Goal: Transaction & Acquisition: Obtain resource

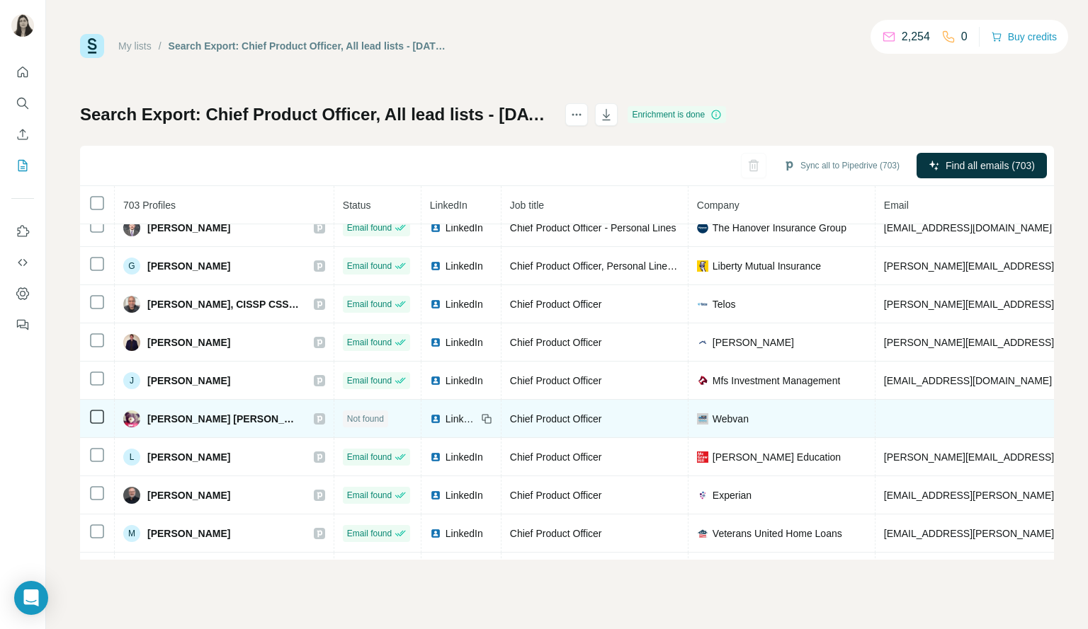
scroll to position [819, 0]
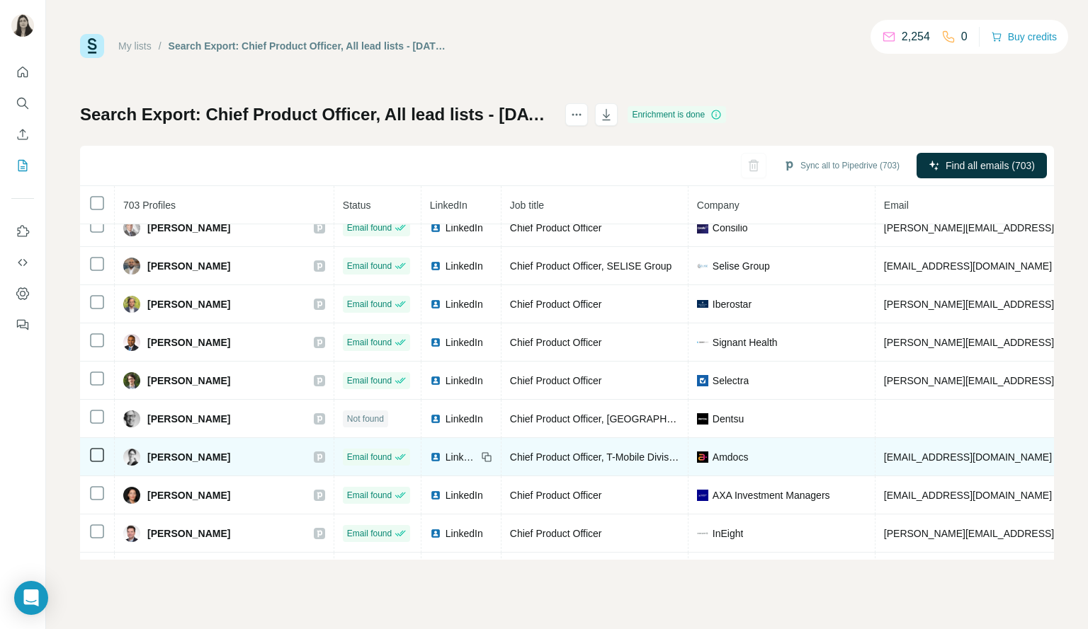
click at [445, 457] on span "LinkedIn" at bounding box center [460, 457] width 31 height 14
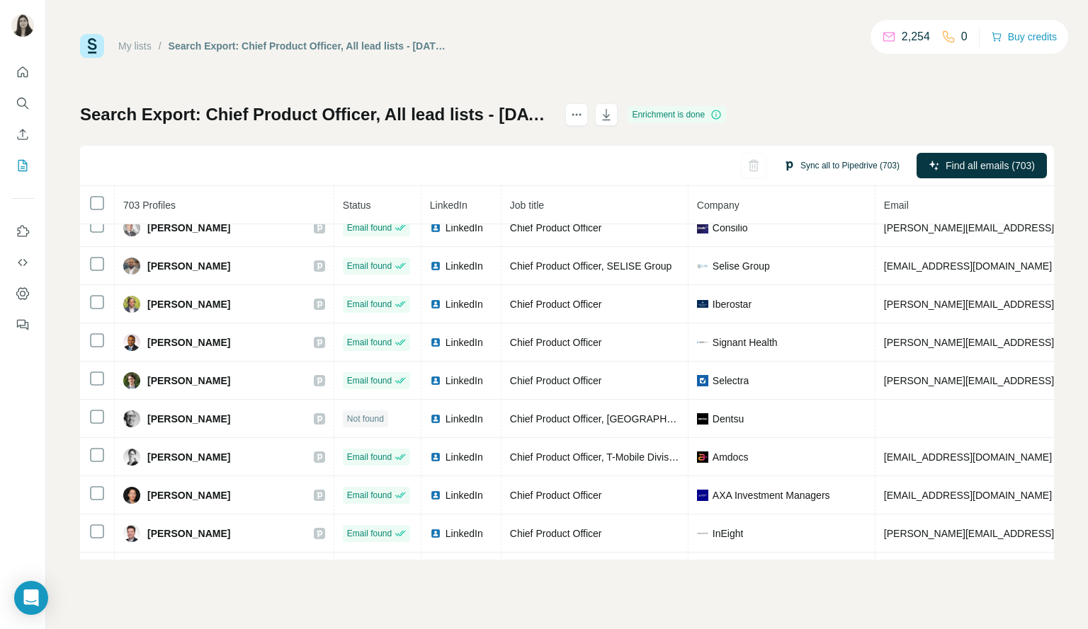
click at [817, 165] on button "Sync all to Pipedrive (703)" at bounding box center [841, 165] width 136 height 21
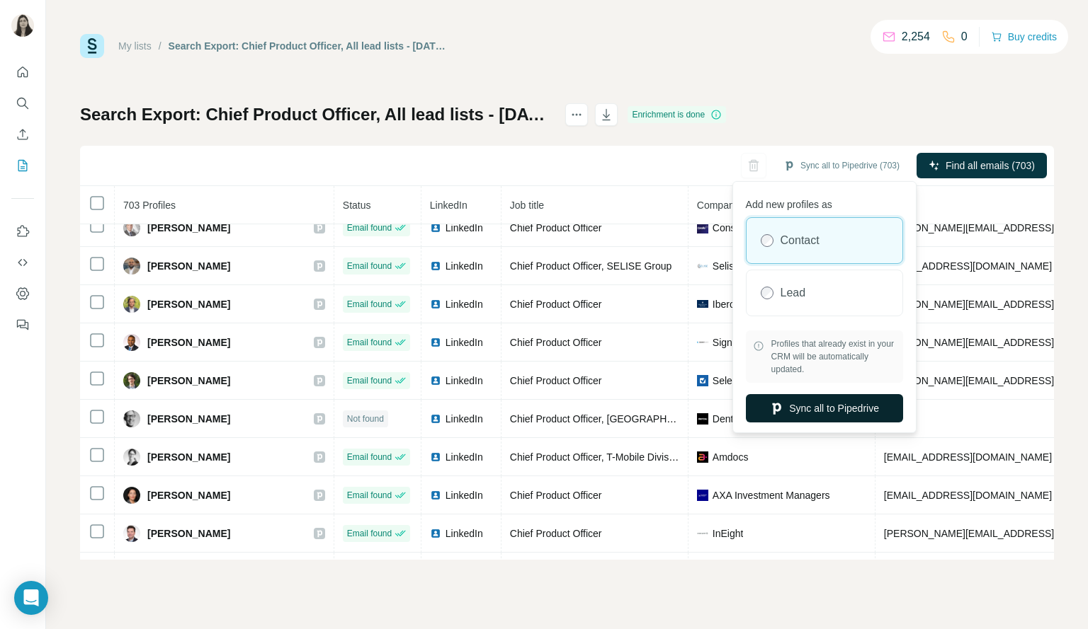
click at [854, 407] on button "Sync all to Pipedrive" at bounding box center [824, 408] width 157 height 28
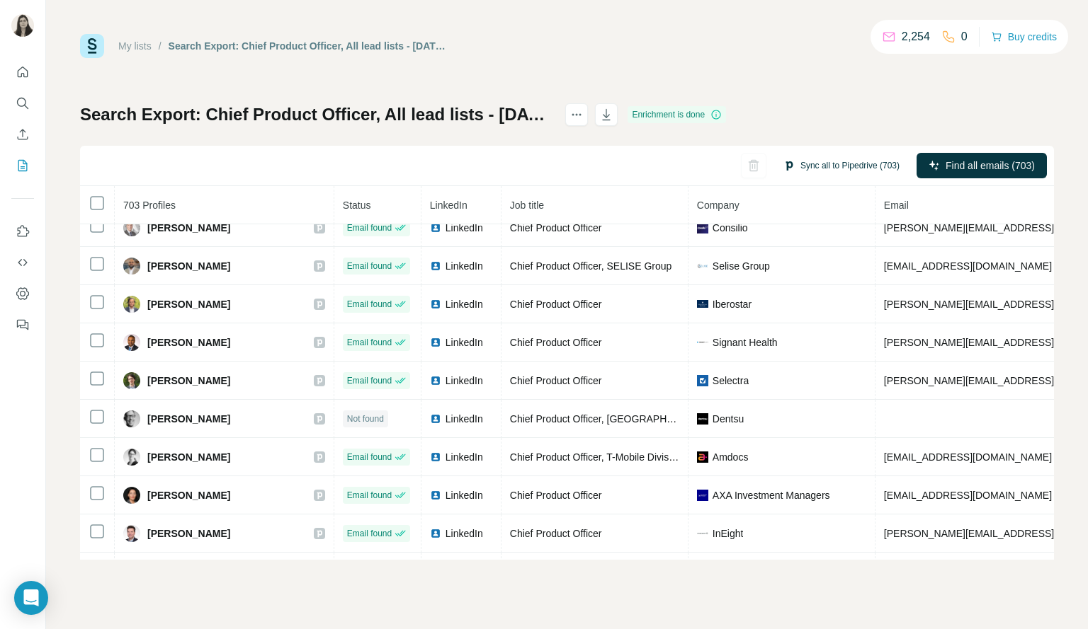
click at [854, 165] on button "Sync all to Pipedrive (703)" at bounding box center [841, 165] width 136 height 21
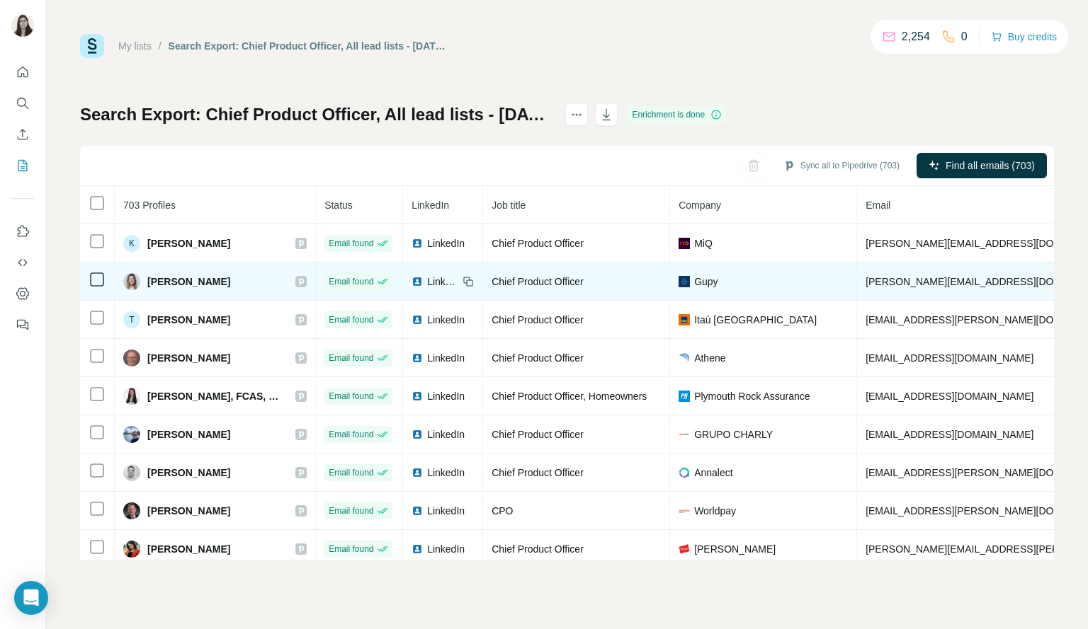
scroll to position [54, 0]
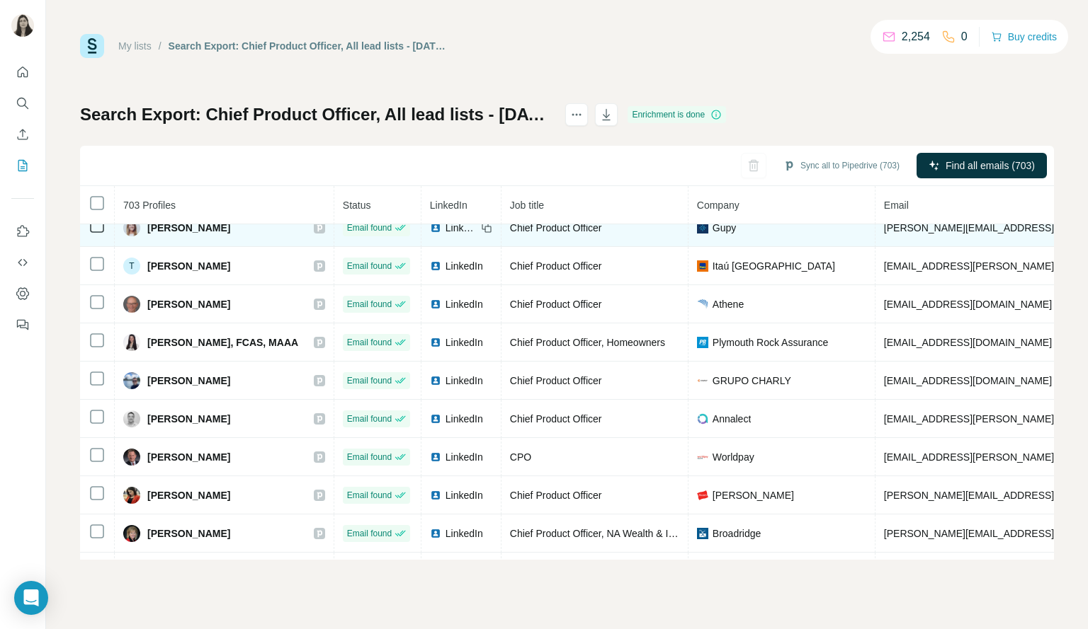
click at [712, 233] on span "Gupy" at bounding box center [723, 228] width 23 height 14
click at [712, 232] on span "Gupy" at bounding box center [723, 228] width 23 height 14
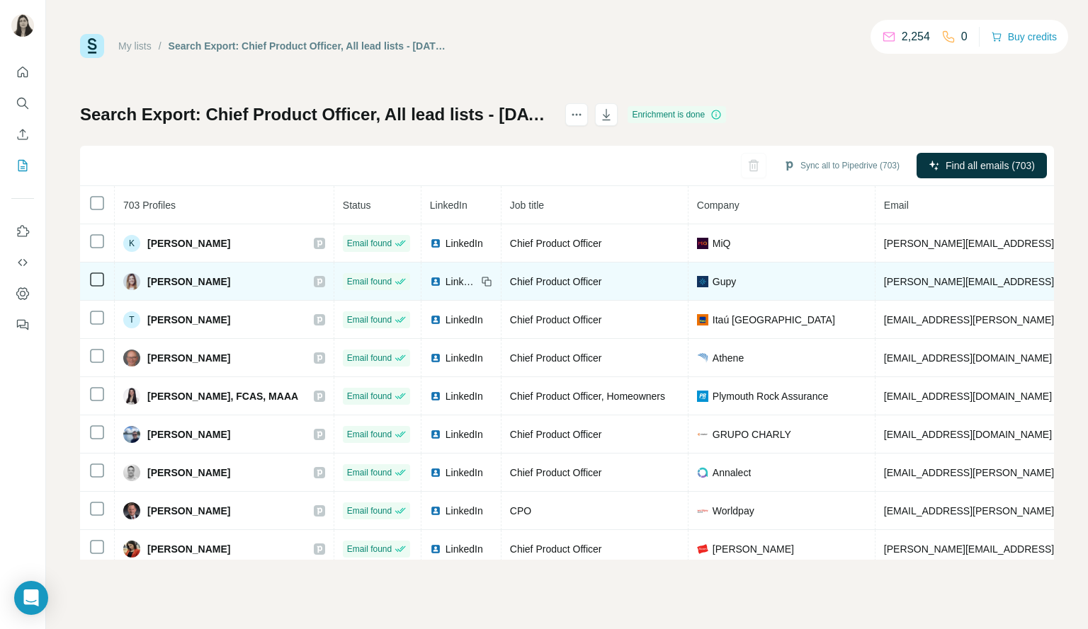
scroll to position [0, 0]
click at [697, 278] on img at bounding box center [702, 281] width 11 height 11
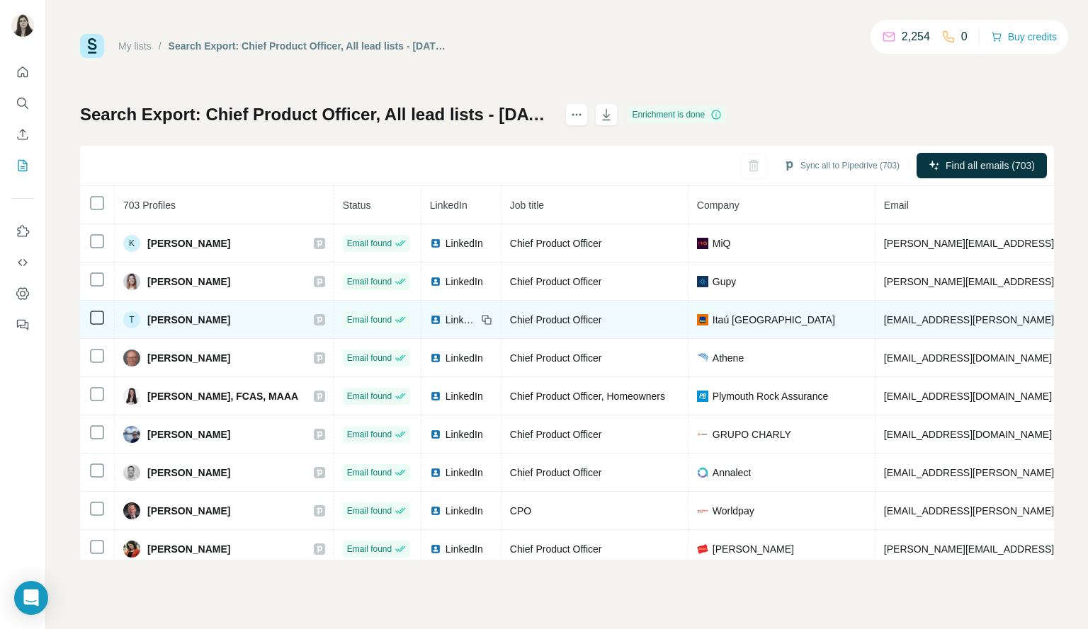
click at [712, 317] on span "Itaú Colombia" at bounding box center [773, 320] width 122 height 14
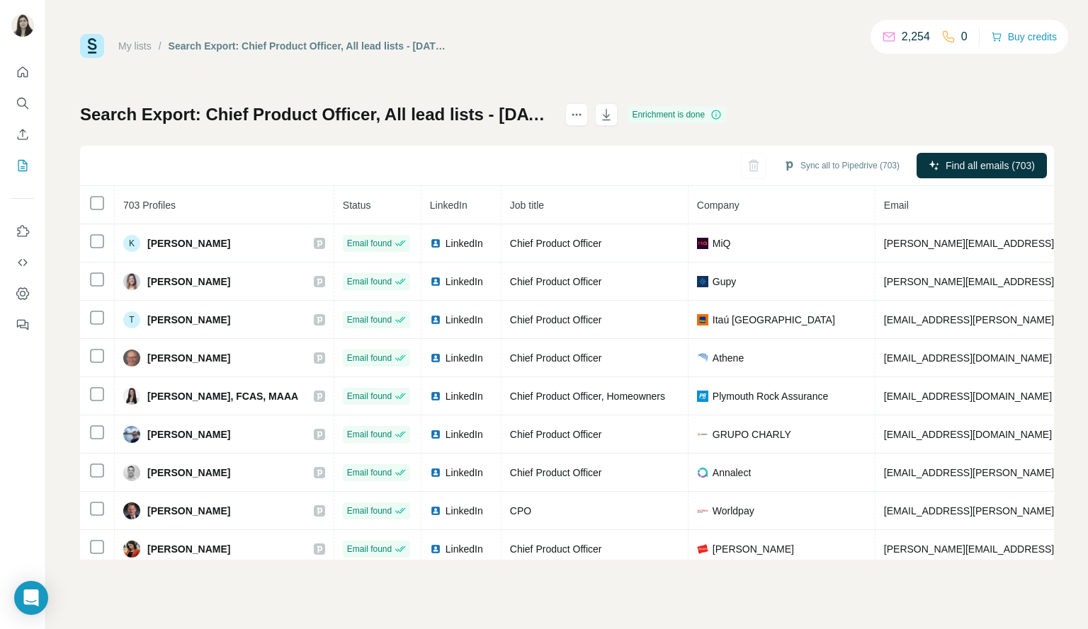
click at [93, 43] on img at bounding box center [92, 46] width 24 height 24
click at [20, 71] on icon "Quick start" at bounding box center [23, 72] width 14 height 14
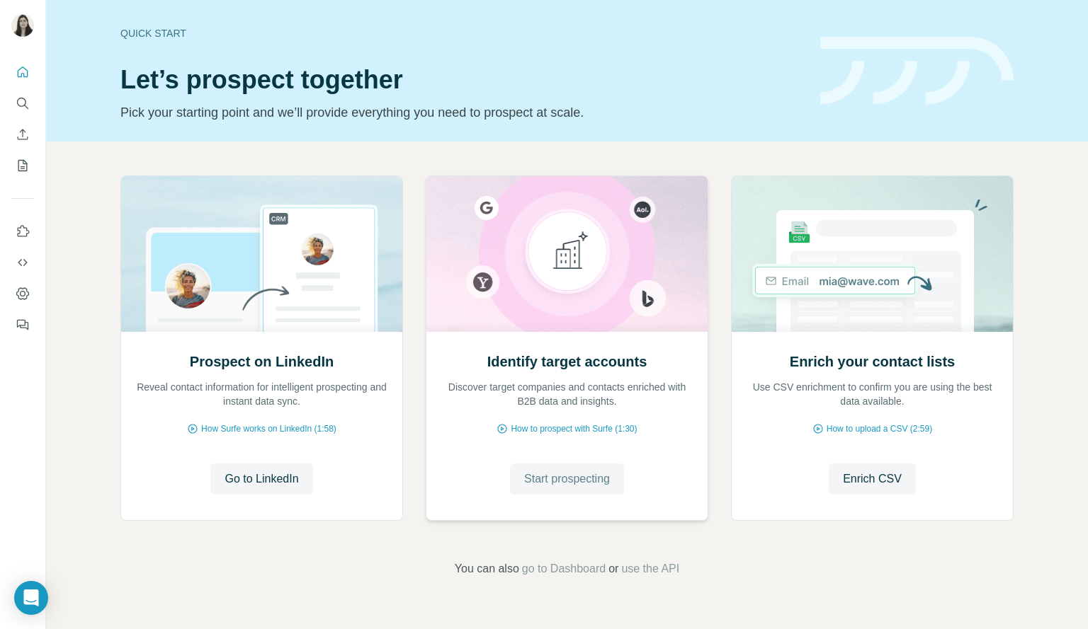
click at [586, 474] on span "Start prospecting" at bounding box center [567, 479] width 86 height 17
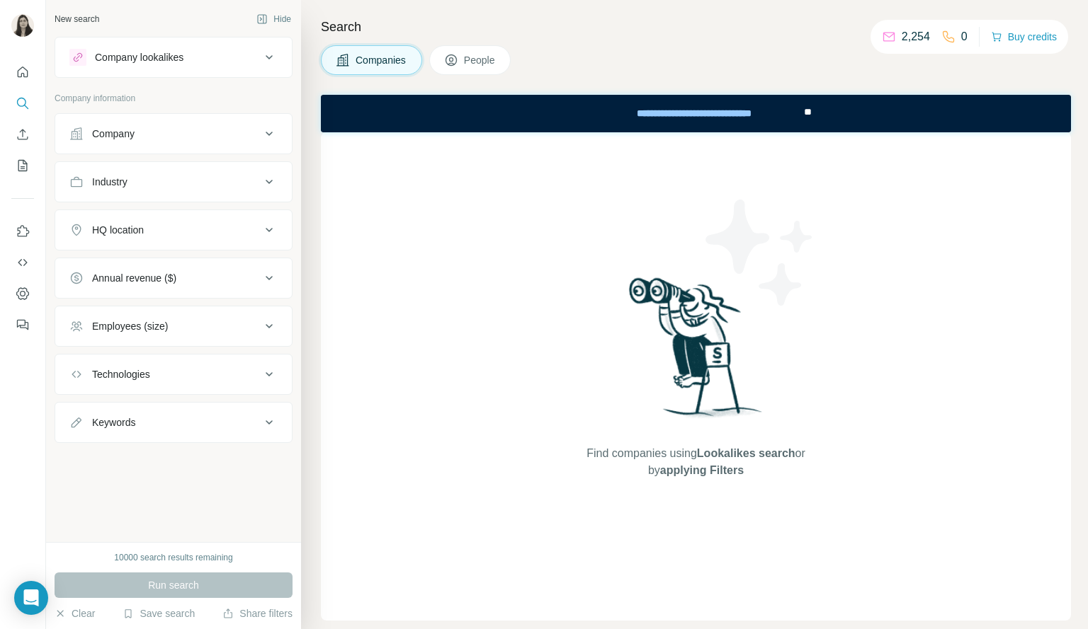
click at [255, 274] on div "Annual revenue ($)" at bounding box center [164, 278] width 191 height 14
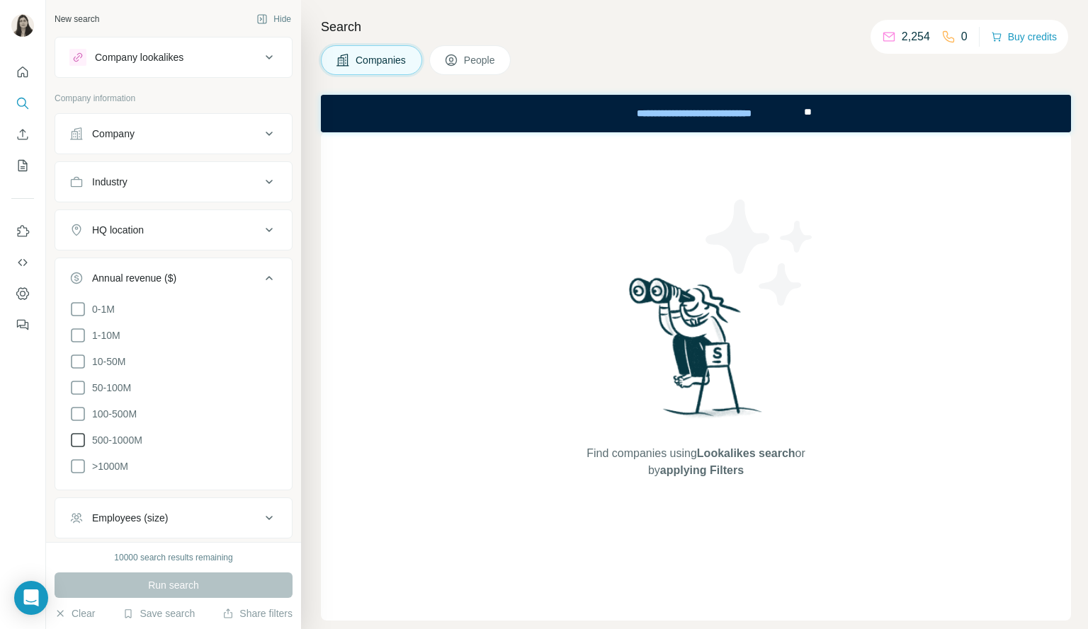
click at [71, 436] on icon at bounding box center [78, 440] width 14 height 14
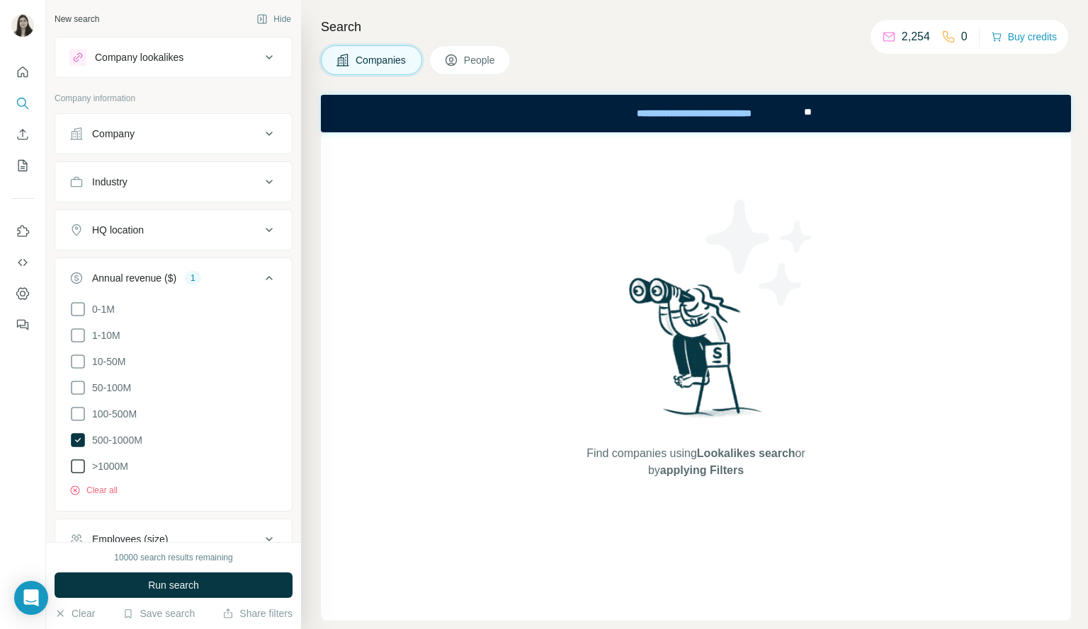
click at [75, 466] on icon at bounding box center [77, 466] width 17 height 17
click at [79, 438] on icon at bounding box center [78, 440] width 6 height 4
click at [248, 188] on div "Industry" at bounding box center [164, 182] width 191 height 14
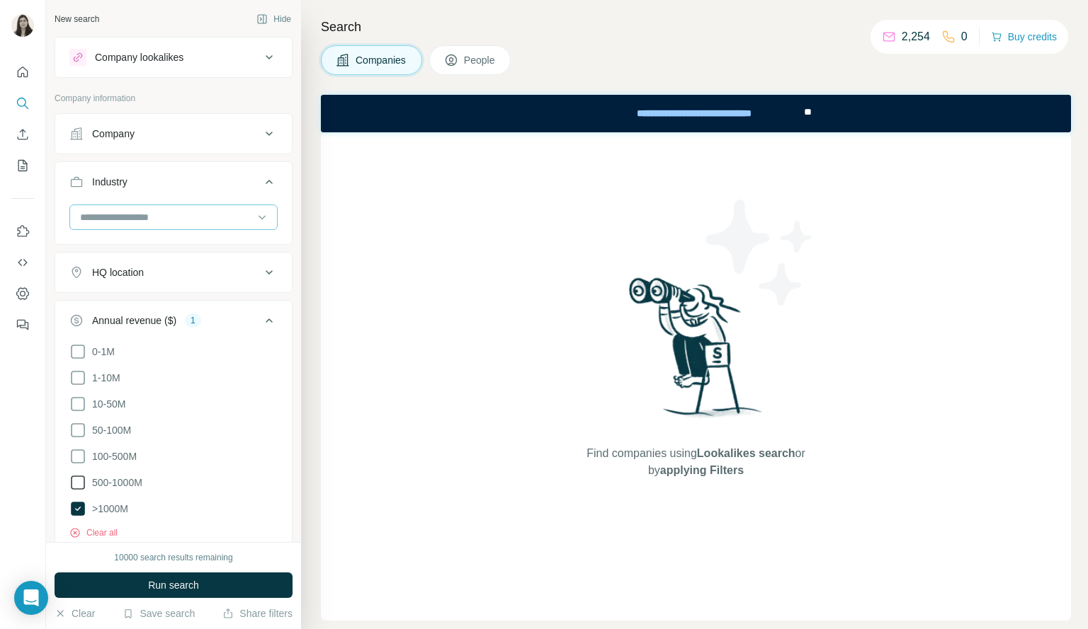
click at [203, 213] on input at bounding box center [166, 218] width 175 height 16
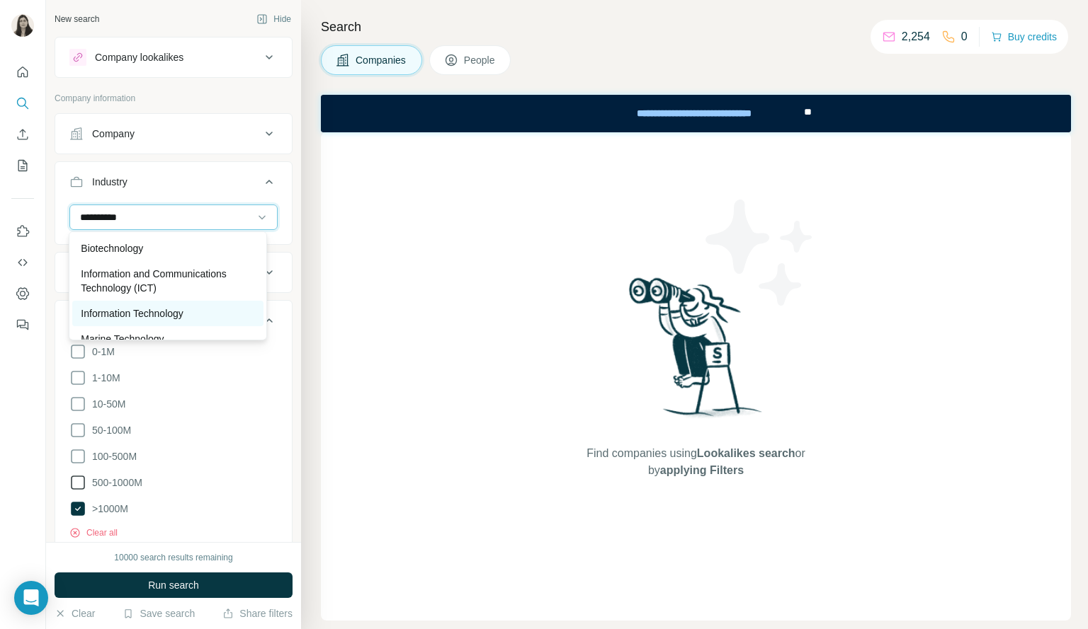
type input "**********"
click at [191, 307] on div "Information Technology" at bounding box center [167, 314] width 173 height 14
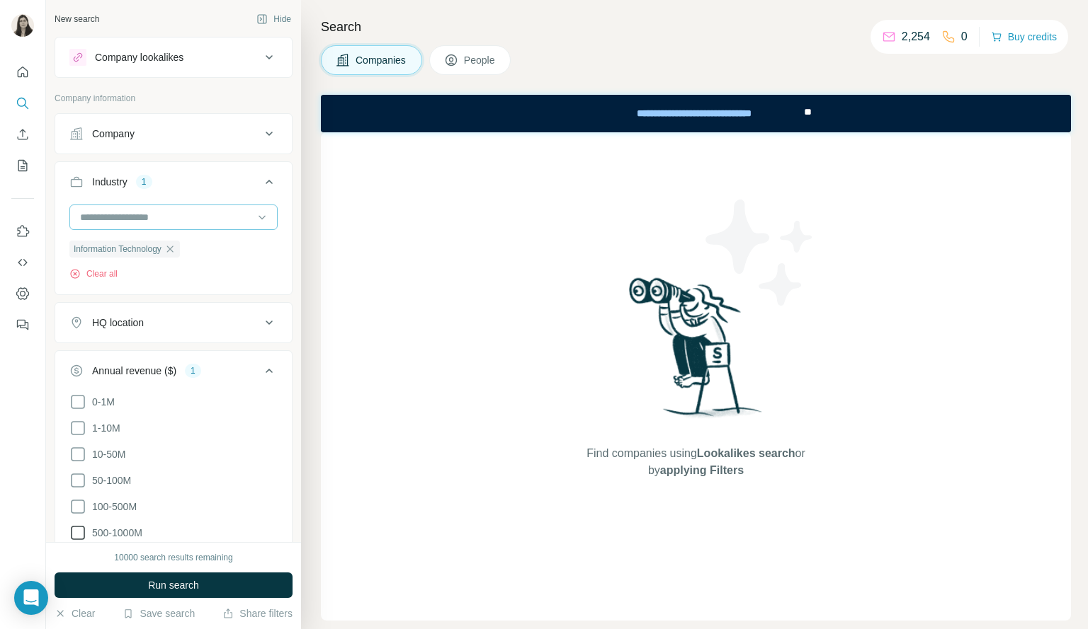
click at [196, 222] on input at bounding box center [166, 218] width 175 height 16
click at [208, 224] on div at bounding box center [166, 217] width 175 height 24
click at [199, 217] on input at bounding box center [166, 218] width 175 height 16
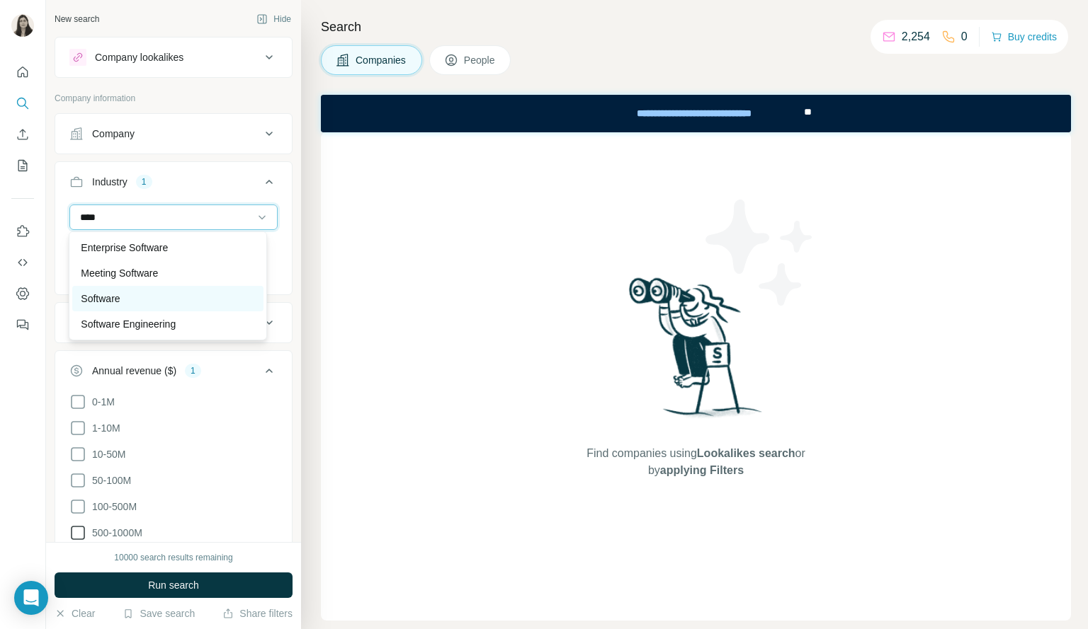
type input "****"
click at [122, 290] on div "Software" at bounding box center [167, 298] width 190 height 25
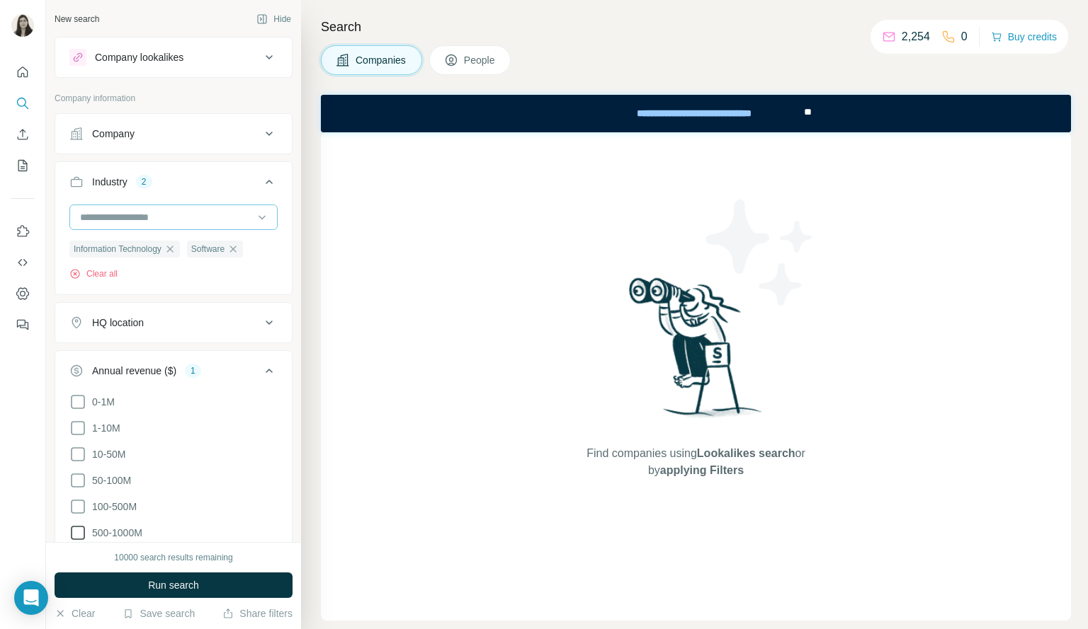
click at [166, 214] on input at bounding box center [166, 218] width 175 height 16
click at [95, 217] on input at bounding box center [166, 218] width 175 height 16
click at [119, 213] on input at bounding box center [166, 218] width 175 height 16
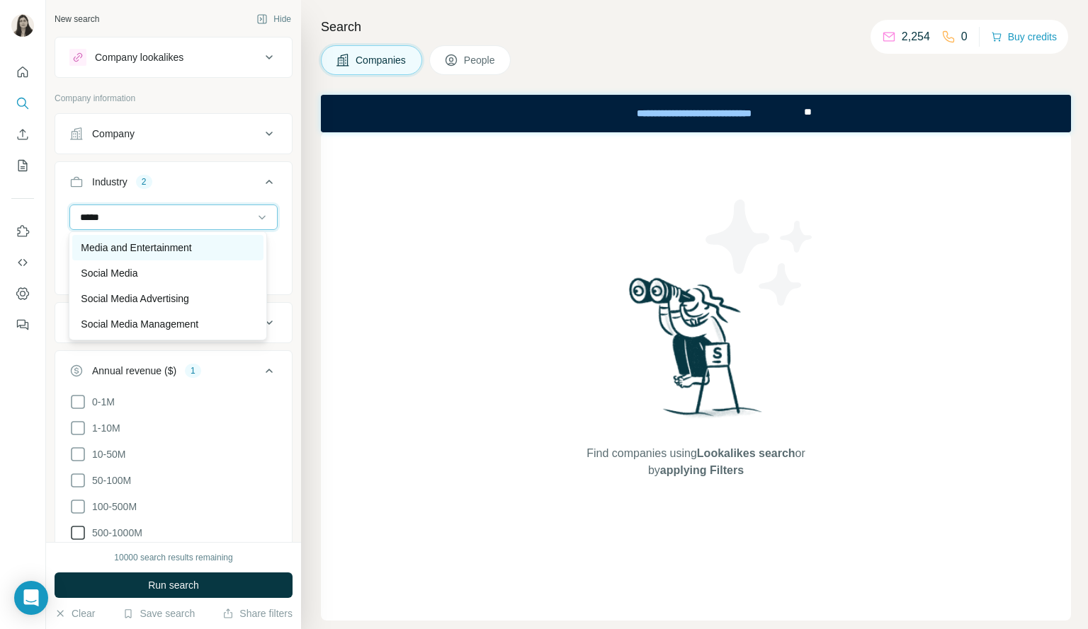
type input "*****"
click at [211, 247] on div "Media and Entertainment" at bounding box center [167, 248] width 173 height 14
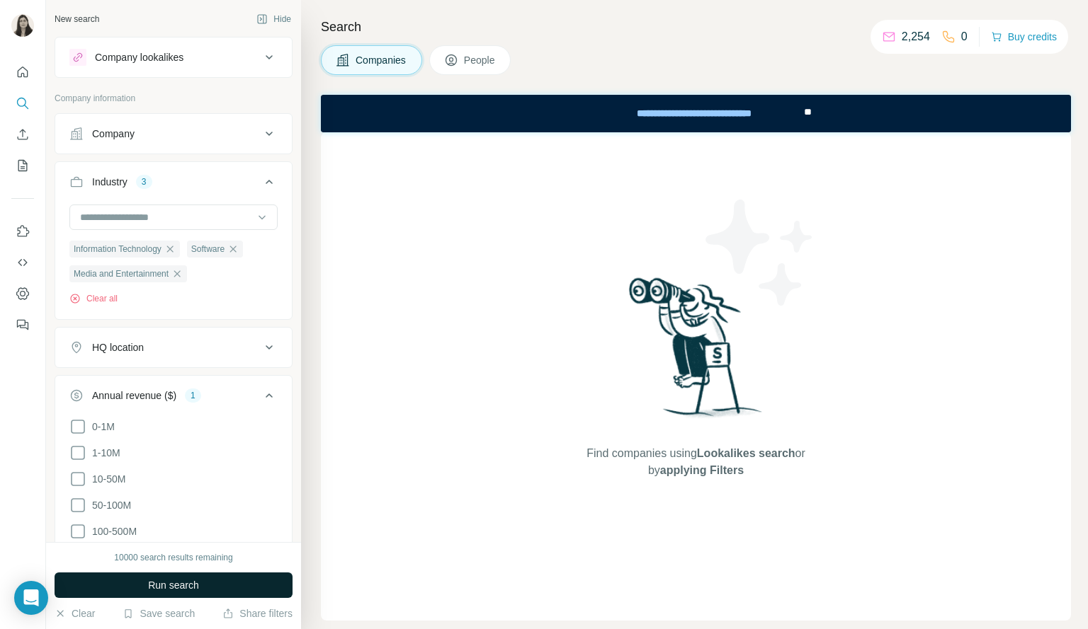
click at [178, 592] on span "Run search" at bounding box center [173, 585] width 51 height 14
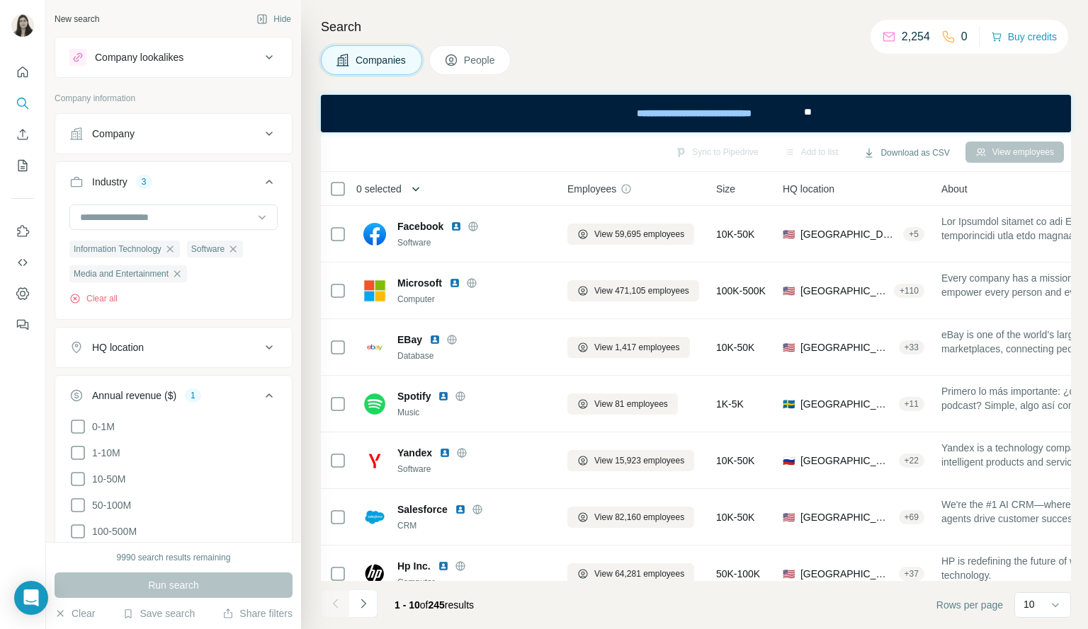
click at [421, 191] on icon "button" at bounding box center [416, 189] width 14 height 14
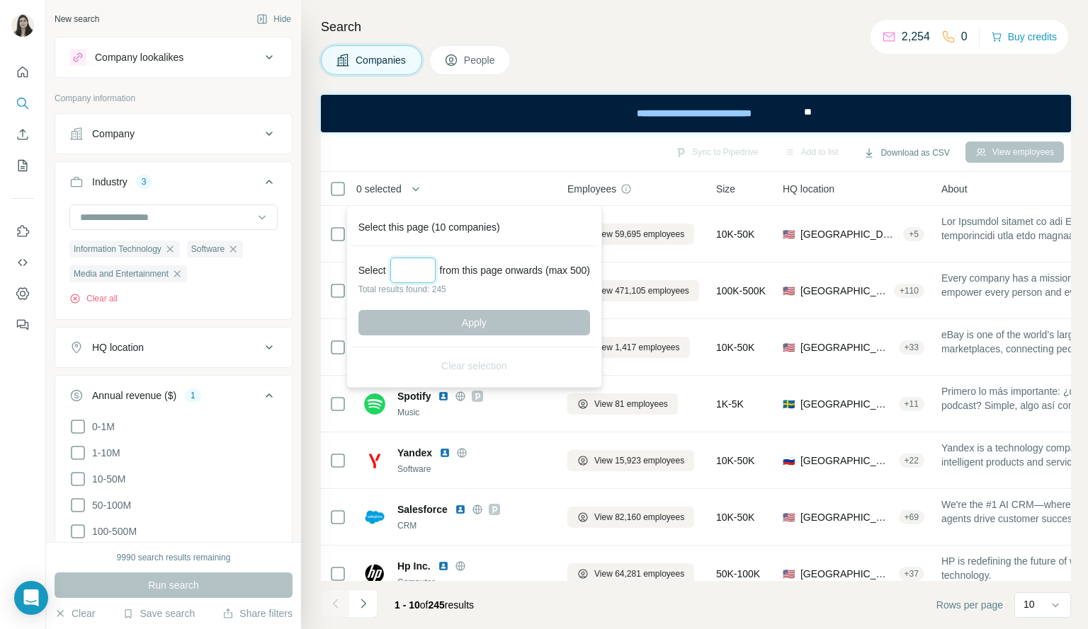
click at [404, 269] on input "Select a number (up to 500)" at bounding box center [412, 270] width 45 height 25
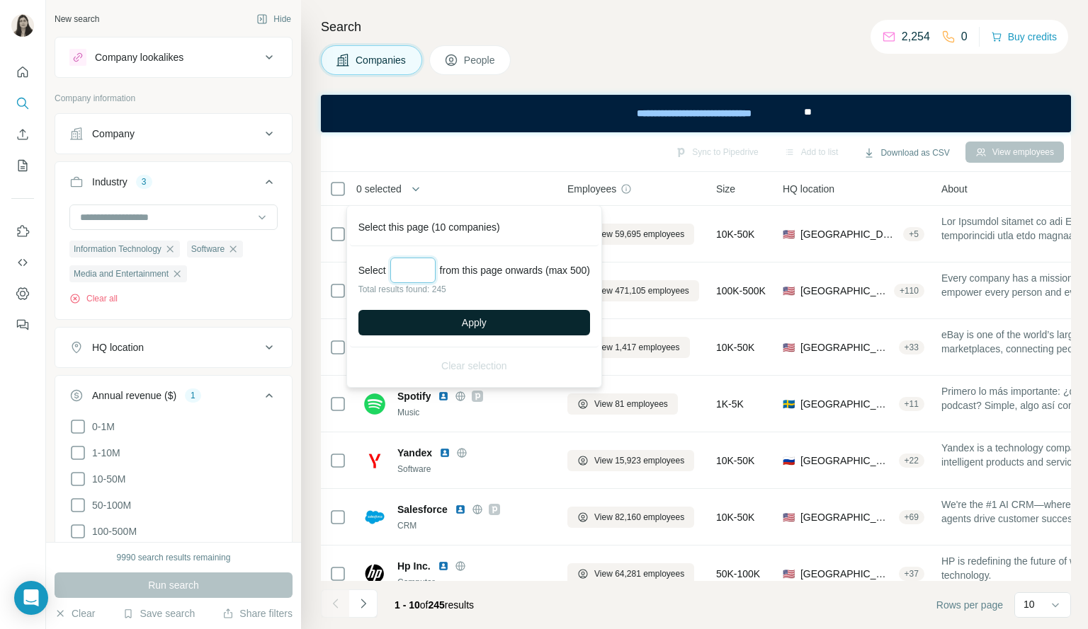
type input "***"
click at [476, 314] on button "Apply" at bounding box center [474, 322] width 232 height 25
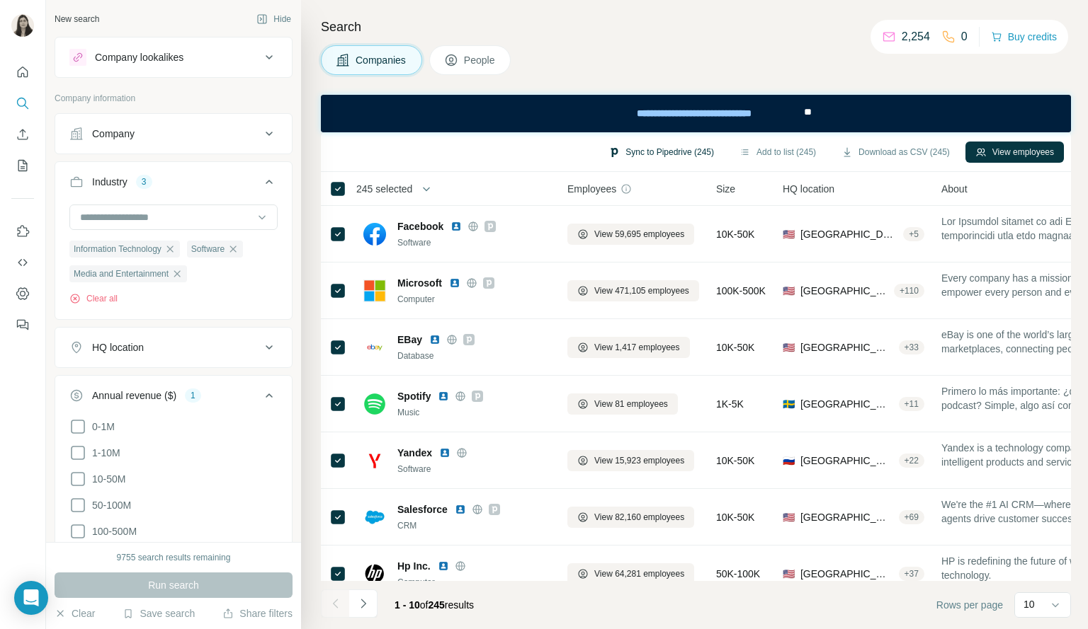
click at [650, 148] on button "Sync to Pipedrive (245)" at bounding box center [660, 152] width 125 height 21
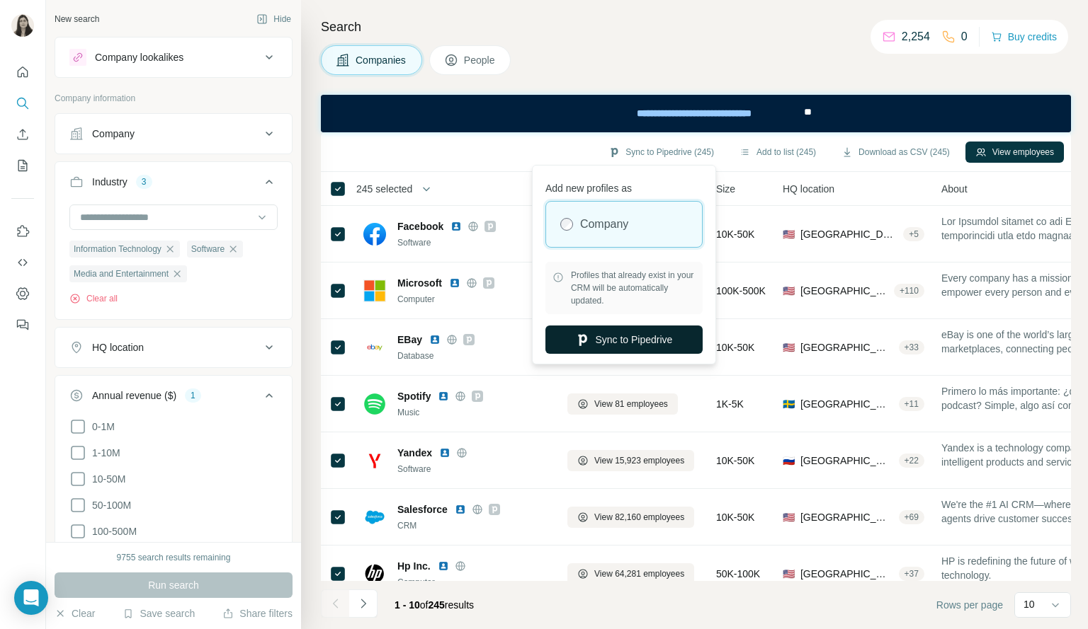
click at [630, 345] on button "Sync to Pipedrive" at bounding box center [623, 340] width 157 height 28
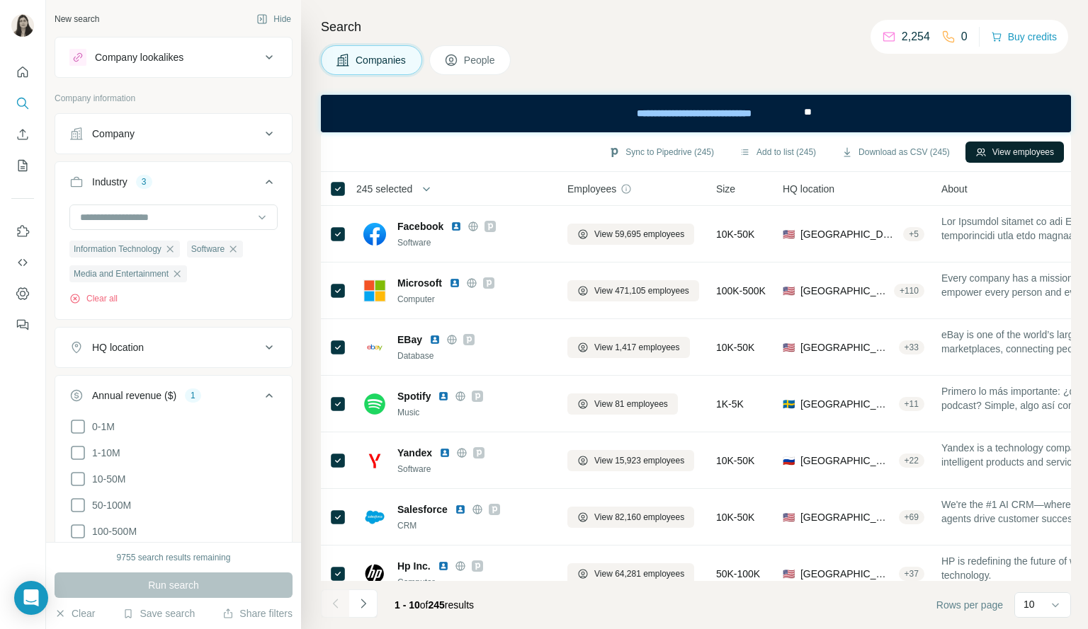
click at [1007, 145] on button "View employees" at bounding box center [1014, 152] width 98 height 21
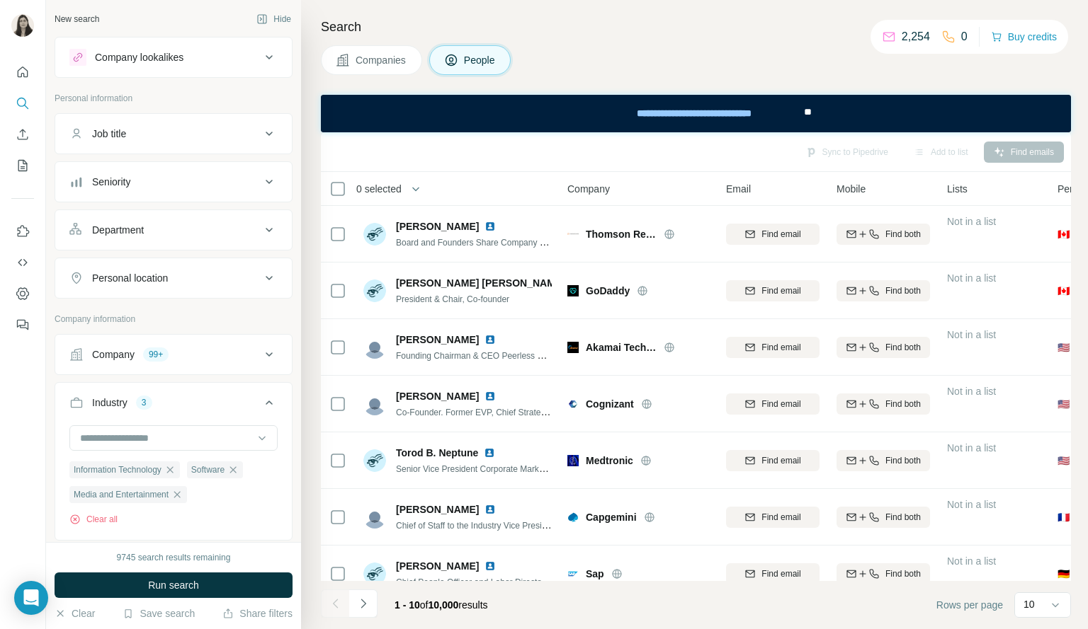
click at [166, 146] on button "Job title" at bounding box center [173, 134] width 236 height 34
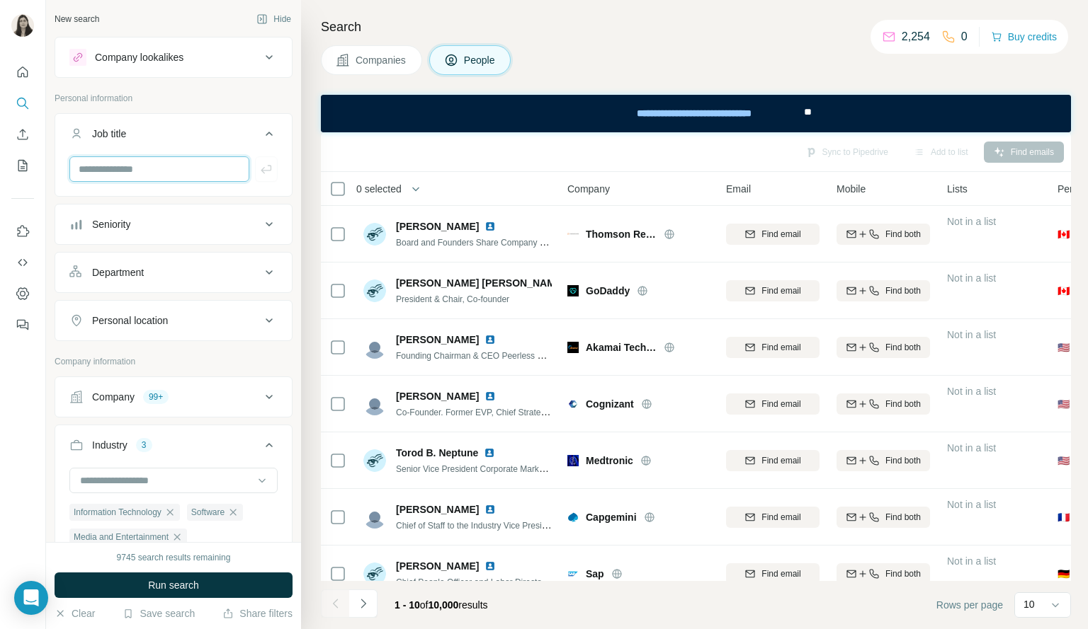
click at [153, 178] on input "text" at bounding box center [159, 168] width 180 height 25
type input "***"
click at [255, 172] on button "button" at bounding box center [266, 168] width 23 height 25
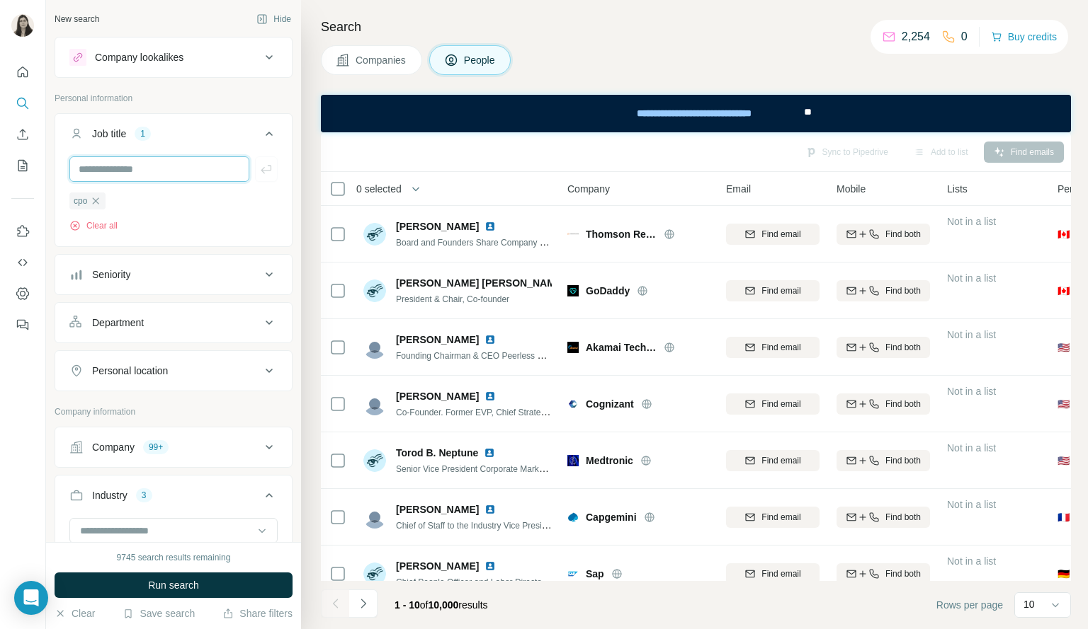
click at [178, 167] on input "text" at bounding box center [159, 168] width 180 height 25
type input "**********"
click at [178, 582] on span "Run search" at bounding box center [173, 585] width 51 height 14
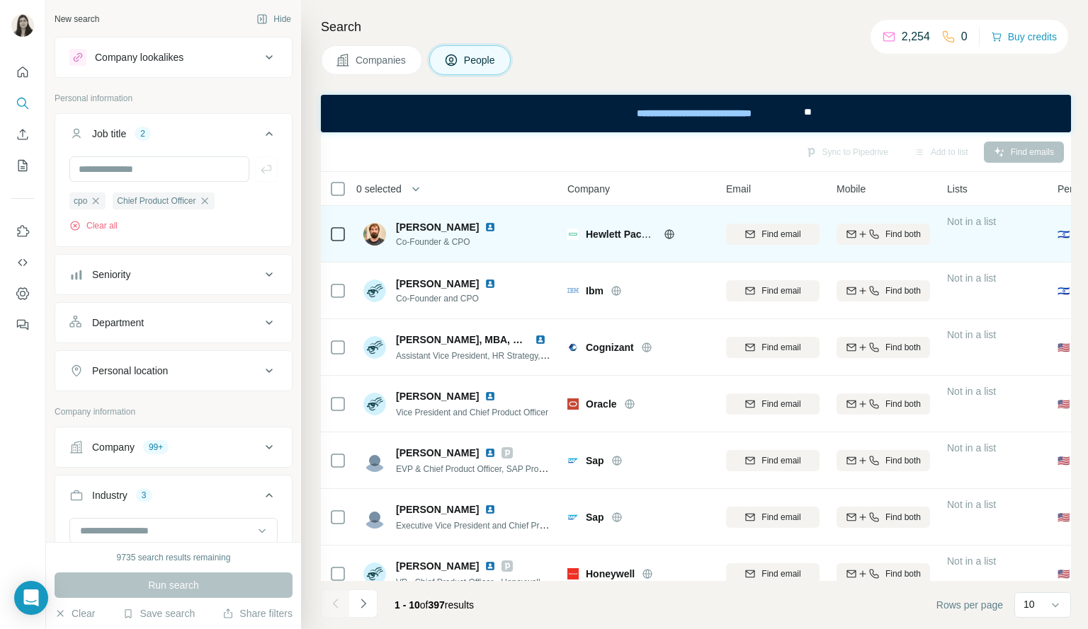
click at [670, 233] on icon at bounding box center [669, 233] width 4 height 9
click at [484, 227] on img at bounding box center [489, 227] width 11 height 11
click at [672, 232] on icon at bounding box center [668, 234] width 11 height 11
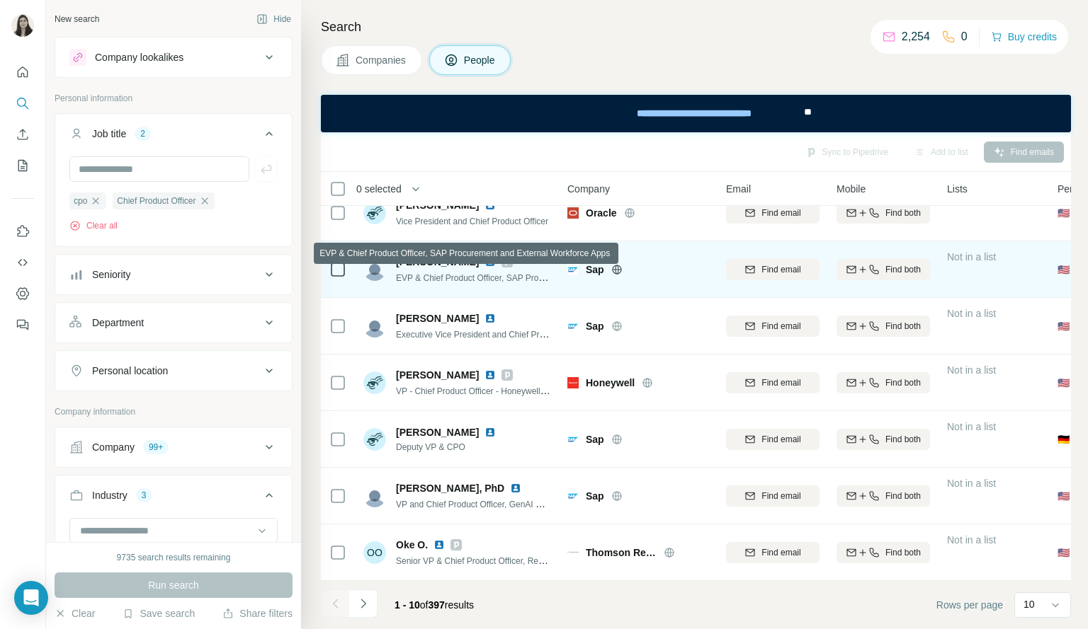
scroll to position [197, 0]
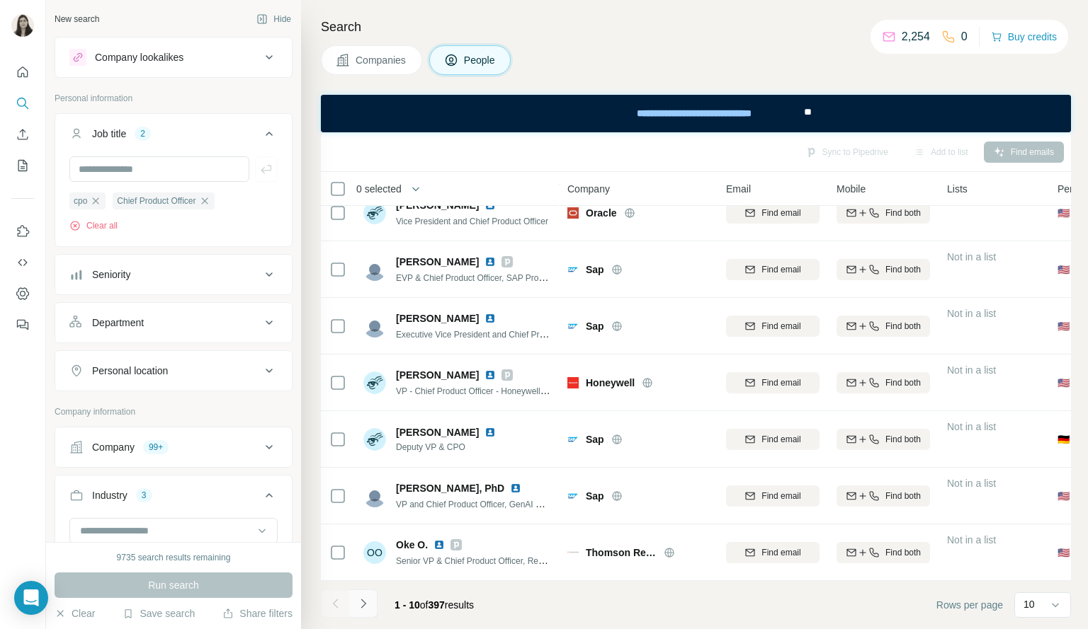
click at [374, 600] on button "Navigate to next page" at bounding box center [363, 604] width 28 height 28
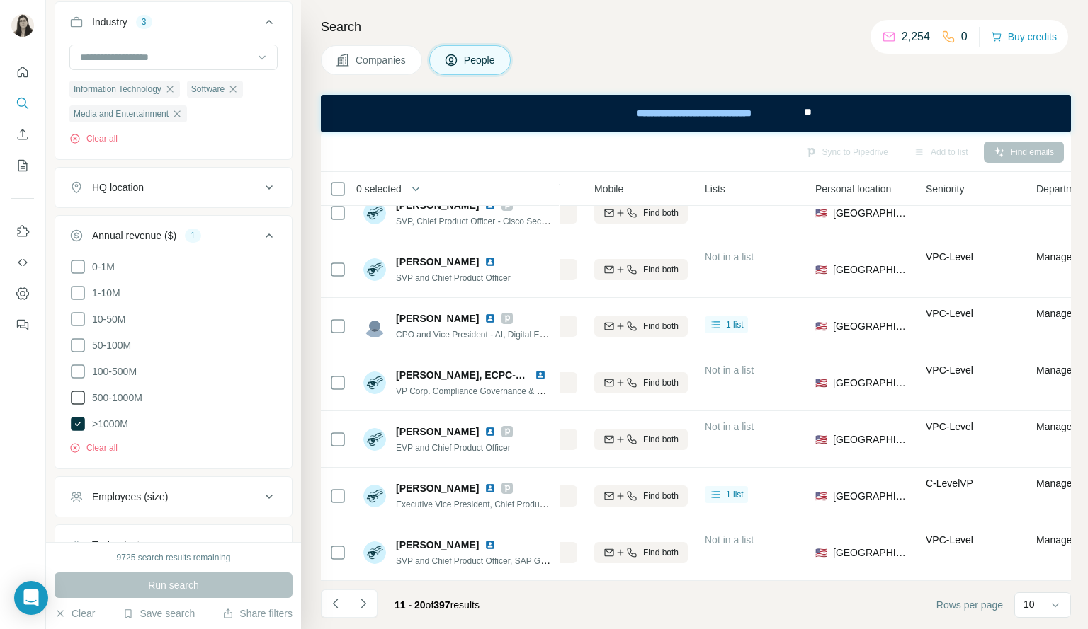
scroll to position [197, 243]
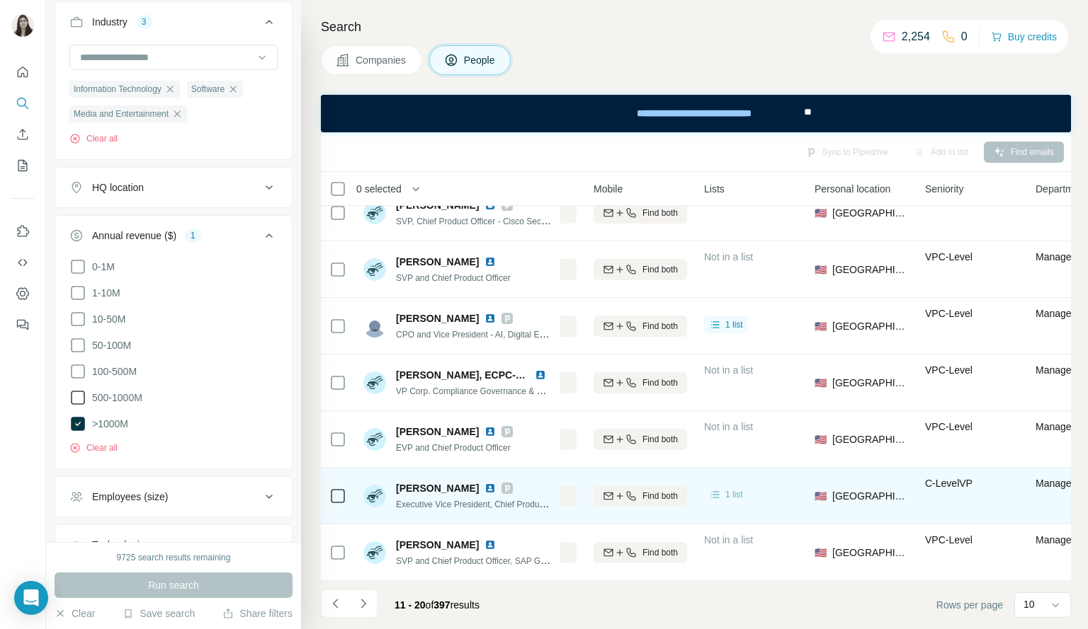
click at [731, 489] on span "1 list" at bounding box center [734, 495] width 18 height 13
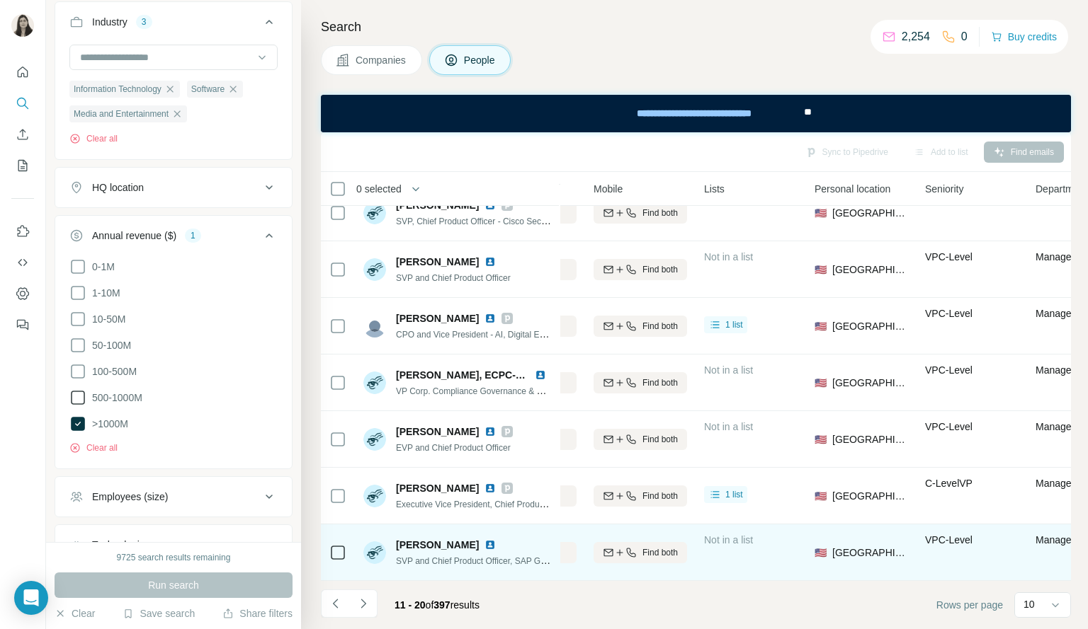
click at [486, 540] on img at bounding box center [489, 545] width 11 height 11
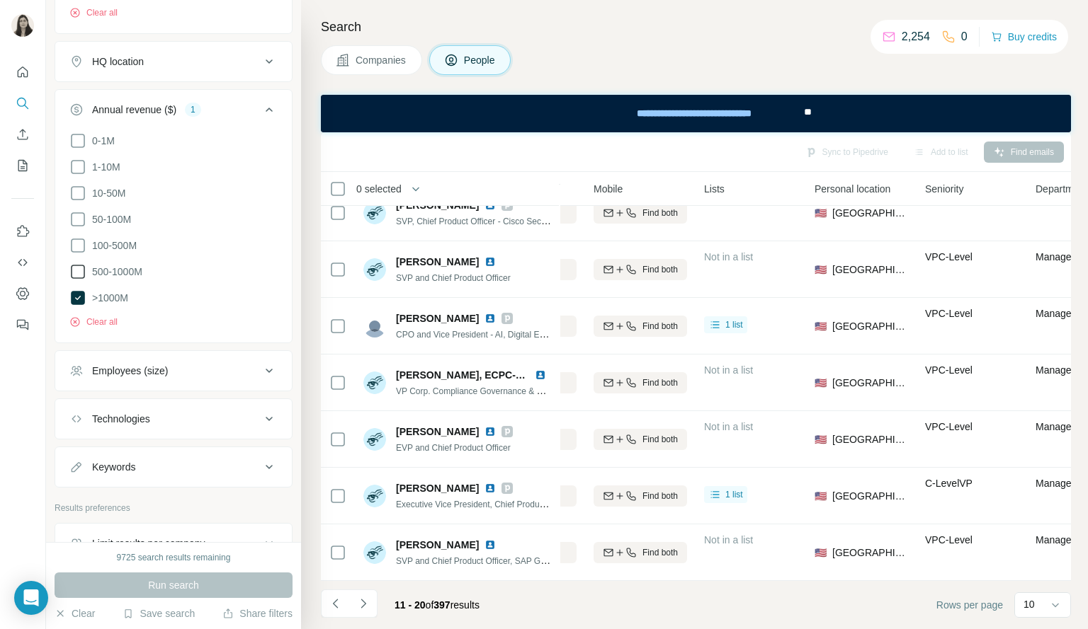
scroll to position [678, 0]
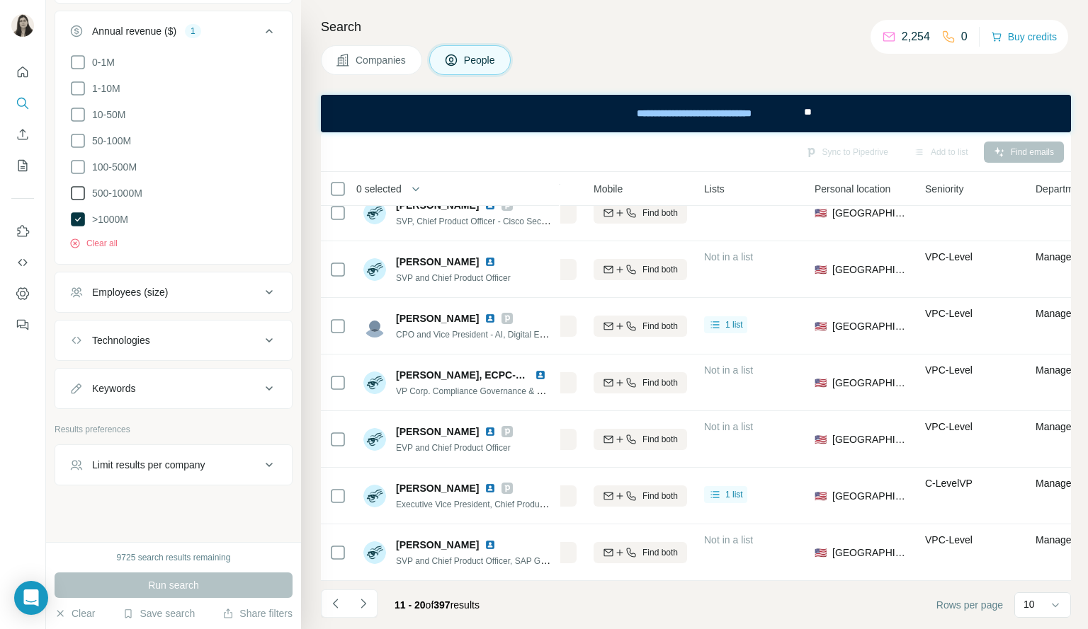
click at [231, 449] on button "Limit results per company" at bounding box center [173, 465] width 236 height 34
click at [231, 449] on button "Limit results per company" at bounding box center [173, 468] width 236 height 40
click at [235, 390] on button "Keywords" at bounding box center [173, 389] width 236 height 34
click at [207, 341] on button "Technologies" at bounding box center [173, 341] width 236 height 34
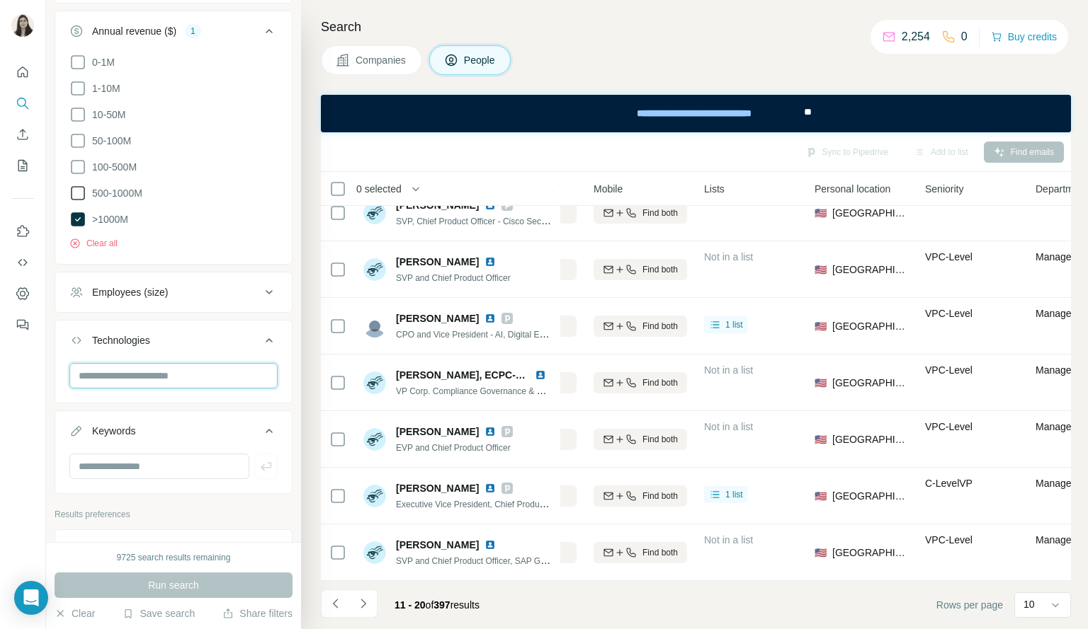
click at [208, 365] on input "text" at bounding box center [173, 375] width 208 height 25
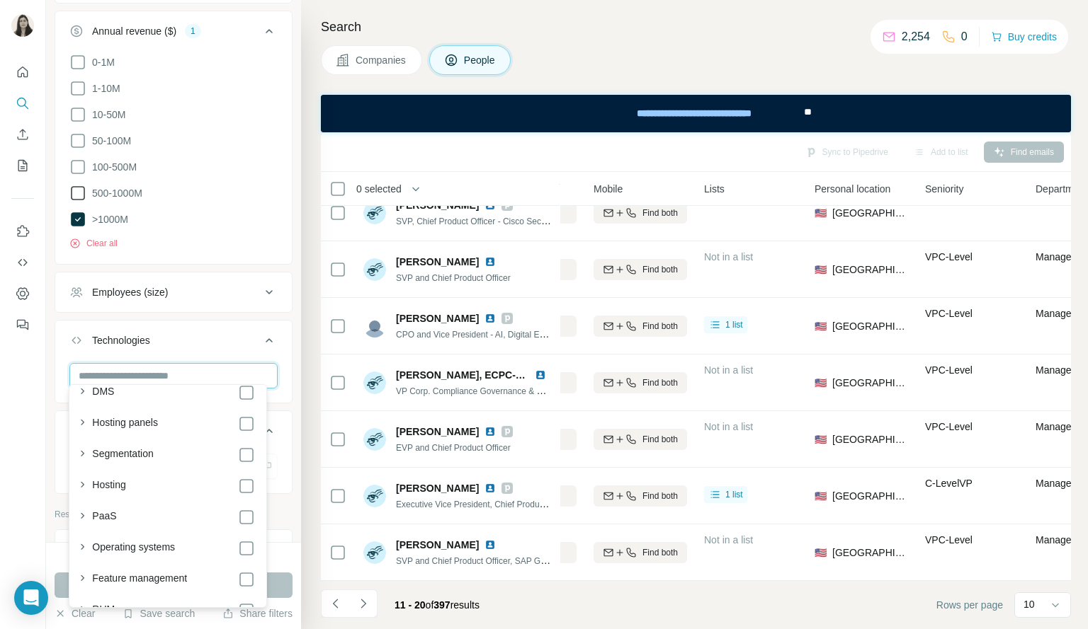
scroll to position [1711, 0]
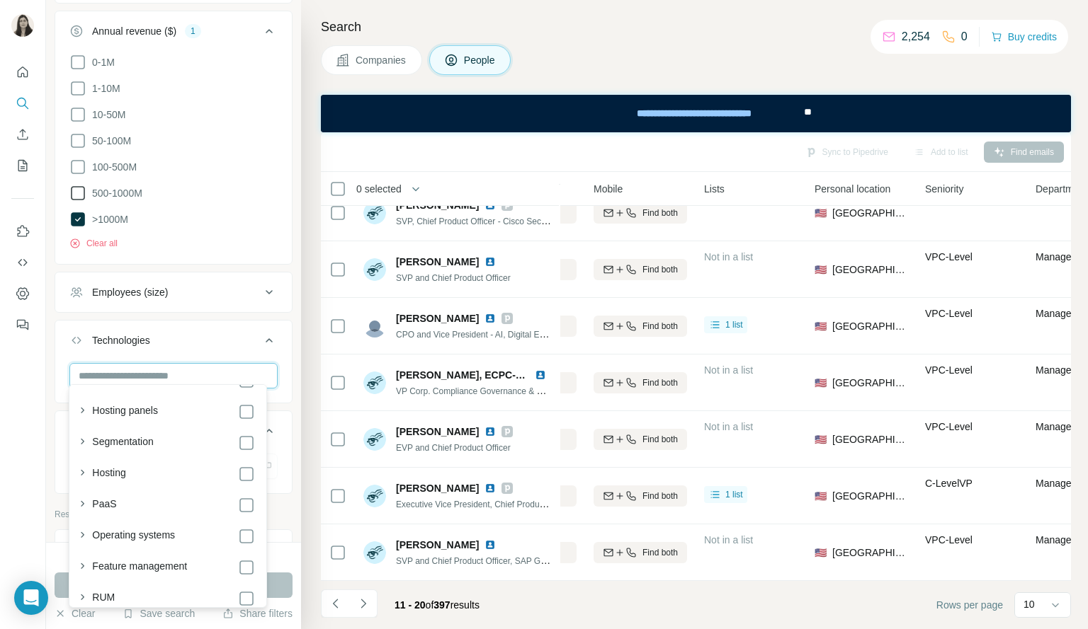
click at [211, 363] on input "text" at bounding box center [173, 375] width 208 height 25
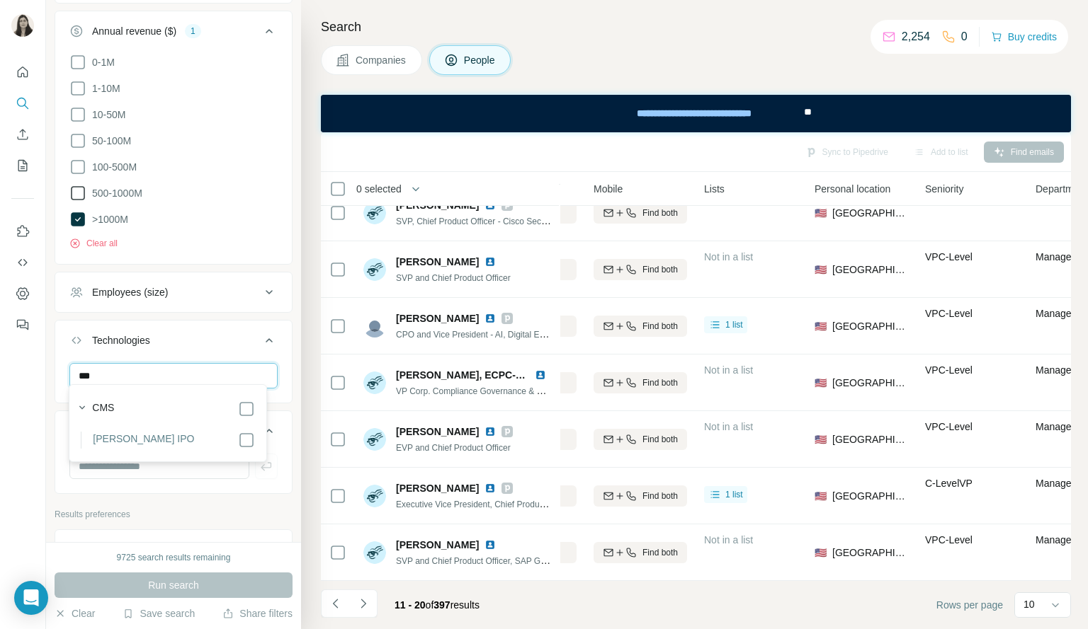
type input "***"
click at [110, 435] on label "Antee IPO" at bounding box center [143, 440] width 101 height 17
drag, startPoint x: 122, startPoint y: 365, endPoint x: 24, endPoint y: 370, distance: 97.8
click at [24, 370] on div "New search Hide Company lookalikes Personal information Job title 2 cpo Chief P…" at bounding box center [544, 314] width 1088 height 629
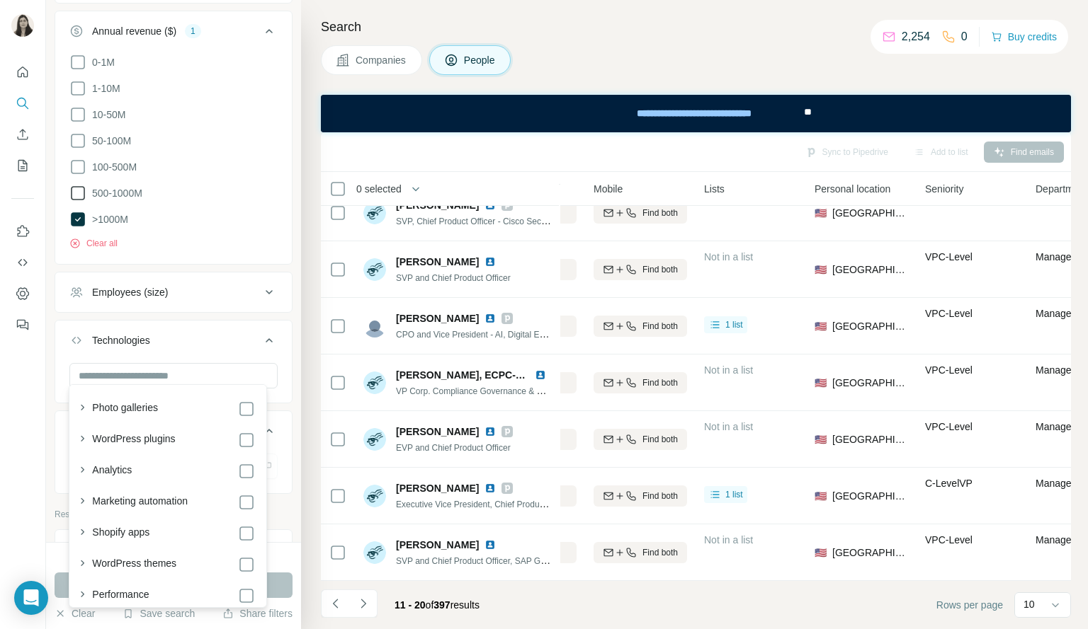
click at [167, 292] on div "Employees (size)" at bounding box center [130, 292] width 76 height 14
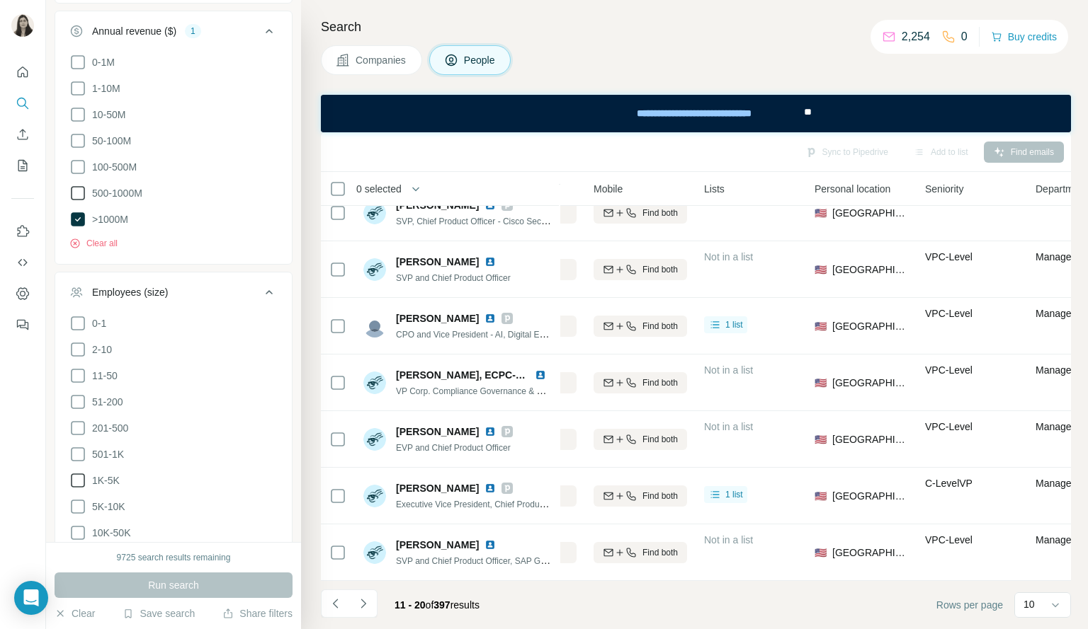
click at [73, 475] on icon at bounding box center [77, 480] width 17 height 17
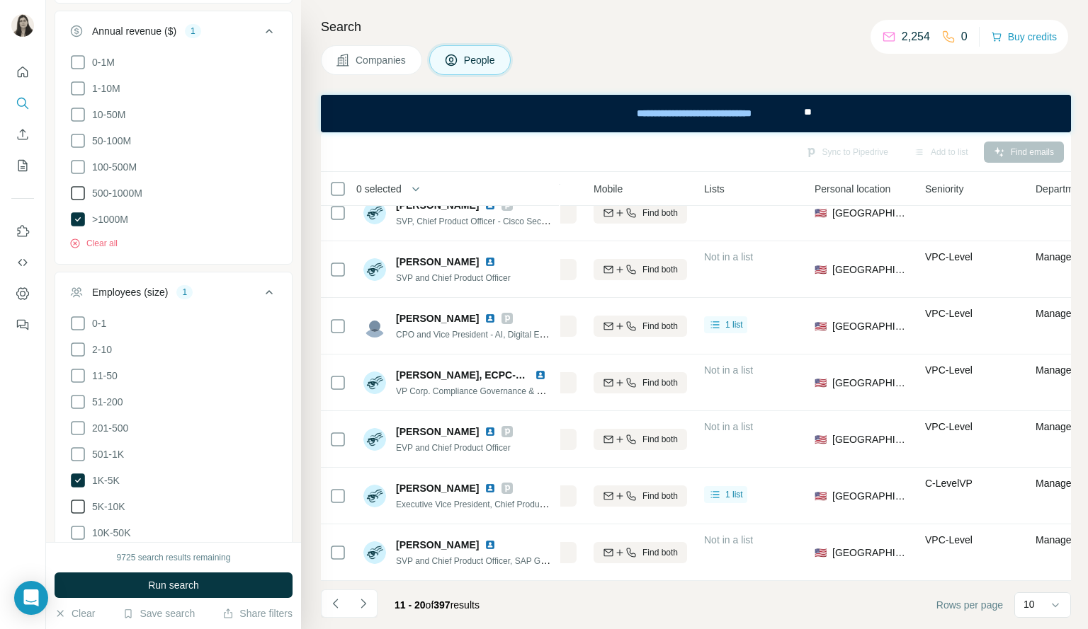
click at [76, 498] on icon at bounding box center [77, 506] width 17 height 17
click at [76, 526] on icon at bounding box center [77, 533] width 17 height 17
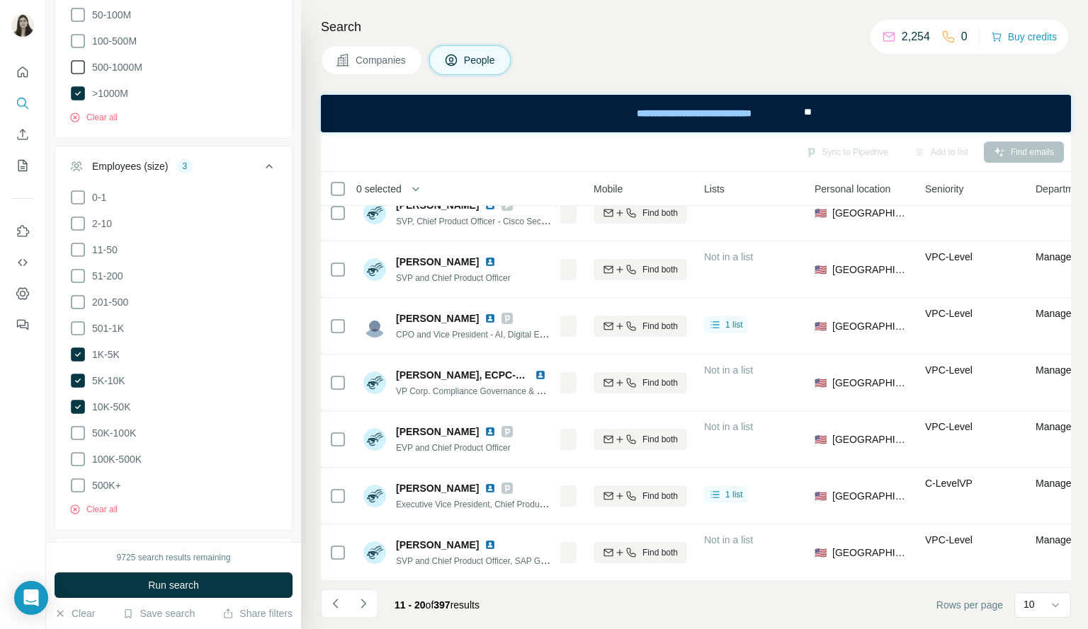
scroll to position [804, 0]
click at [74, 481] on icon at bounding box center [77, 485] width 17 height 17
click at [79, 451] on icon at bounding box center [77, 459] width 17 height 17
click at [79, 425] on icon at bounding box center [77, 433] width 17 height 17
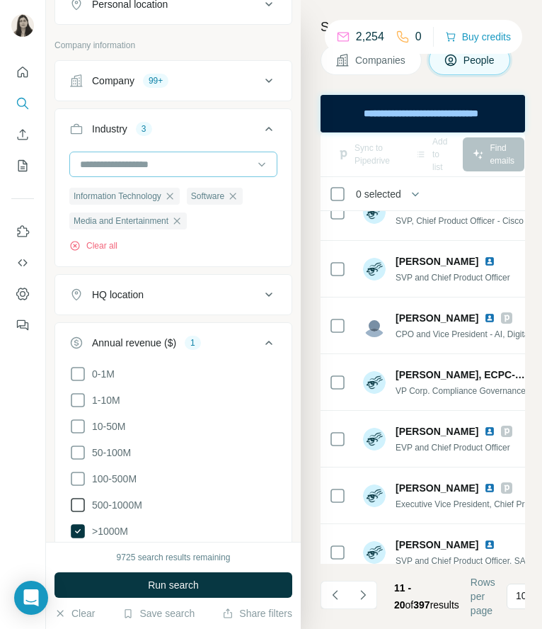
click at [161, 161] on input at bounding box center [166, 164] width 175 height 16
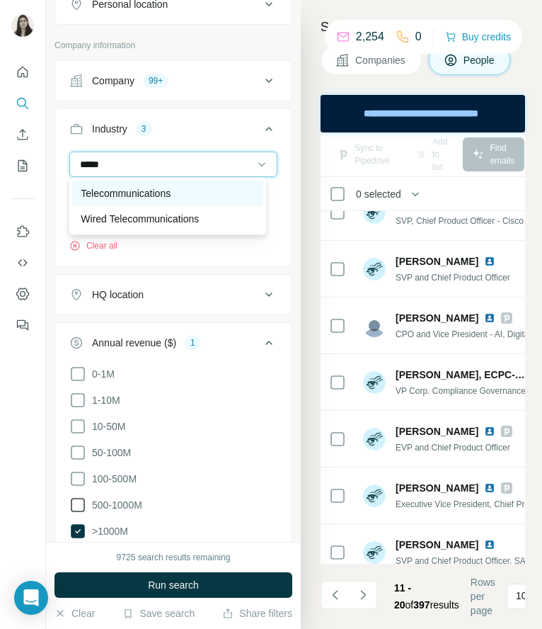
type input "*****"
click at [140, 195] on p "Telecommunications" at bounding box center [126, 193] width 90 height 14
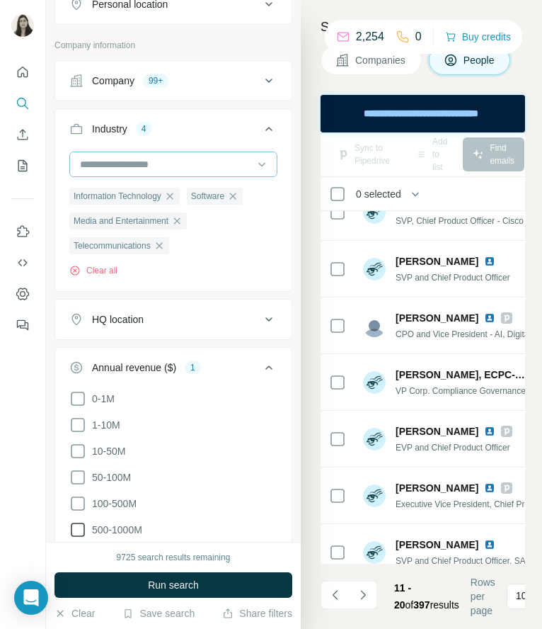
click at [143, 159] on input at bounding box center [166, 164] width 175 height 16
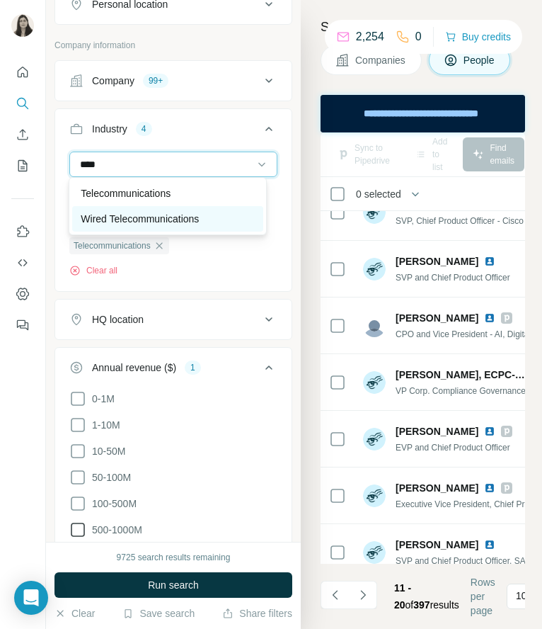
type input "****"
click at [130, 222] on p "Wired Telecommunications" at bounding box center [140, 219] width 118 height 14
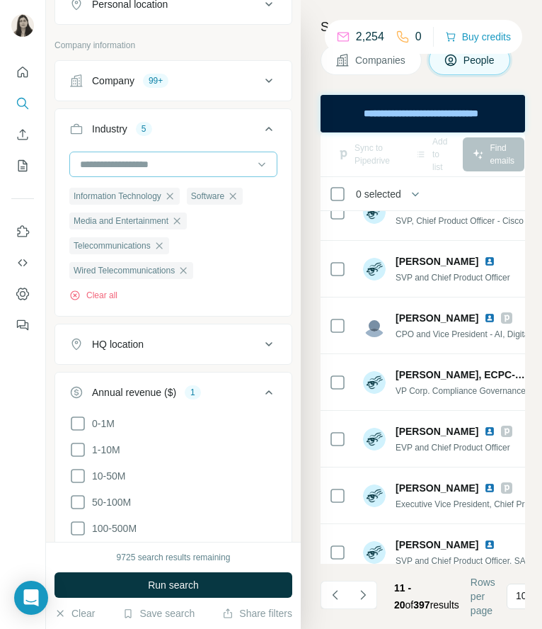
click at [147, 162] on input at bounding box center [166, 164] width 175 height 16
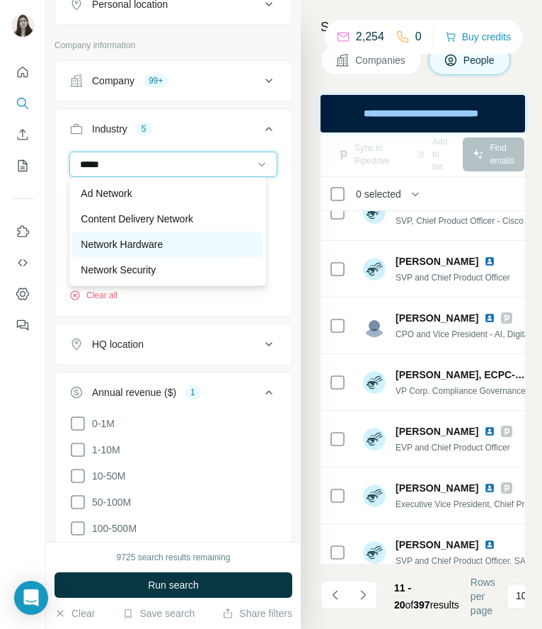
type input "*****"
click at [149, 241] on p "Network Hardware" at bounding box center [122, 244] width 82 height 14
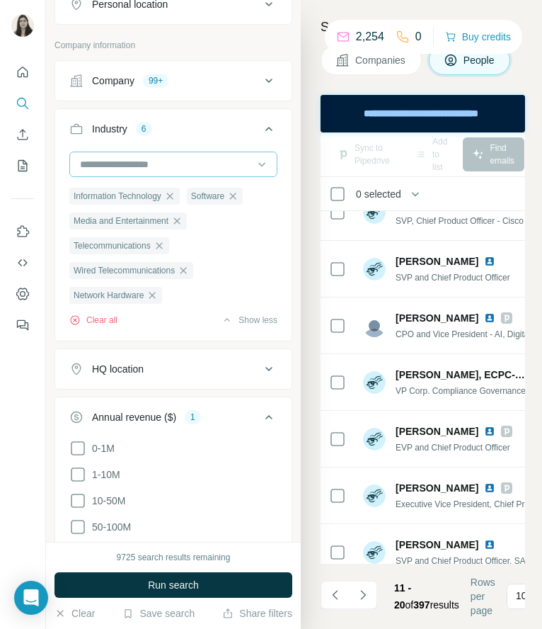
click at [166, 162] on input at bounding box center [166, 164] width 175 height 16
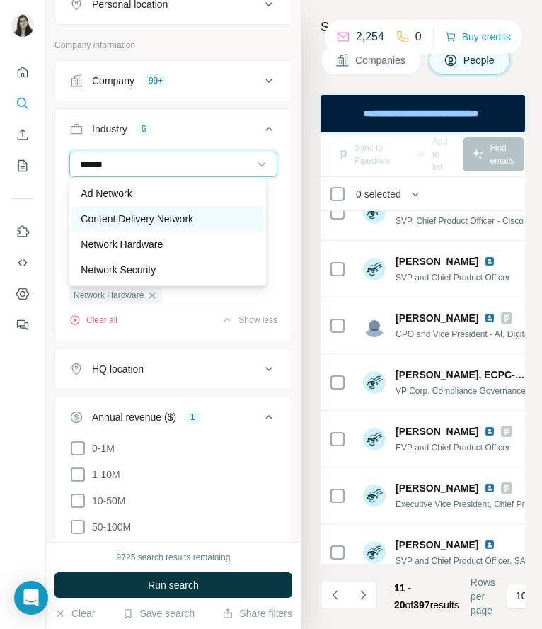
type input "******"
click at [186, 222] on p "Content Delivery Network" at bounding box center [137, 219] width 113 height 14
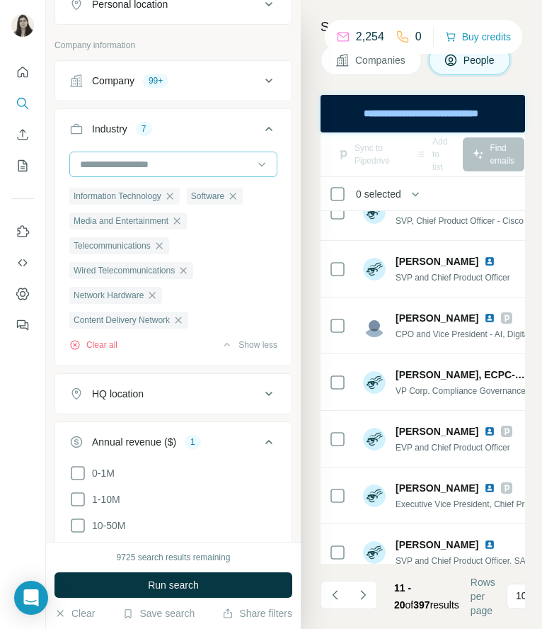
click at [176, 159] on input at bounding box center [166, 164] width 175 height 16
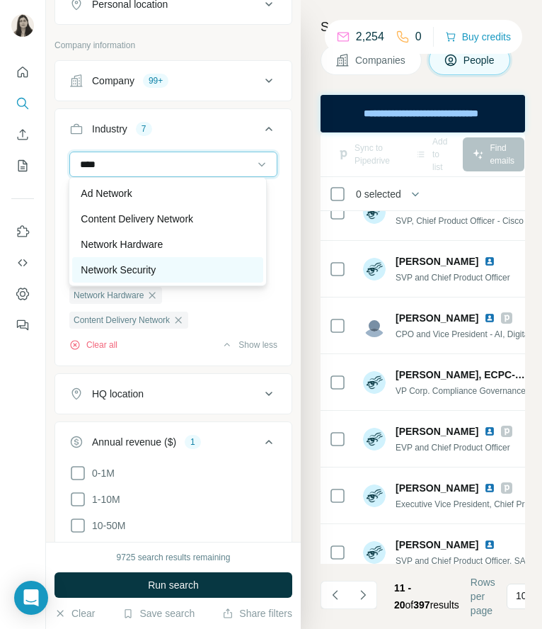
type input "****"
click at [188, 270] on div "Network Security" at bounding box center [167, 270] width 173 height 14
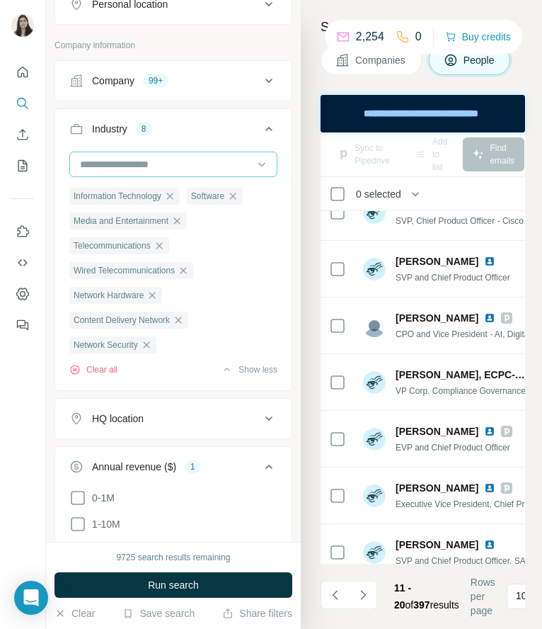
click at [167, 162] on input at bounding box center [166, 164] width 175 height 16
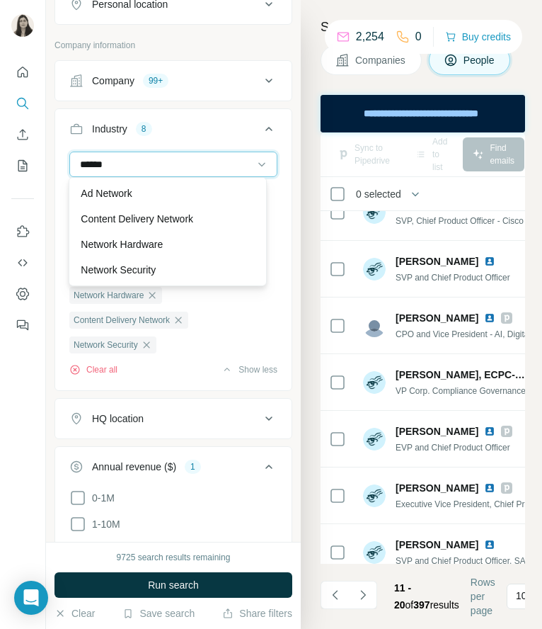
scroll to position [51, 0]
drag, startPoint x: 143, startPoint y: 161, endPoint x: 46, endPoint y: 161, distance: 97.0
click at [46, 161] on div "New search Hide Company lookalikes Personal information Job title 2 cpo Chief P…" at bounding box center [173, 271] width 255 height 542
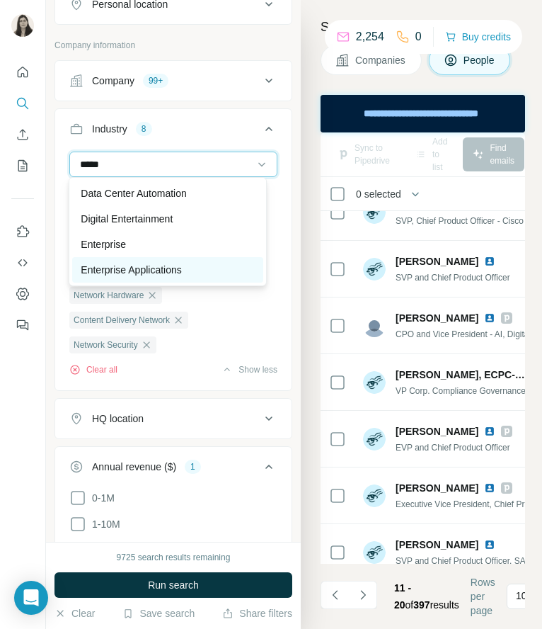
type input "*****"
click at [108, 259] on div "Enterprise Applications" at bounding box center [167, 269] width 190 height 25
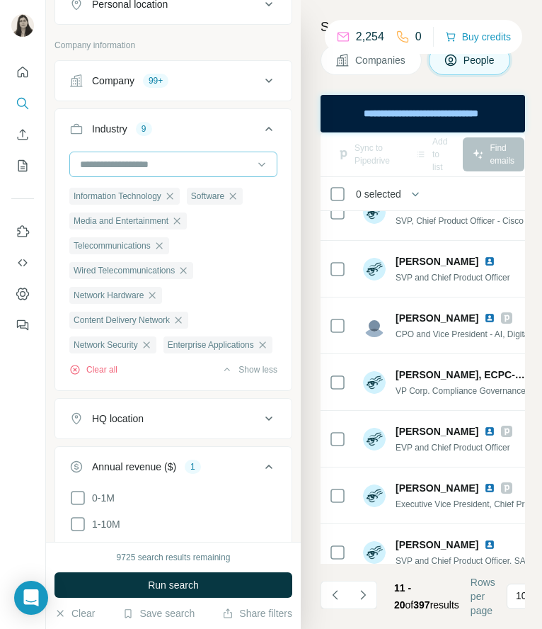
click at [128, 165] on input at bounding box center [166, 164] width 175 height 16
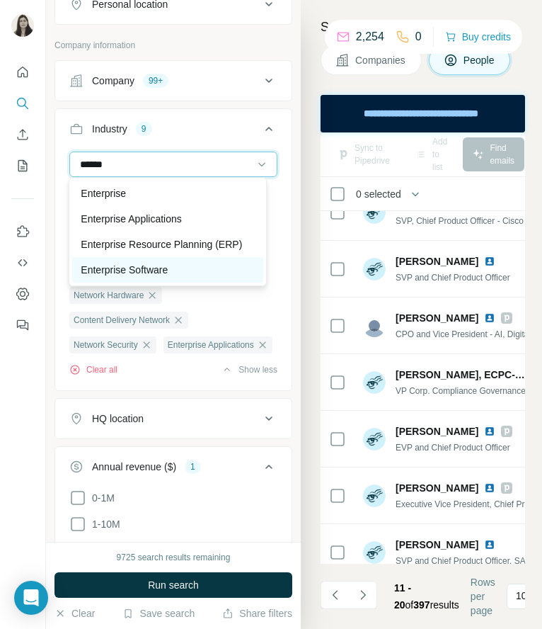
type input "******"
click at [168, 268] on p "Enterprise Software" at bounding box center [124, 270] width 87 height 14
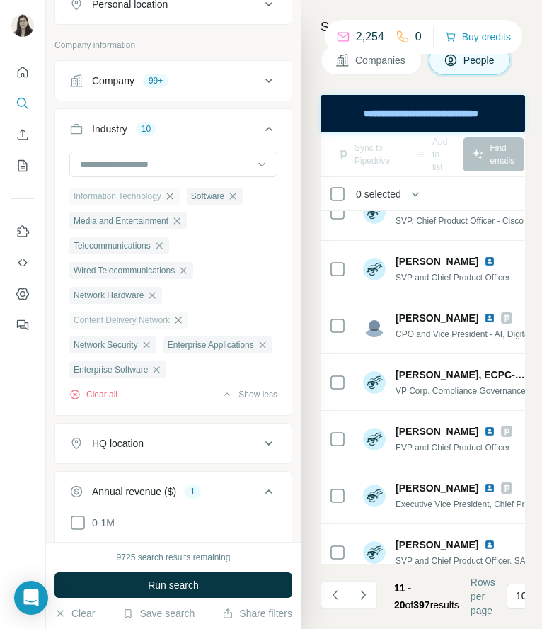
click at [173, 195] on icon "button" at bounding box center [169, 195] width 11 height 11
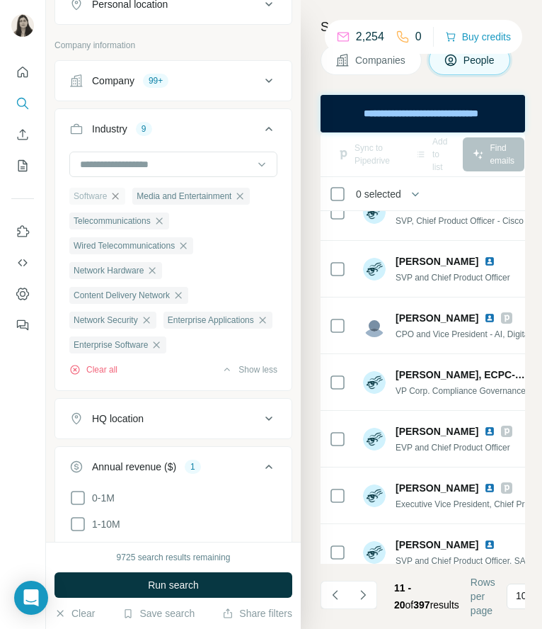
click at [118, 191] on icon "button" at bounding box center [115, 195] width 11 height 11
click at [140, 159] on input at bounding box center [166, 164] width 175 height 16
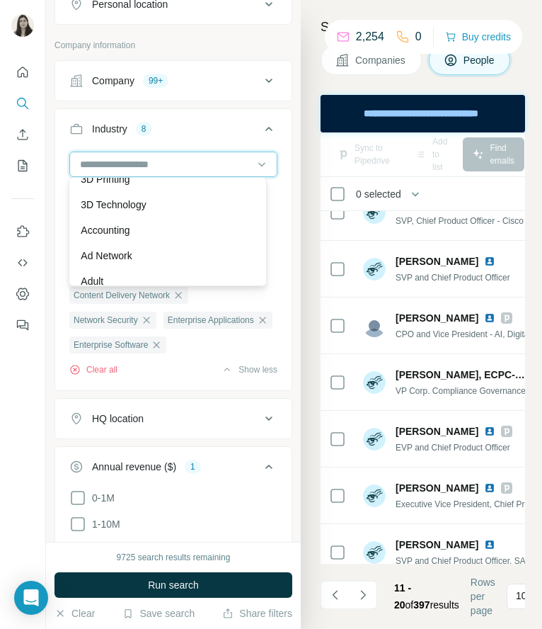
click at [154, 158] on input at bounding box center [166, 164] width 175 height 16
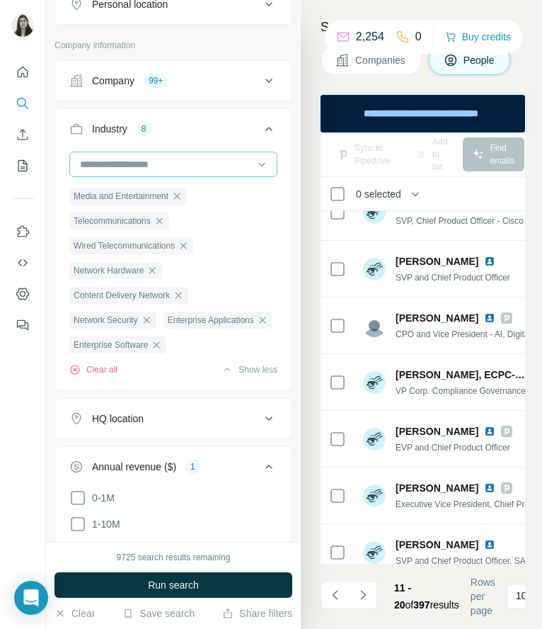
click at [154, 158] on input at bounding box center [166, 164] width 175 height 16
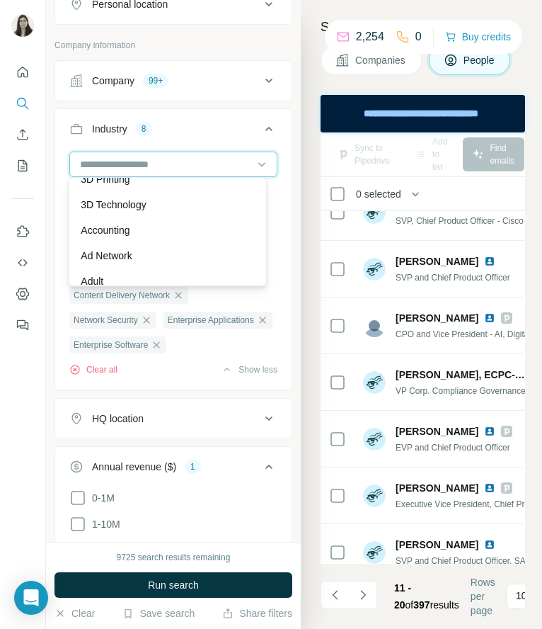
click at [156, 162] on input at bounding box center [166, 164] width 175 height 16
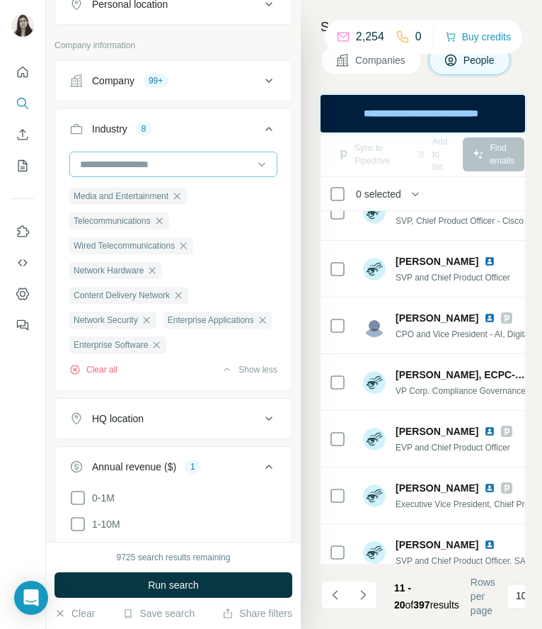
click at [109, 164] on input at bounding box center [166, 164] width 175 height 16
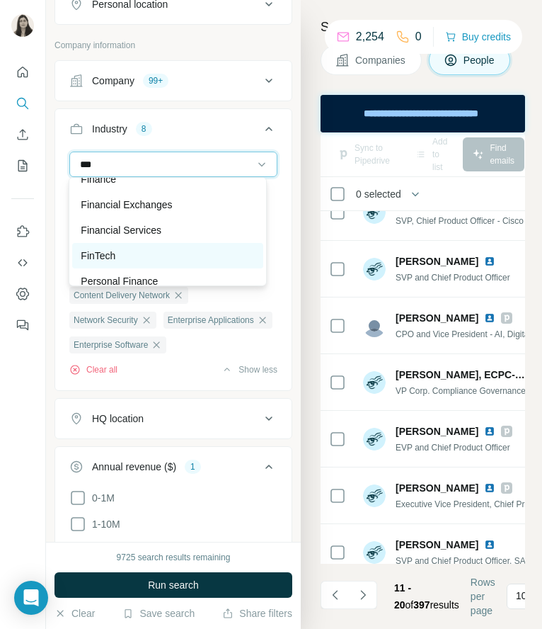
type input "***"
click at [93, 256] on p "FinTech" at bounding box center [98, 256] width 35 height 14
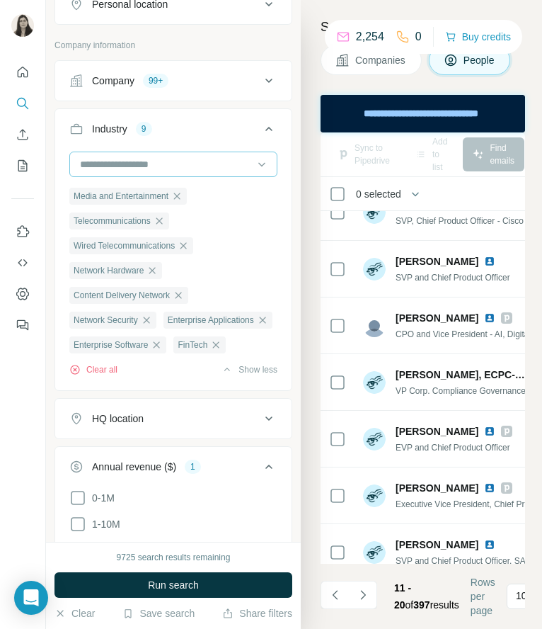
click at [119, 157] on input at bounding box center [166, 164] width 175 height 16
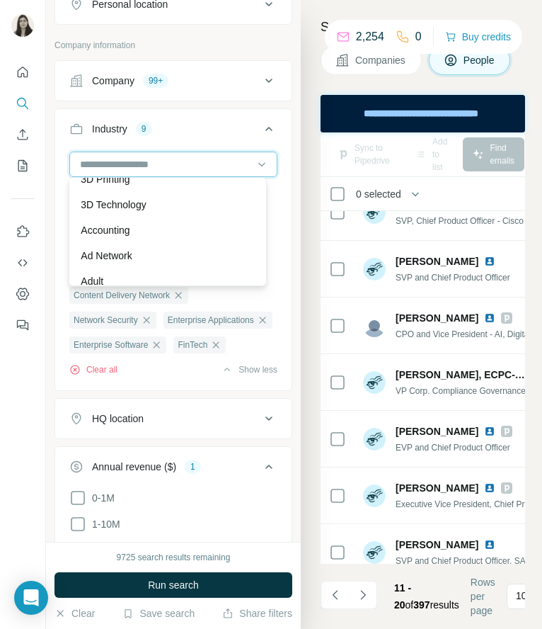
click at [118, 167] on input at bounding box center [166, 164] width 175 height 16
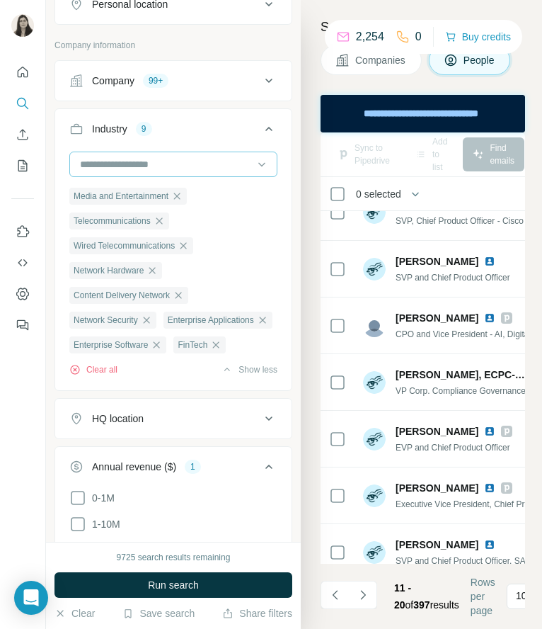
click at [122, 156] on input at bounding box center [166, 164] width 175 height 16
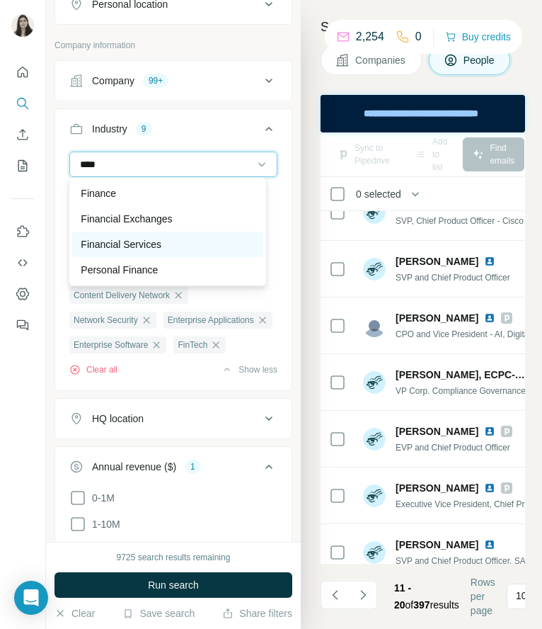
type input "****"
click at [113, 246] on p "Financial Services" at bounding box center [121, 244] width 81 height 14
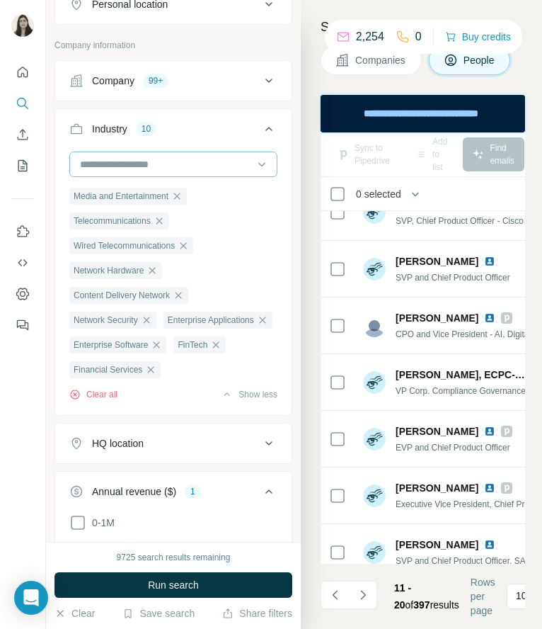
click at [141, 162] on input at bounding box center [166, 164] width 175 height 16
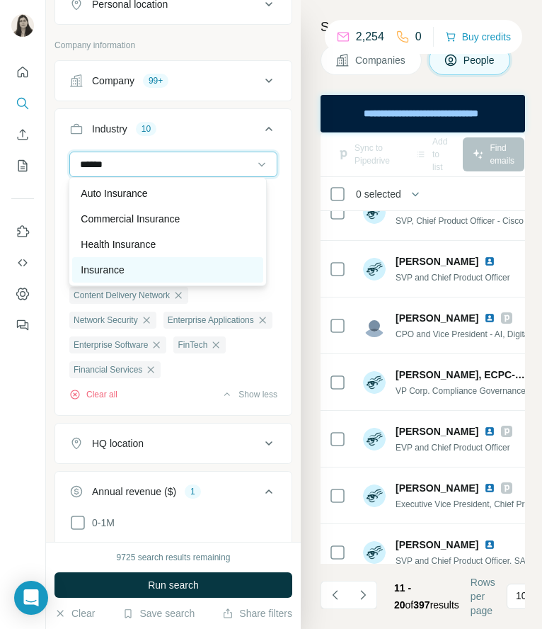
type input "******"
click at [116, 273] on p "Insurance" at bounding box center [102, 270] width 43 height 14
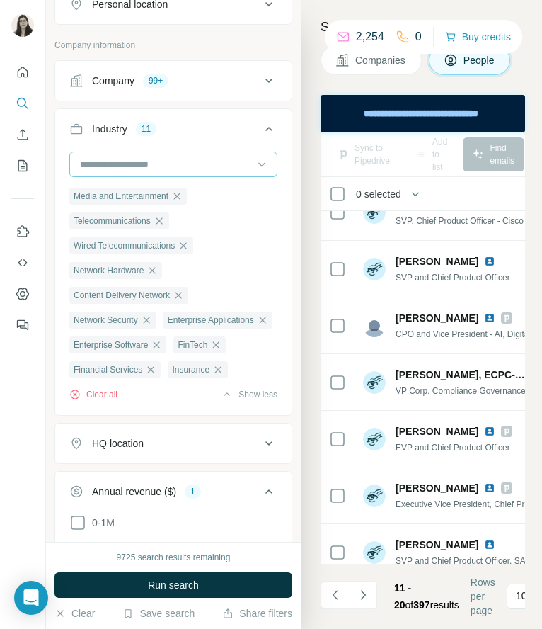
click at [135, 165] on input at bounding box center [166, 164] width 175 height 16
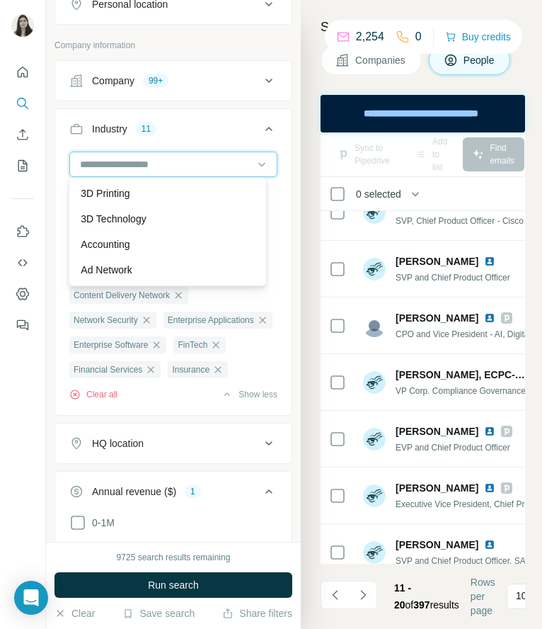
click at [135, 161] on input at bounding box center [166, 164] width 175 height 16
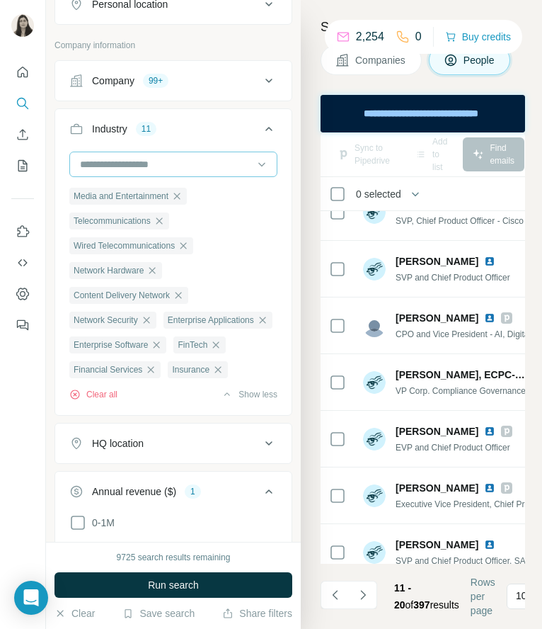
click at [107, 158] on input at bounding box center [166, 164] width 175 height 16
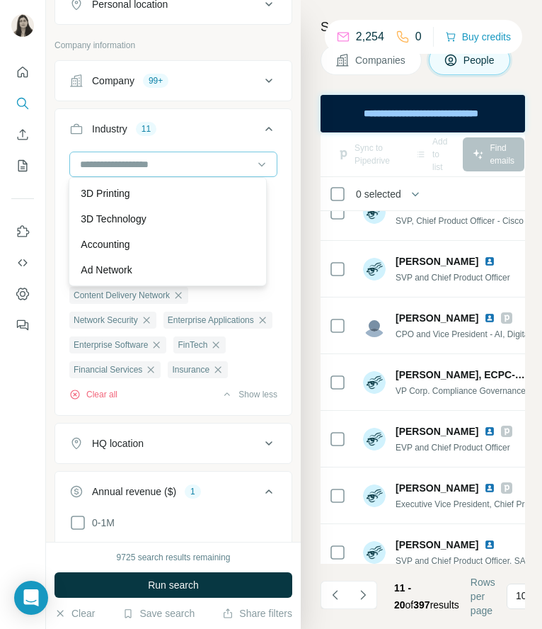
click at [108, 169] on div at bounding box center [166, 164] width 175 height 24
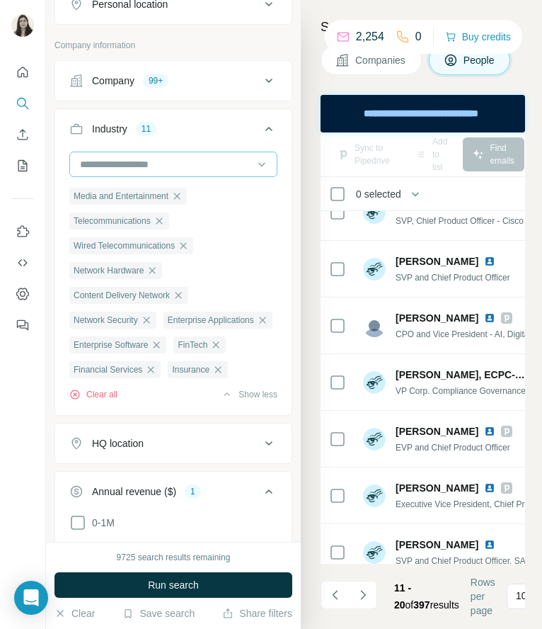
click at [135, 159] on input at bounding box center [166, 164] width 175 height 16
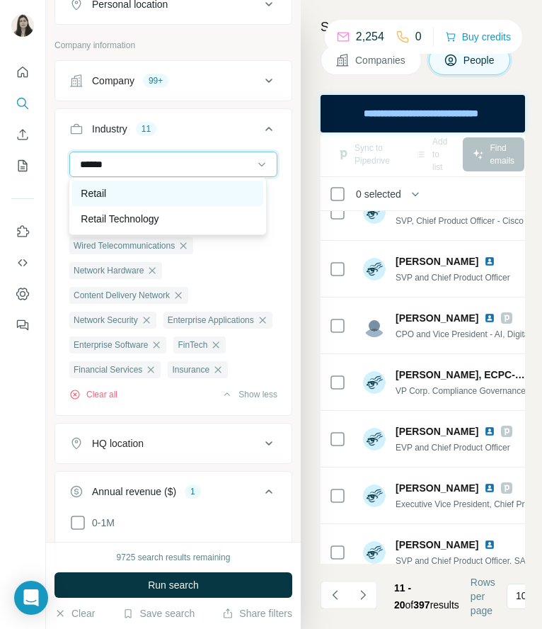
type input "******"
click at [111, 198] on div "Retail" at bounding box center [167, 193] width 173 height 14
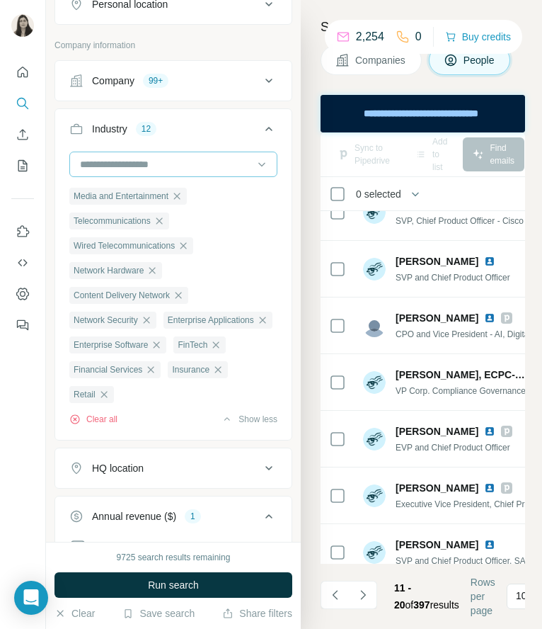
click at [112, 161] on input at bounding box center [166, 164] width 175 height 16
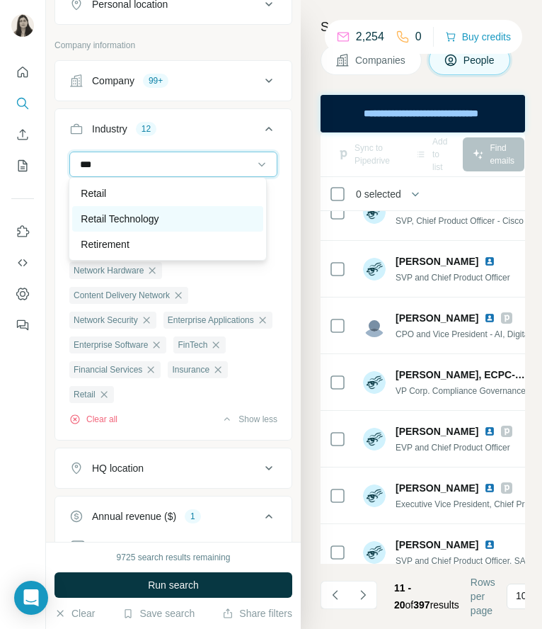
type input "***"
click at [134, 220] on p "Retail Technology" at bounding box center [120, 219] width 78 height 14
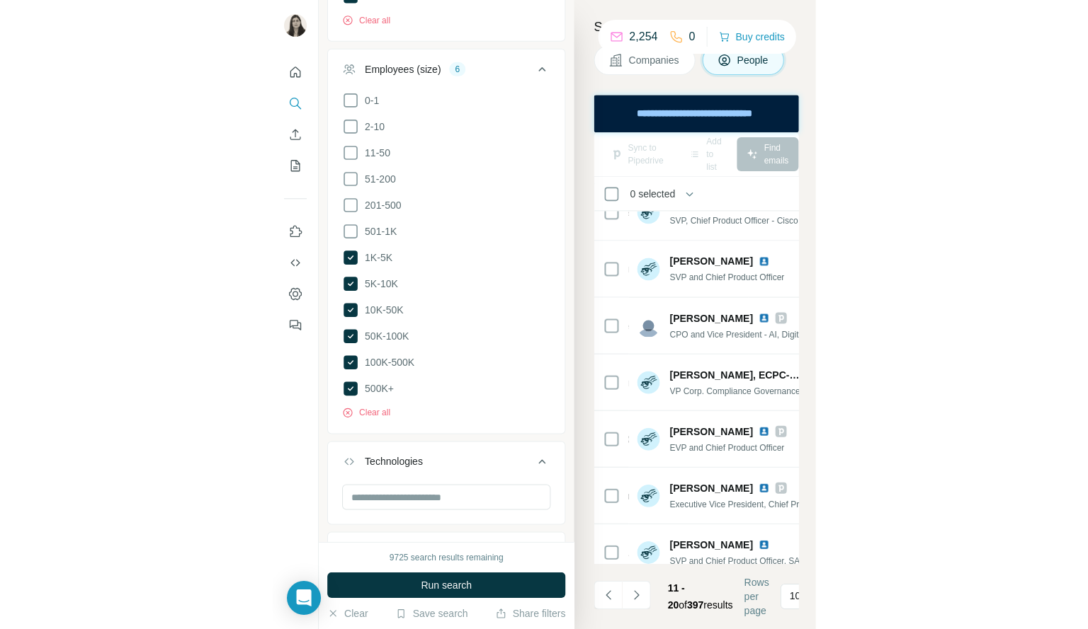
scroll to position [1073, 0]
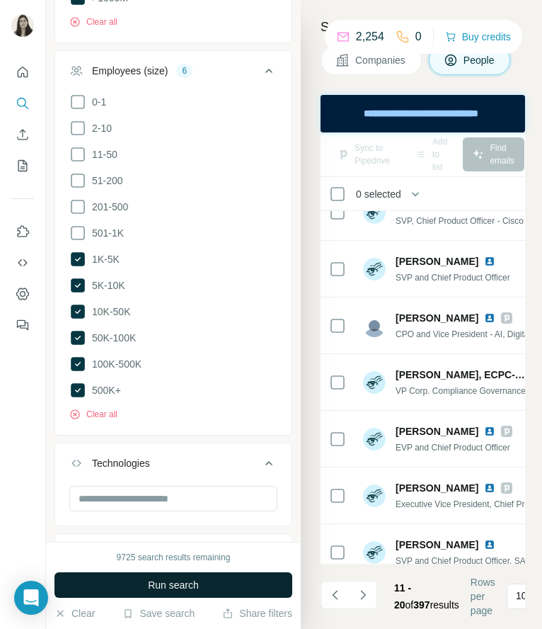
click at [174, 586] on span "Run search" at bounding box center [173, 585] width 51 height 14
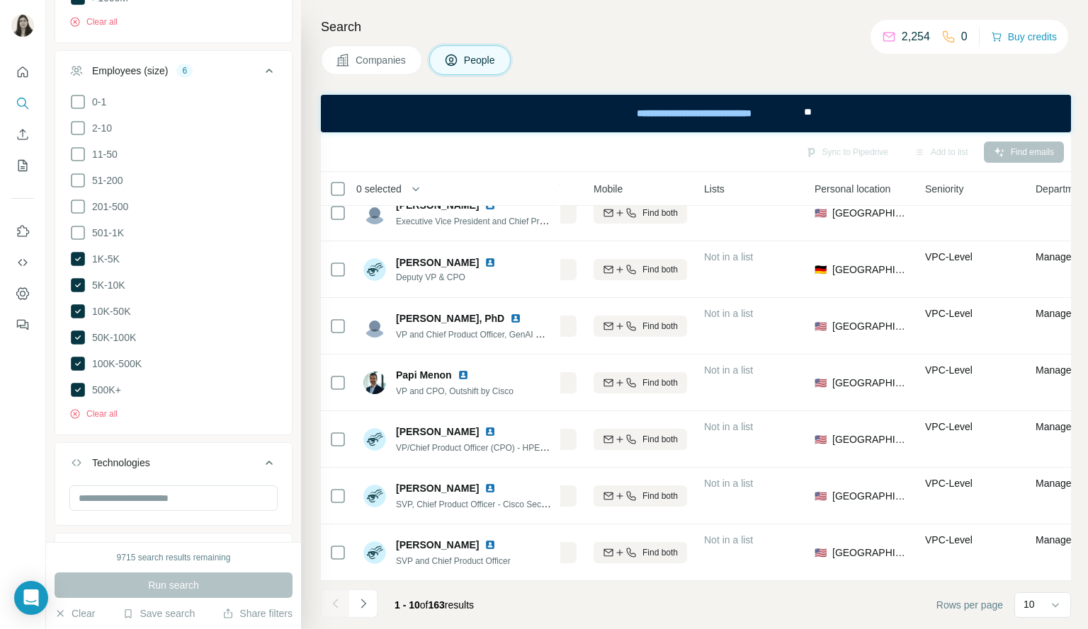
click at [266, 73] on icon at bounding box center [269, 71] width 7 height 4
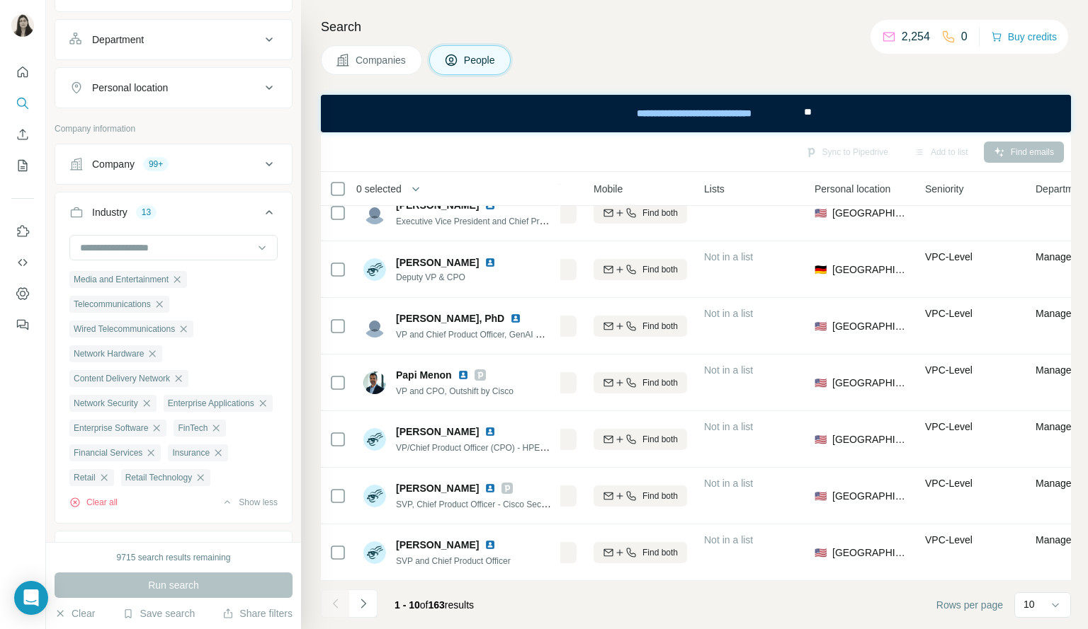
scroll to position [287, 0]
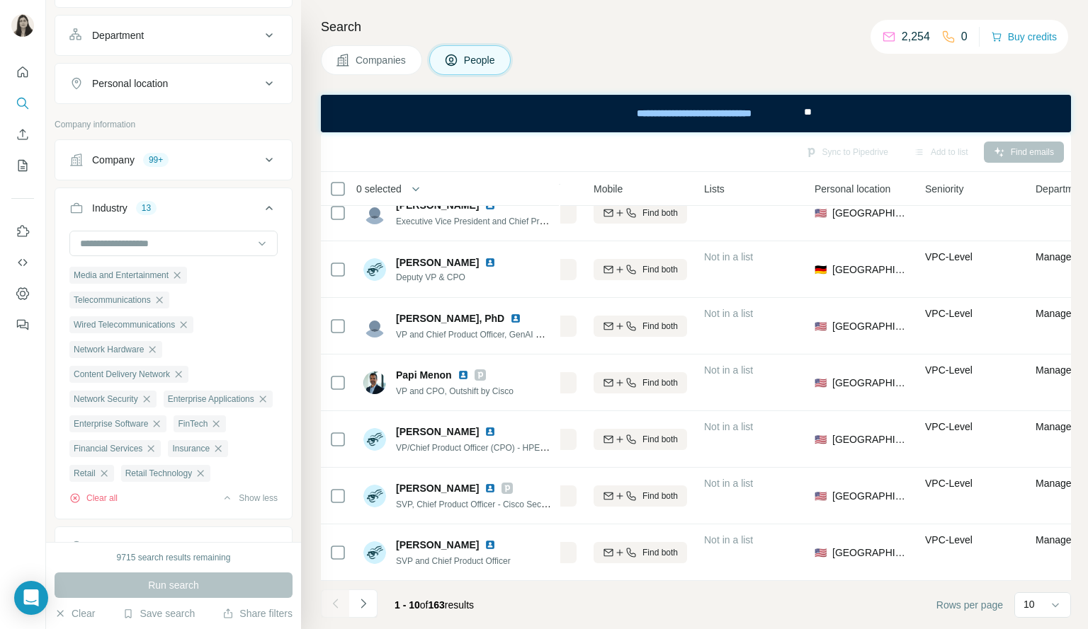
click at [261, 206] on icon at bounding box center [269, 208] width 17 height 17
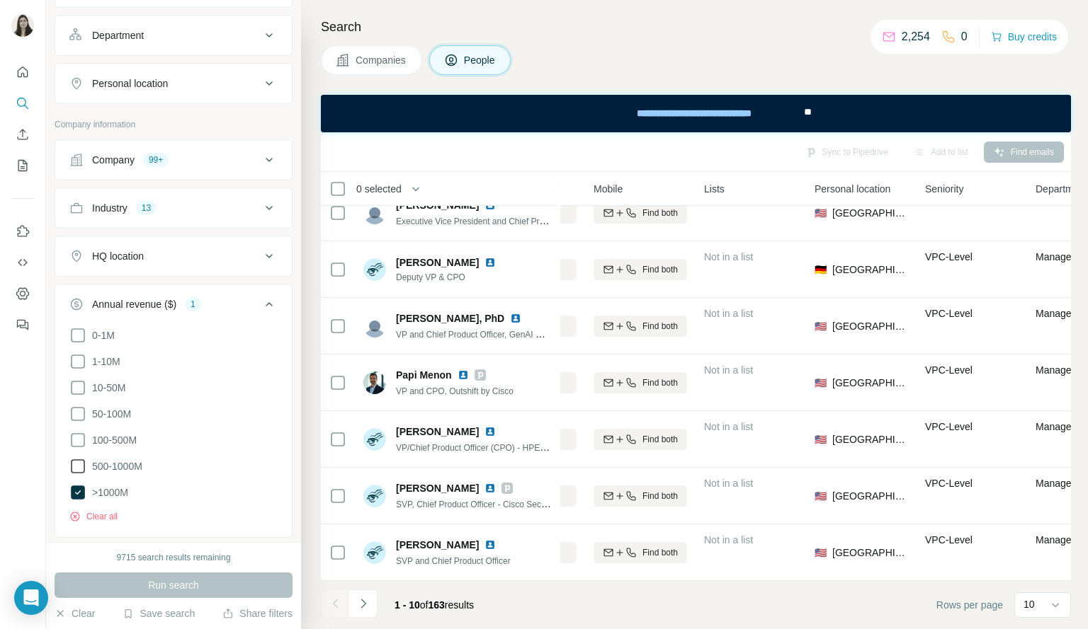
click at [261, 301] on icon at bounding box center [269, 304] width 17 height 17
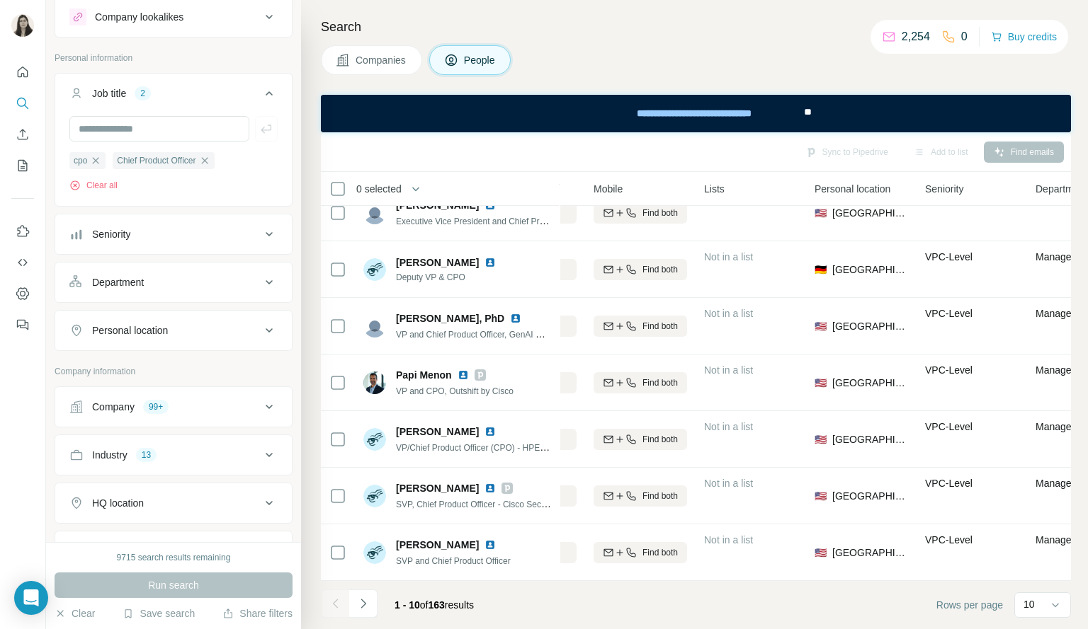
scroll to position [0, 0]
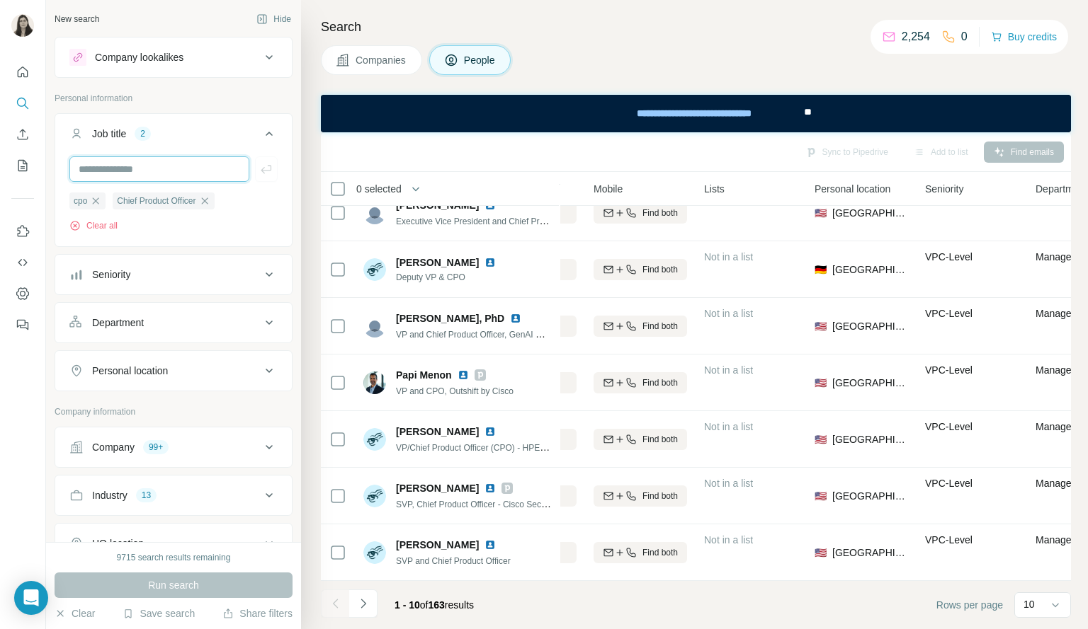
click at [163, 164] on input "text" at bounding box center [159, 168] width 180 height 25
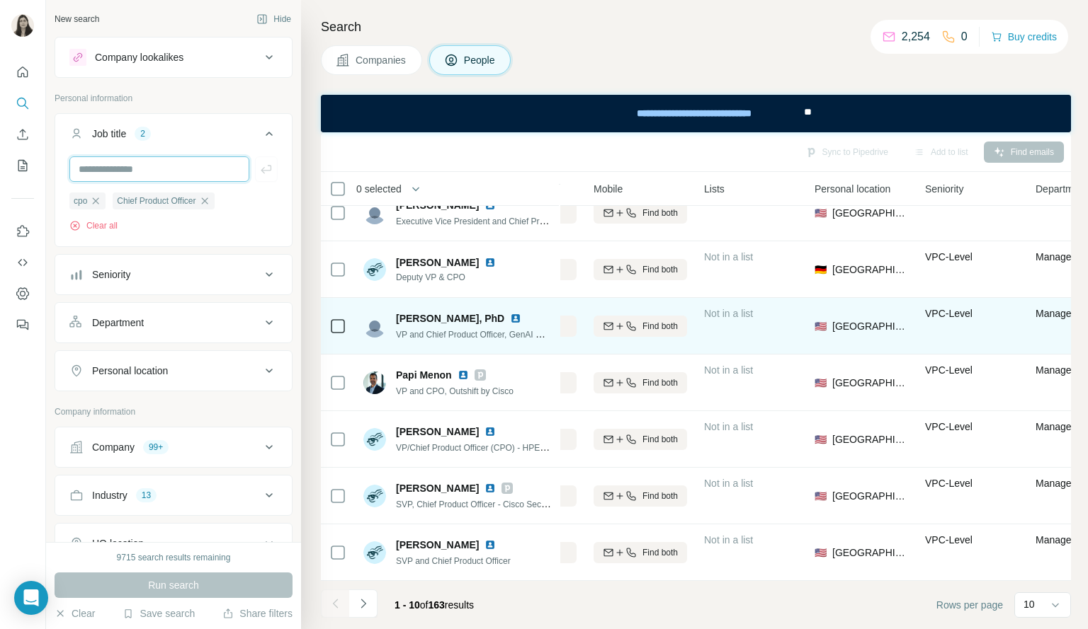
scroll to position [0, 243]
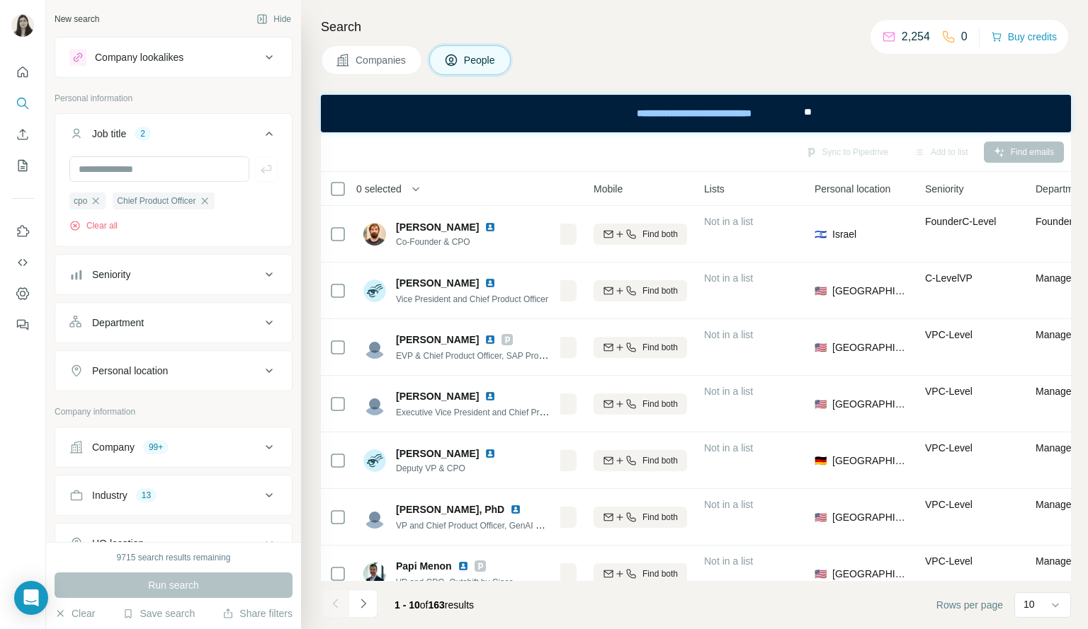
click at [257, 145] on button "Job title 2" at bounding box center [173, 137] width 236 height 40
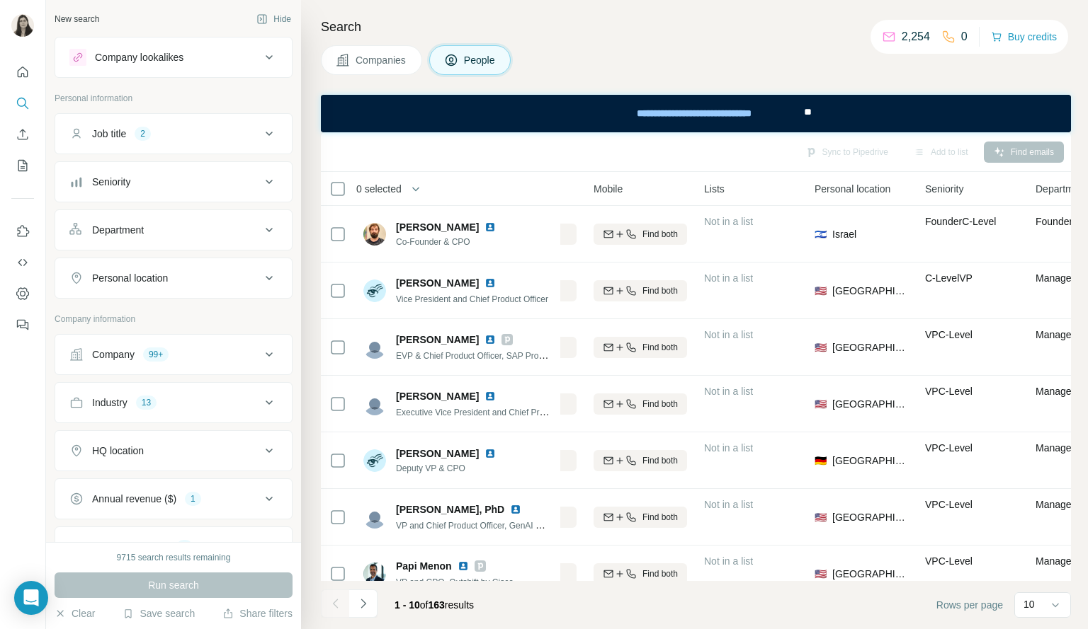
click at [241, 273] on div "Personal location" at bounding box center [164, 278] width 191 height 14
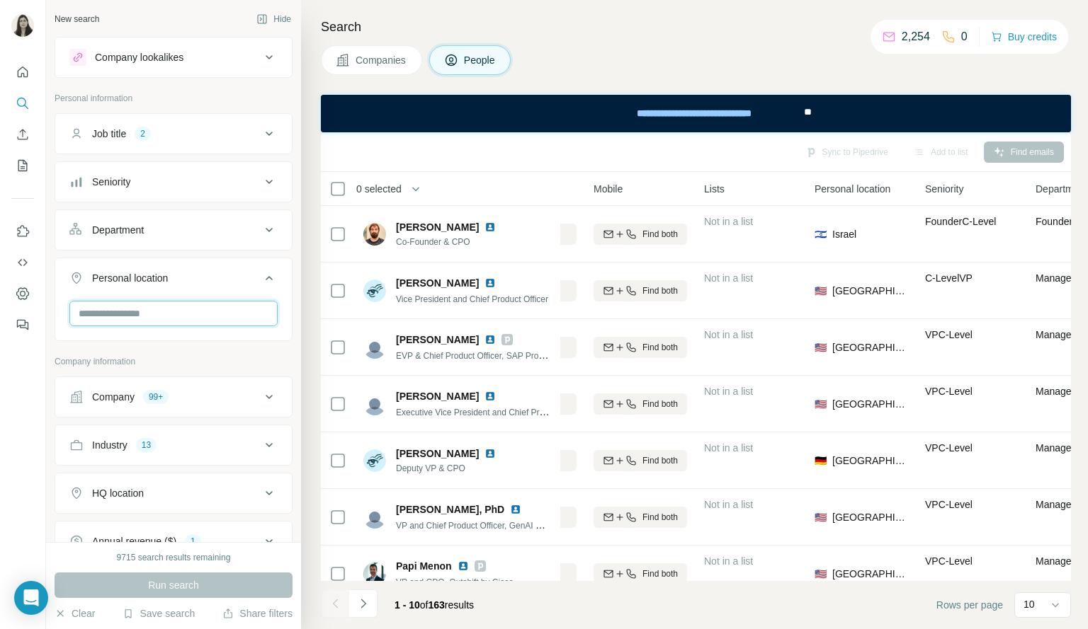
click at [218, 312] on input "text" at bounding box center [173, 313] width 208 height 25
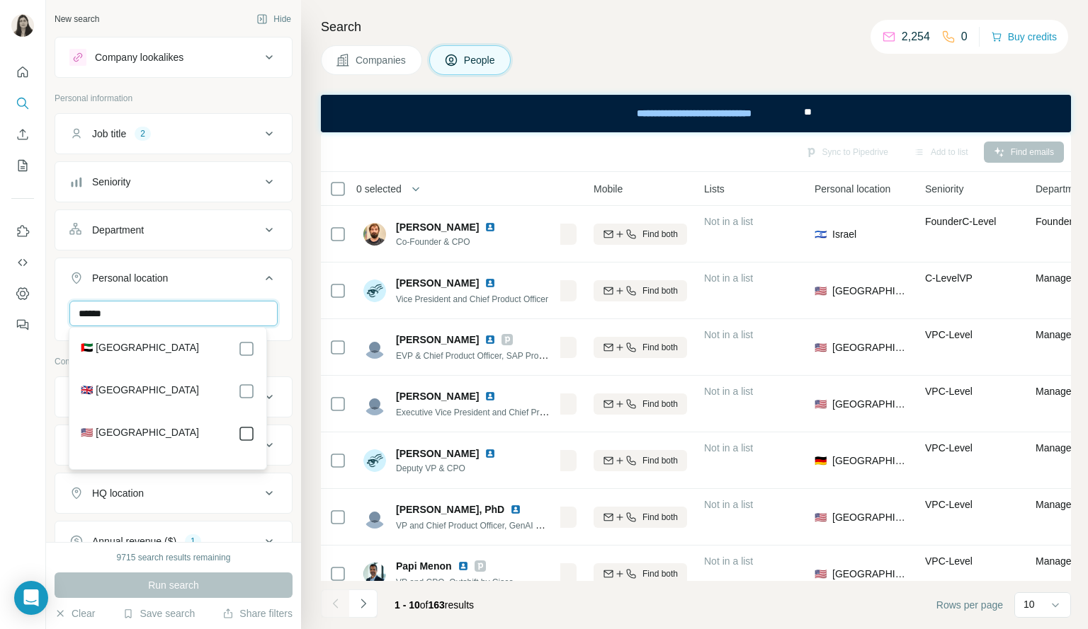
type input "******"
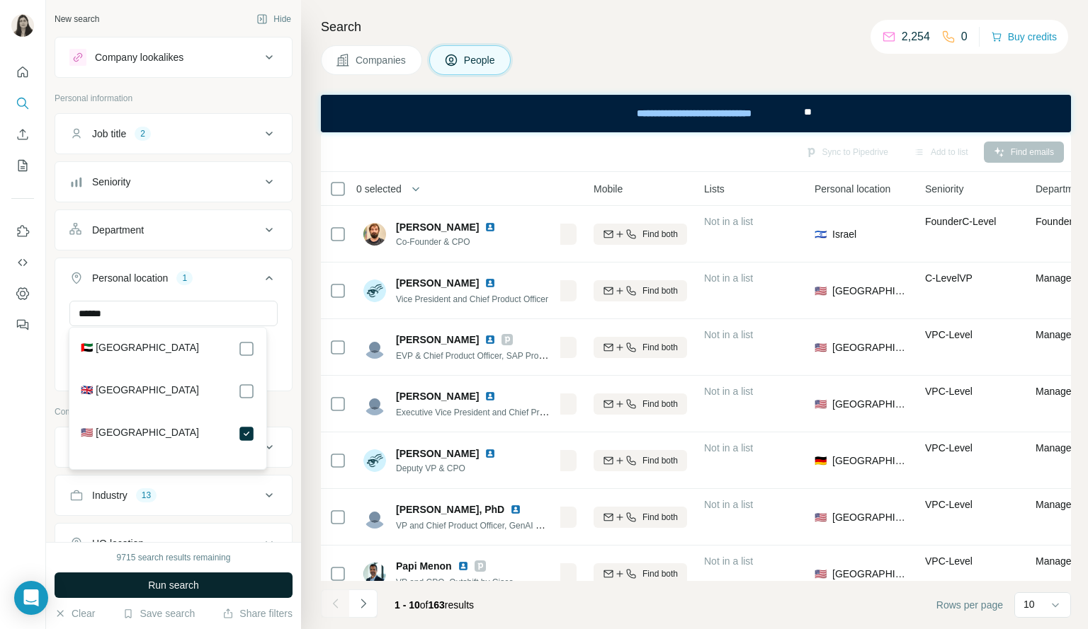
click at [206, 587] on button "Run search" at bounding box center [174, 585] width 238 height 25
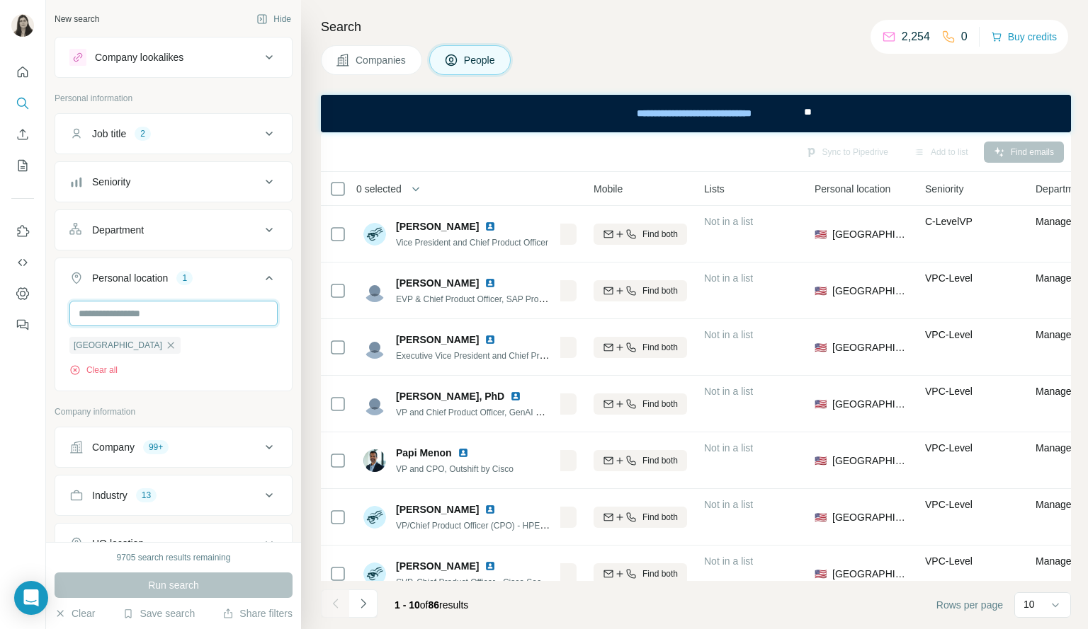
click at [220, 304] on input "text" at bounding box center [173, 313] width 208 height 25
type input "******"
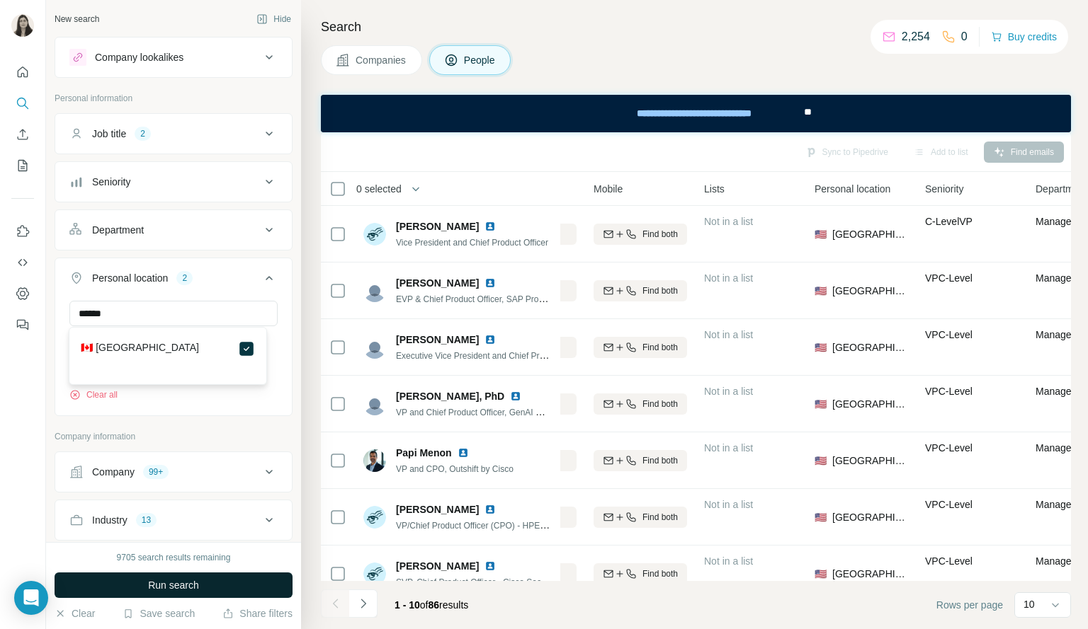
click at [186, 582] on span "Run search" at bounding box center [173, 585] width 51 height 14
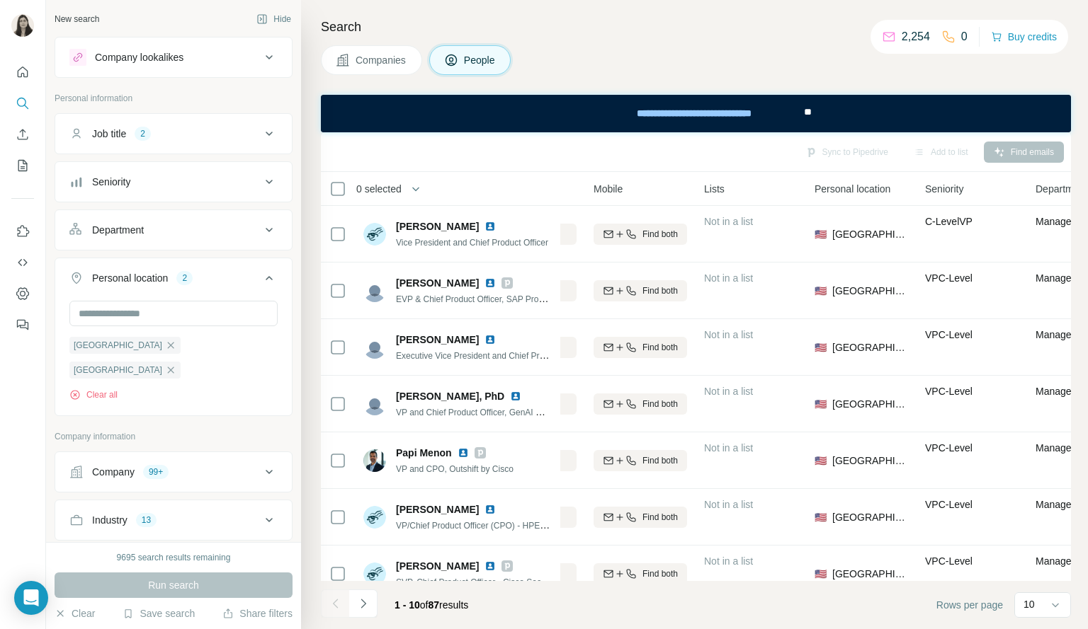
click at [266, 276] on icon at bounding box center [269, 278] width 7 height 4
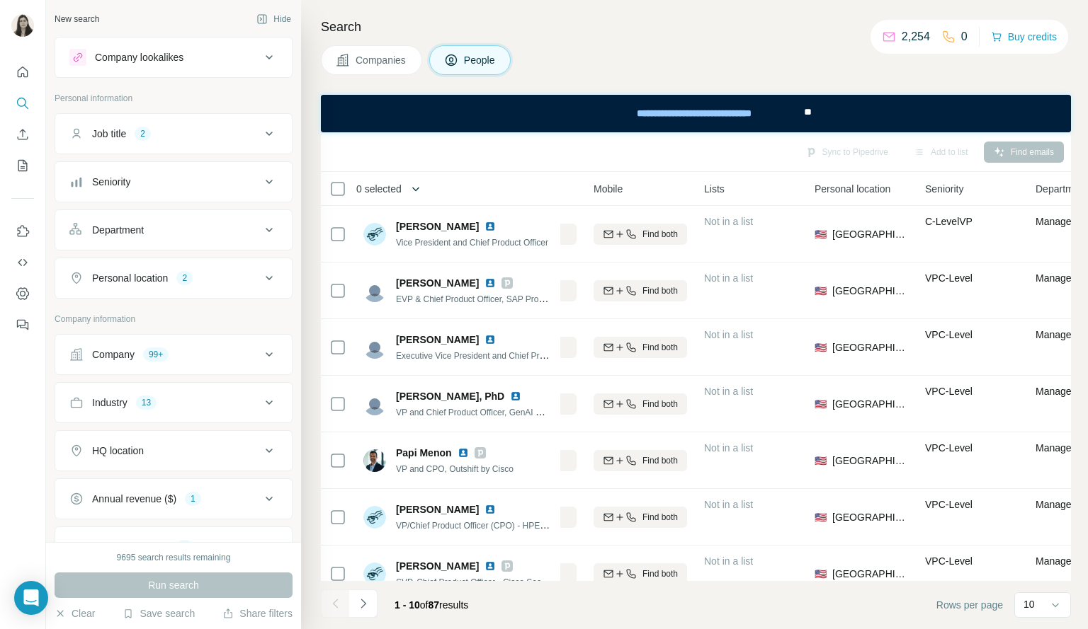
click at [419, 188] on icon "button" at bounding box center [416, 189] width 14 height 14
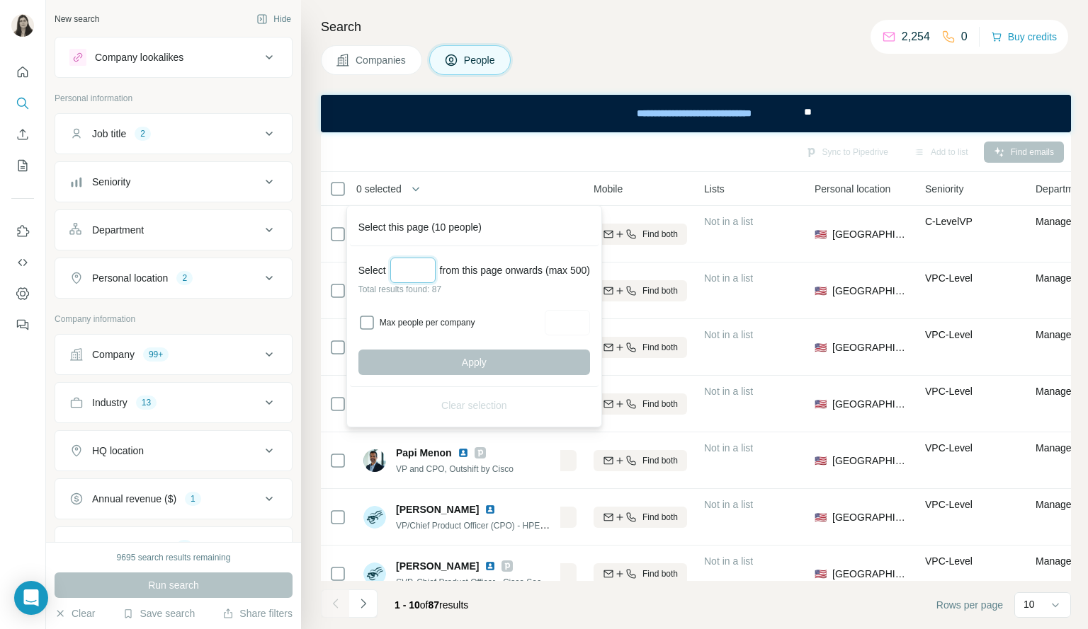
click at [406, 267] on input "Select a number (up to 500)" at bounding box center [412, 270] width 45 height 25
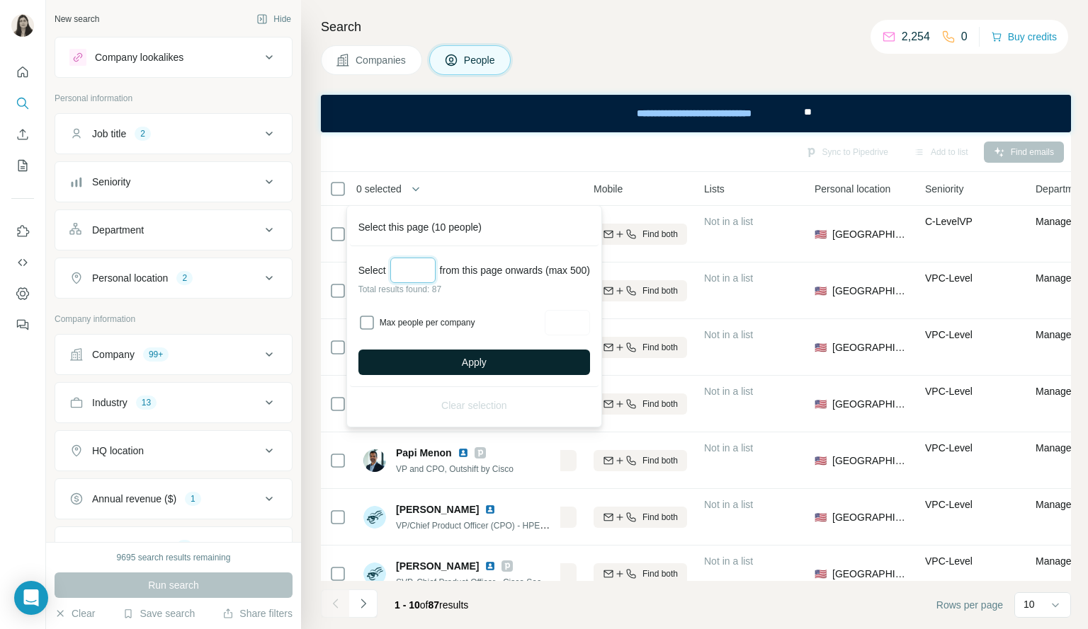
type input "**"
click at [500, 361] on button "Apply" at bounding box center [474, 362] width 232 height 25
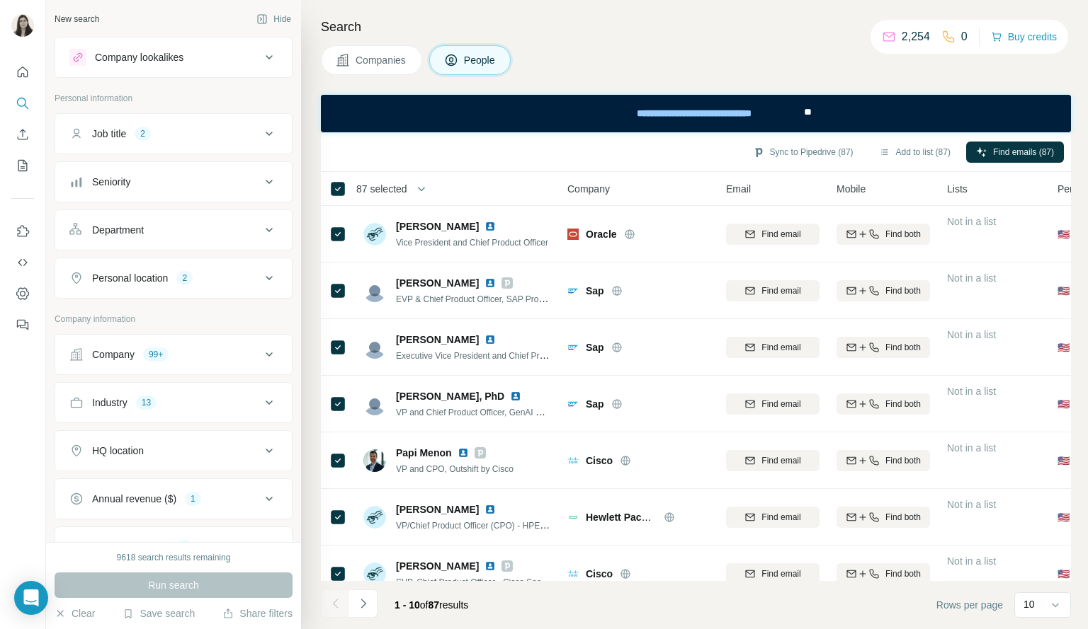
scroll to position [0, 243]
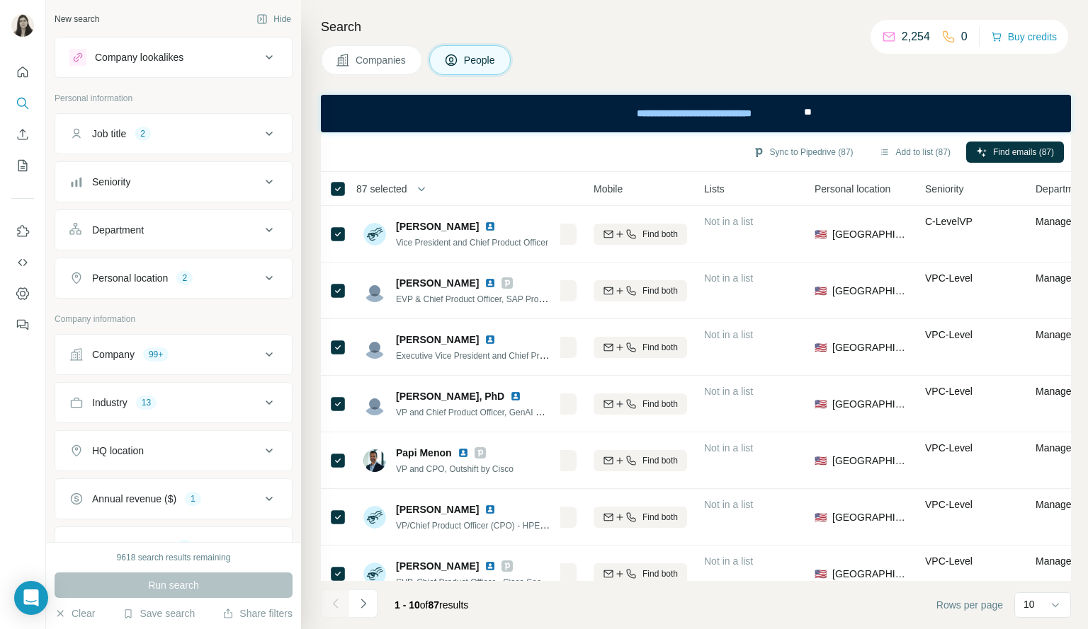
click at [228, 188] on button "Seniority" at bounding box center [173, 182] width 236 height 34
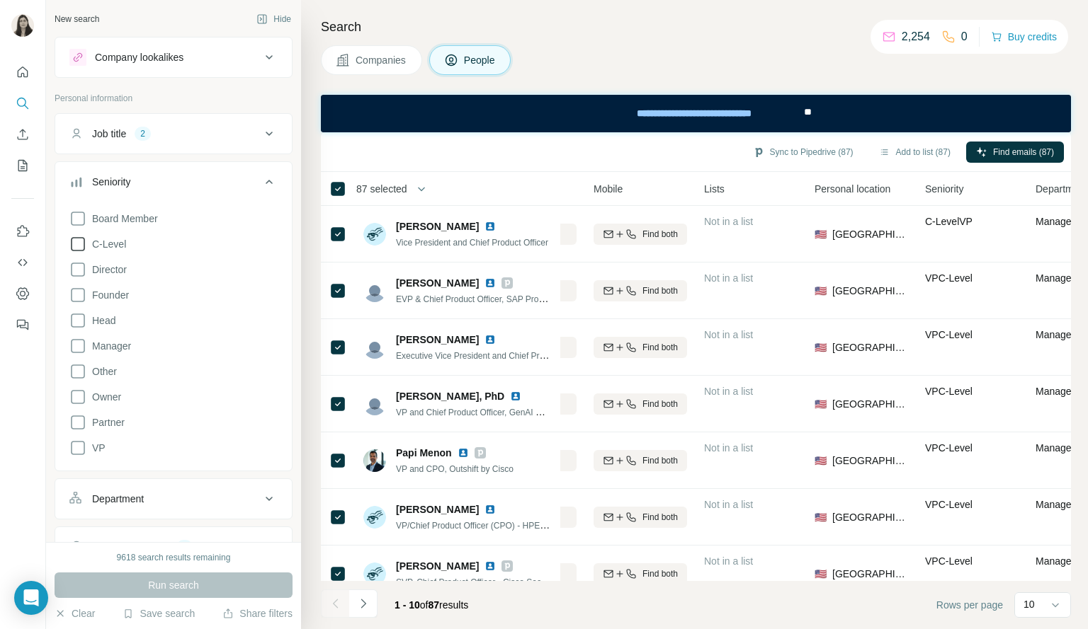
click at [75, 242] on icon at bounding box center [77, 244] width 17 height 17
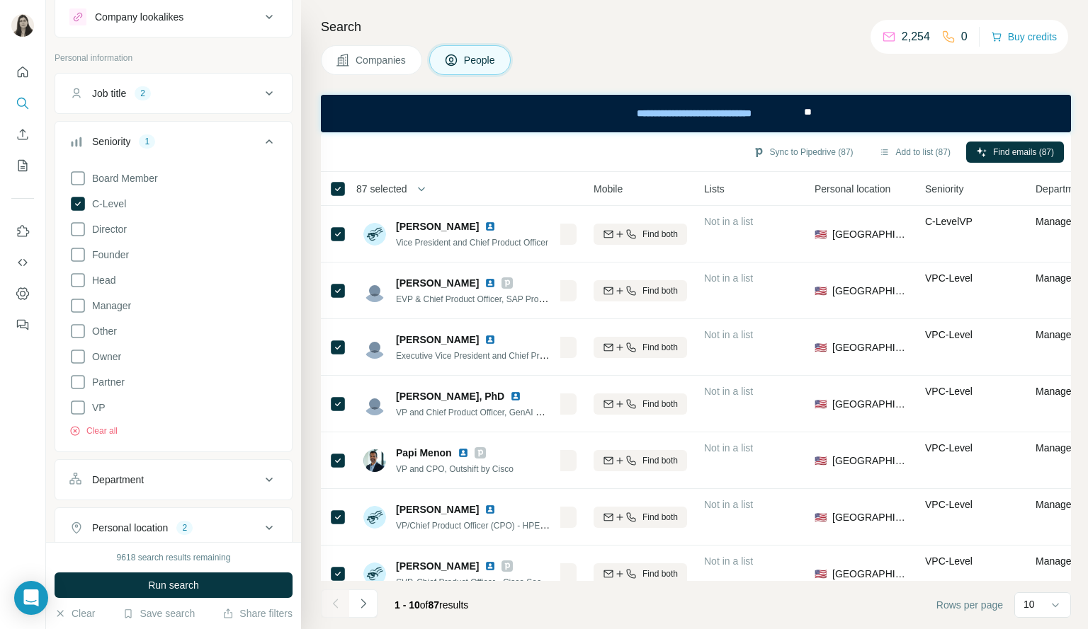
scroll to position [24, 0]
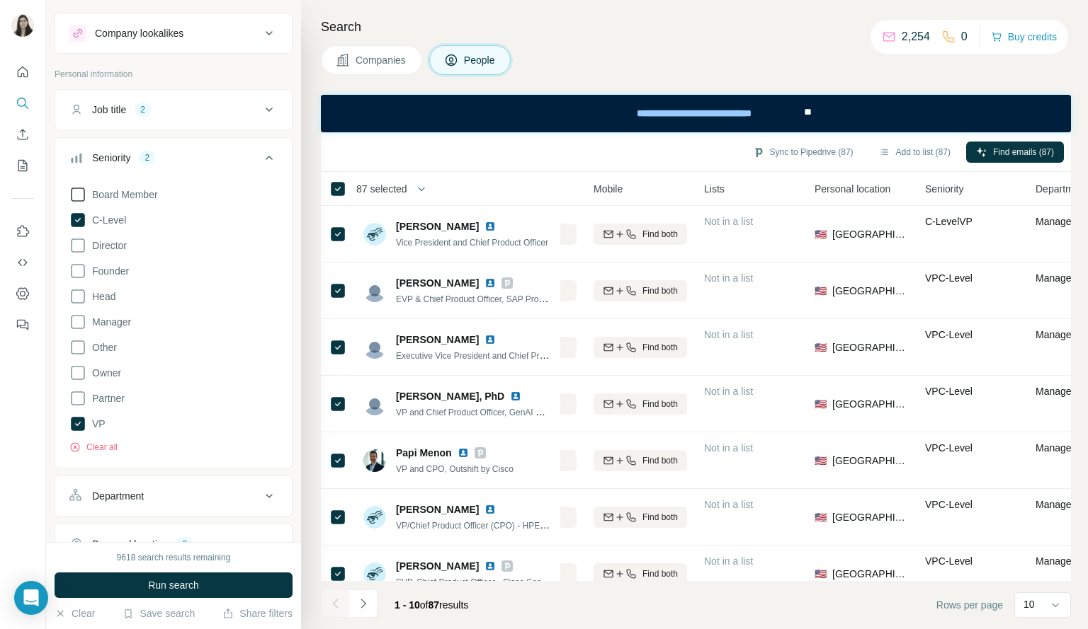
click at [79, 192] on icon at bounding box center [77, 194] width 17 height 17
click at [165, 587] on span "Run search" at bounding box center [173, 585] width 51 height 14
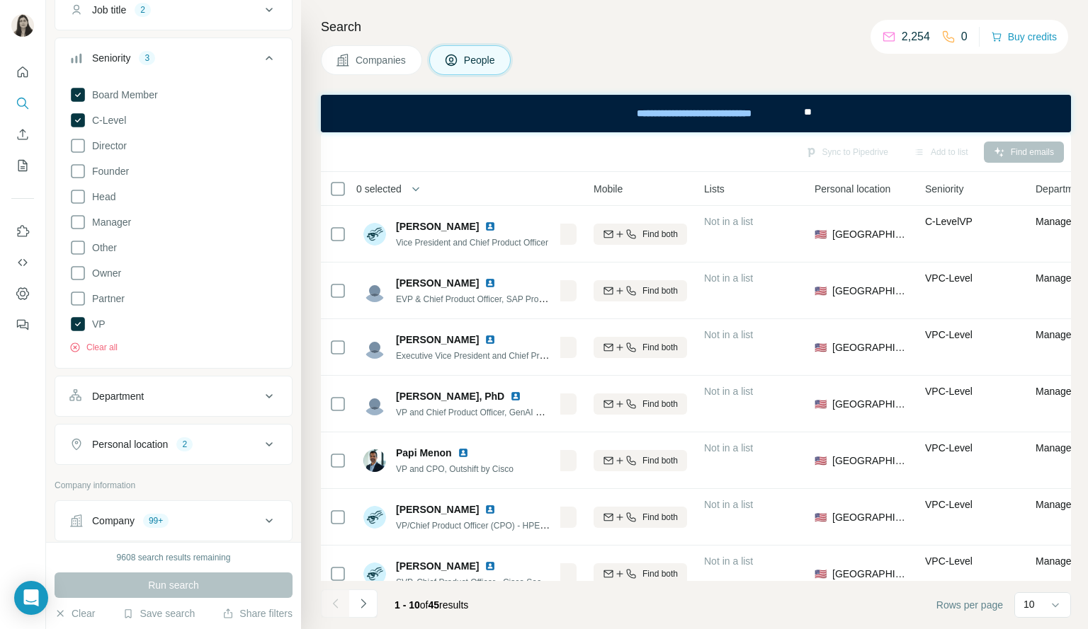
scroll to position [118, 0]
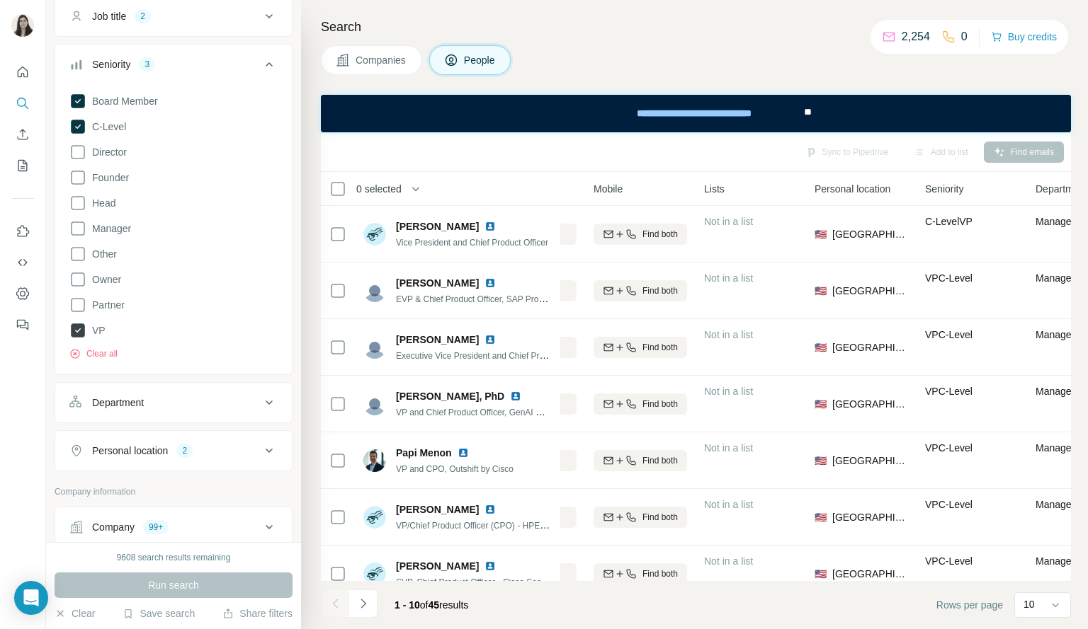
click at [74, 325] on icon at bounding box center [78, 331] width 14 height 14
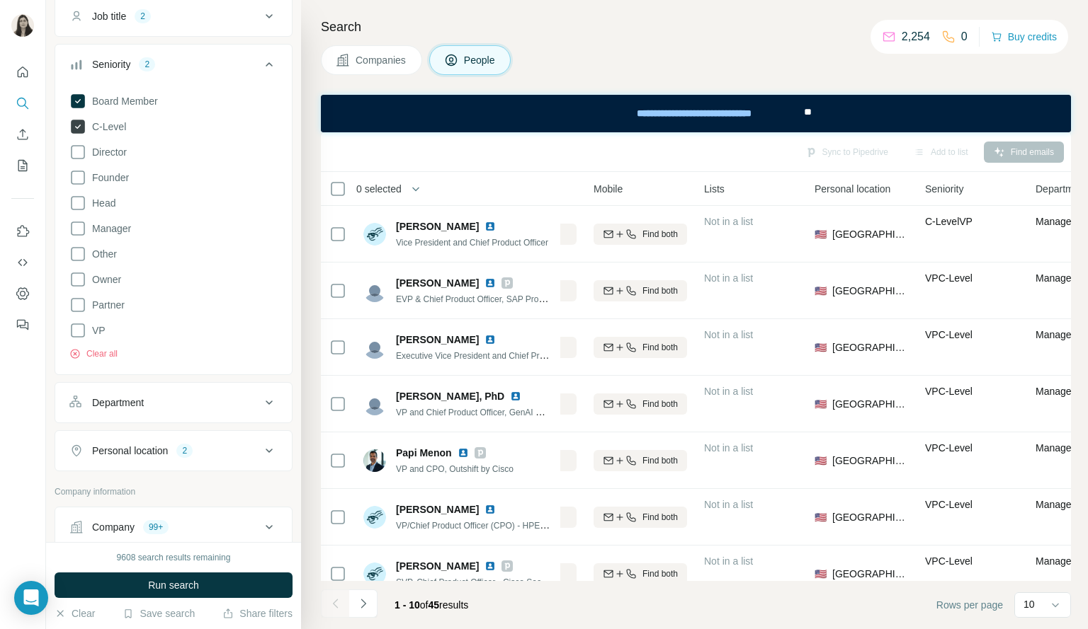
click at [78, 127] on icon at bounding box center [78, 127] width 14 height 14
click at [76, 96] on icon at bounding box center [78, 101] width 14 height 14
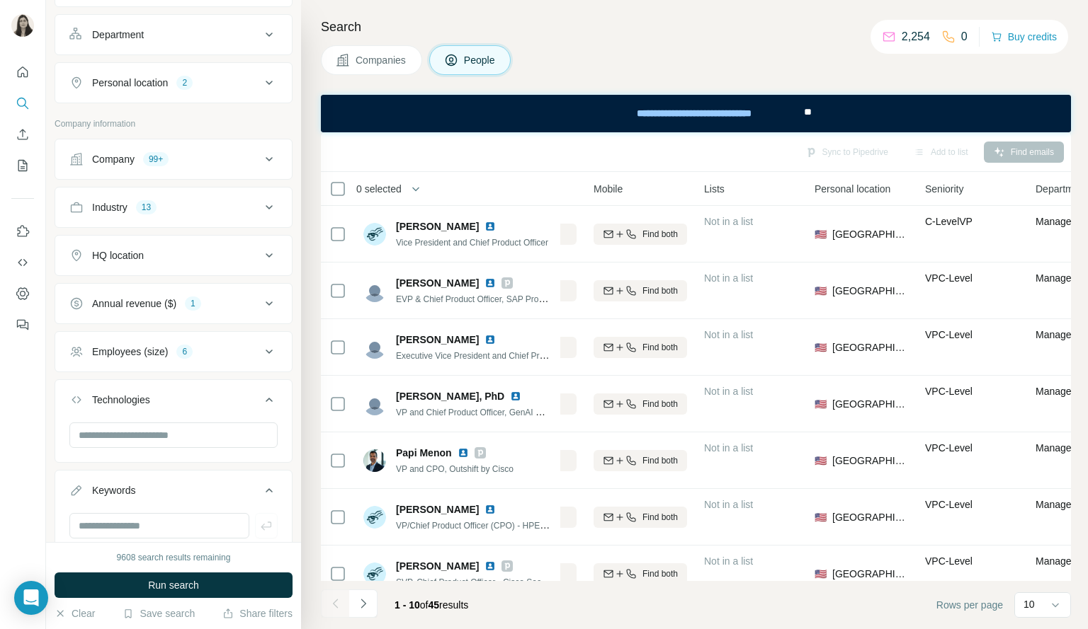
scroll to position [470, 0]
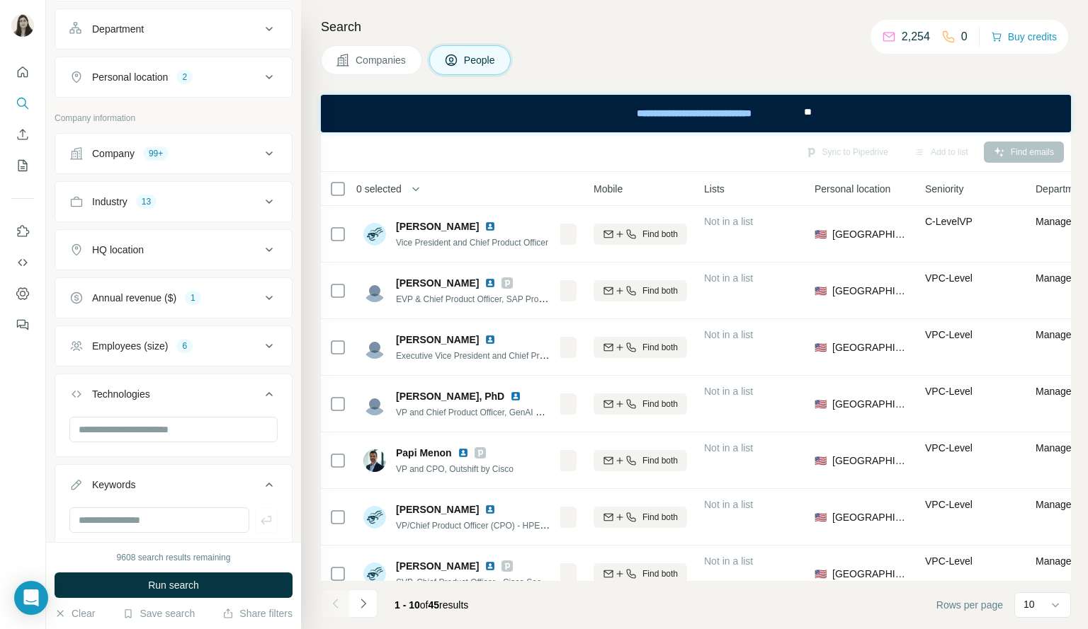
click at [246, 346] on div "Employees (size) 6" at bounding box center [164, 346] width 191 height 14
click at [79, 529] on icon at bounding box center [78, 535] width 14 height 14
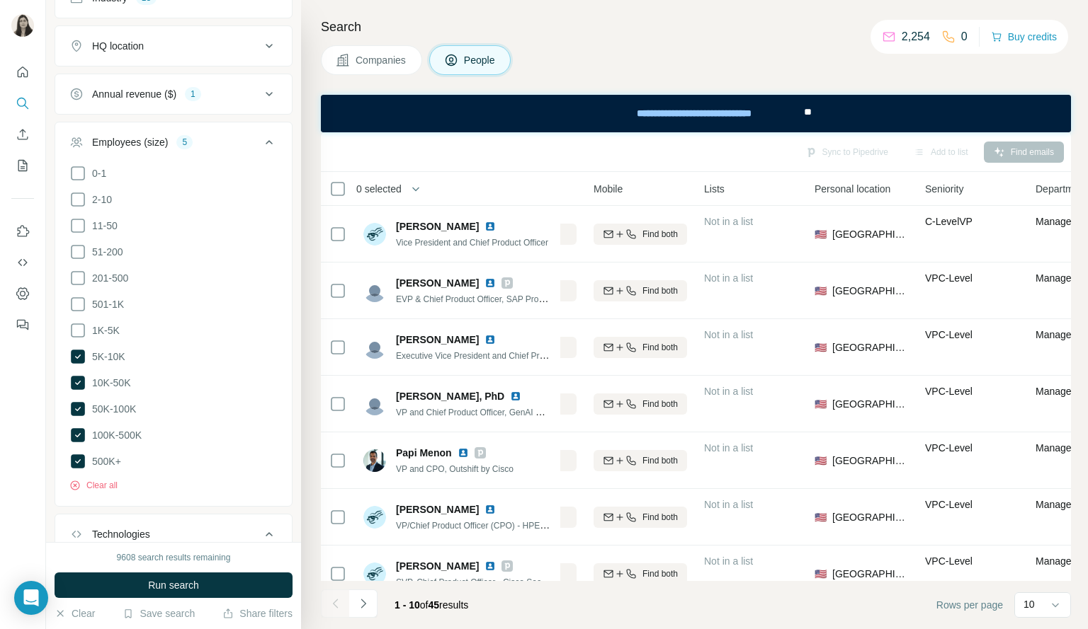
scroll to position [675, 0]
click at [91, 479] on button "Clear all" at bounding box center [93, 484] width 48 height 13
click at [261, 141] on icon at bounding box center [269, 140] width 17 height 17
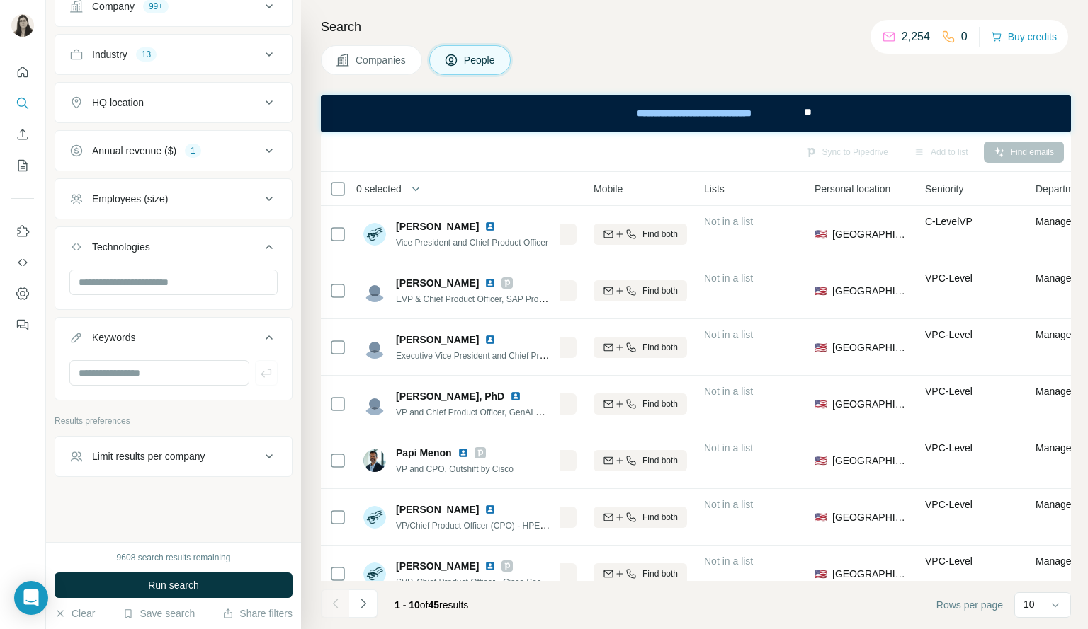
scroll to position [610, 0]
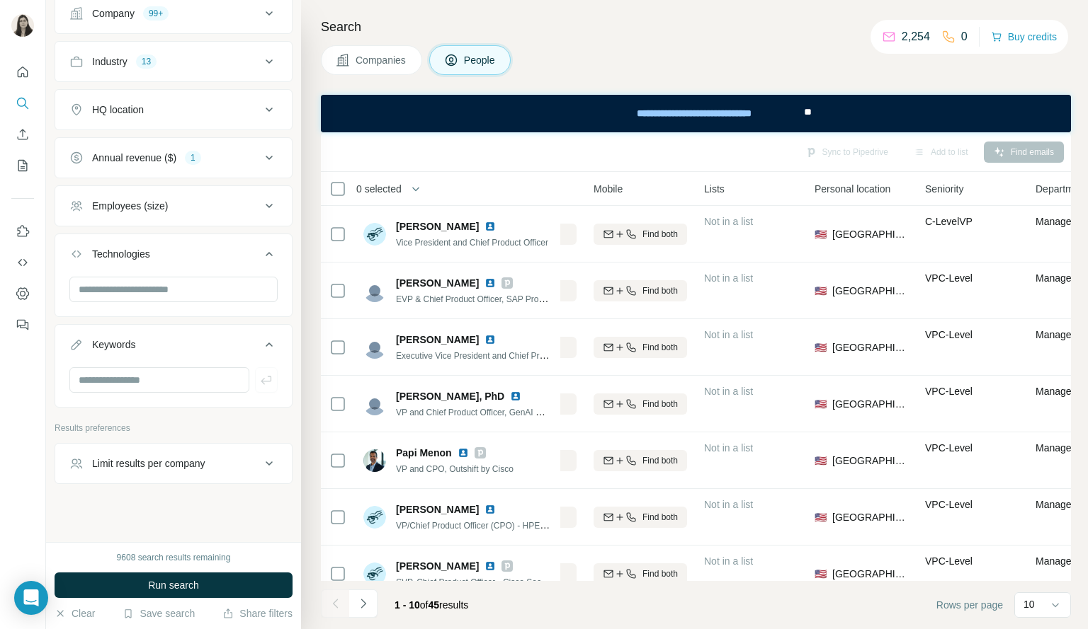
click at [237, 169] on button "Annual revenue ($) 1" at bounding box center [173, 158] width 236 height 34
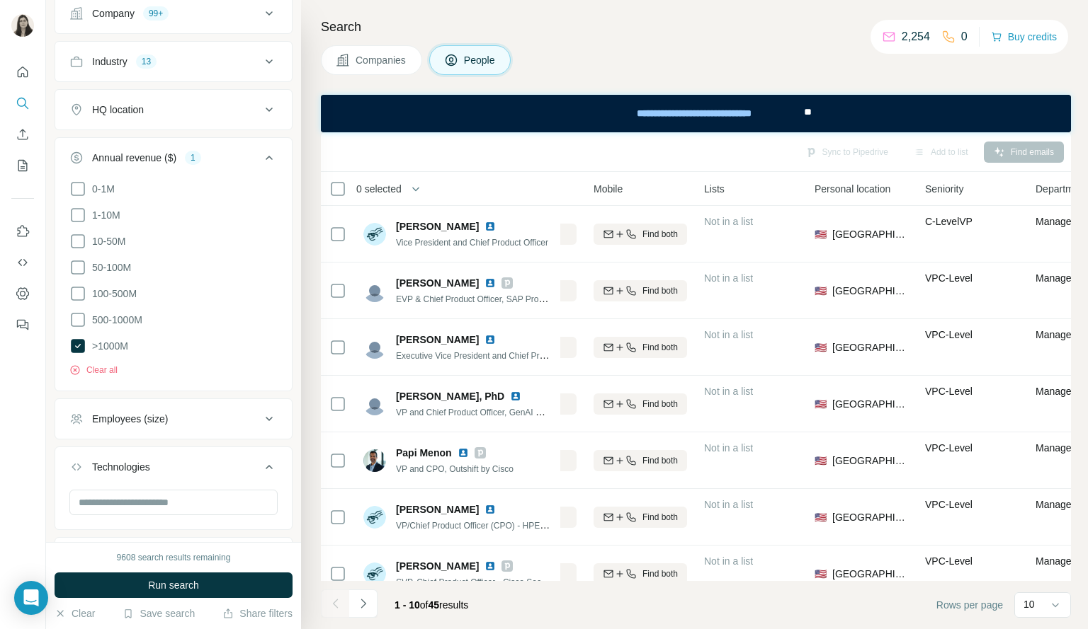
click at [266, 156] on icon at bounding box center [269, 158] width 7 height 4
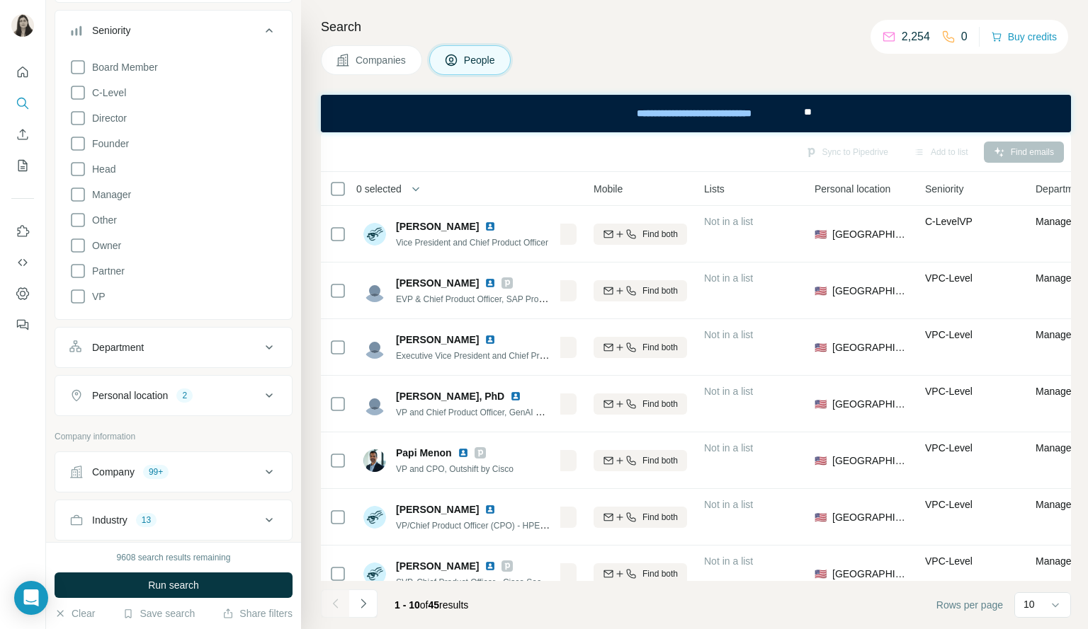
scroll to position [150, 0]
click at [176, 587] on span "Run search" at bounding box center [173, 585] width 51 height 14
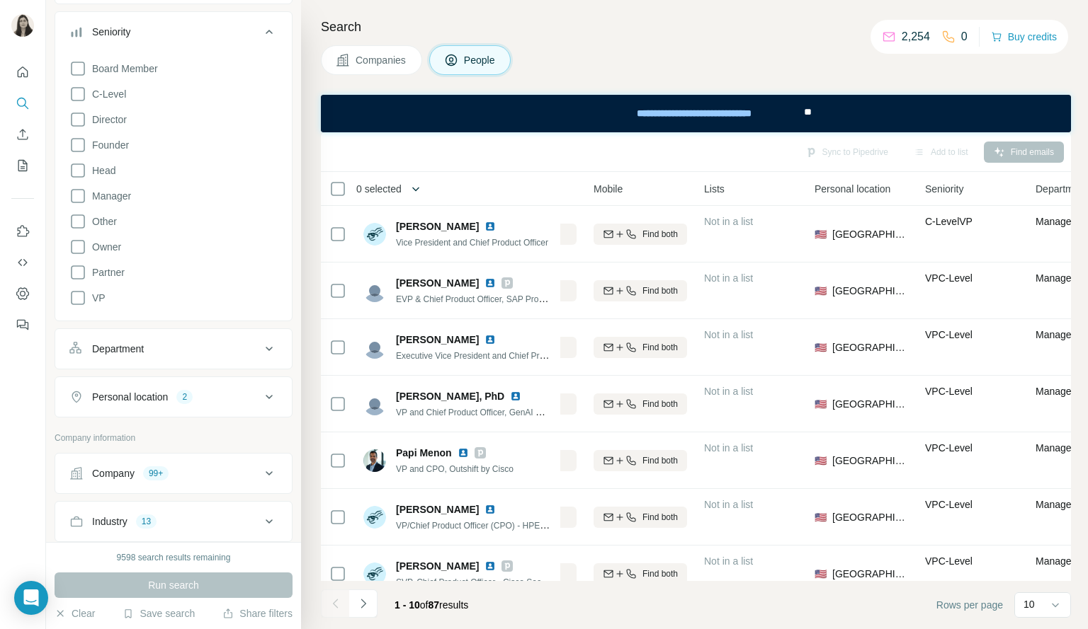
click at [423, 185] on icon "button" at bounding box center [416, 189] width 14 height 14
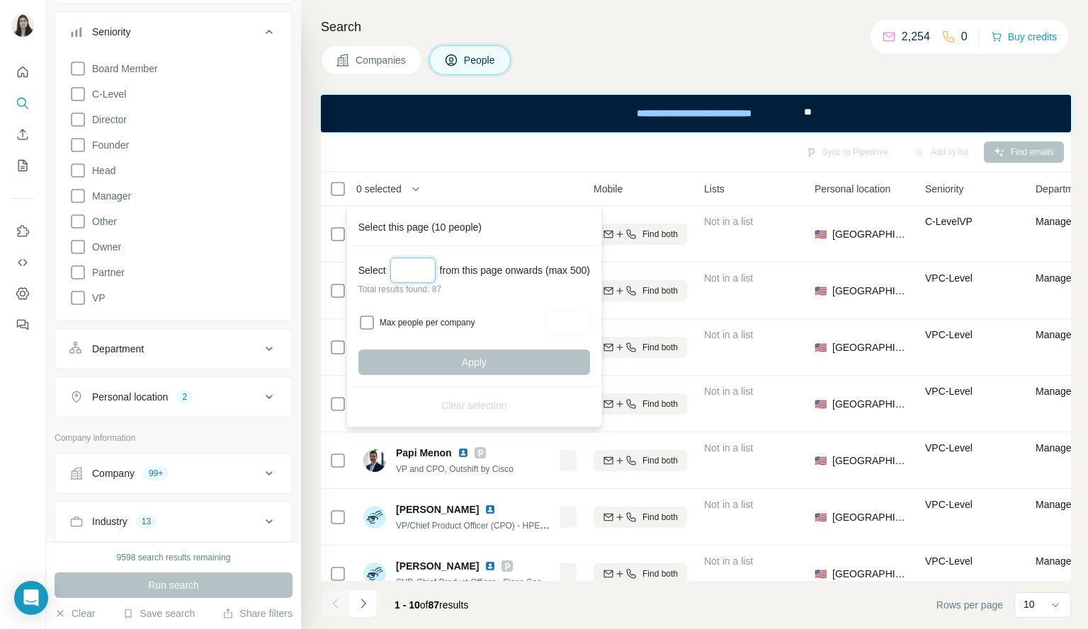
click at [418, 265] on input "Select a number (up to 500)" at bounding box center [412, 270] width 45 height 25
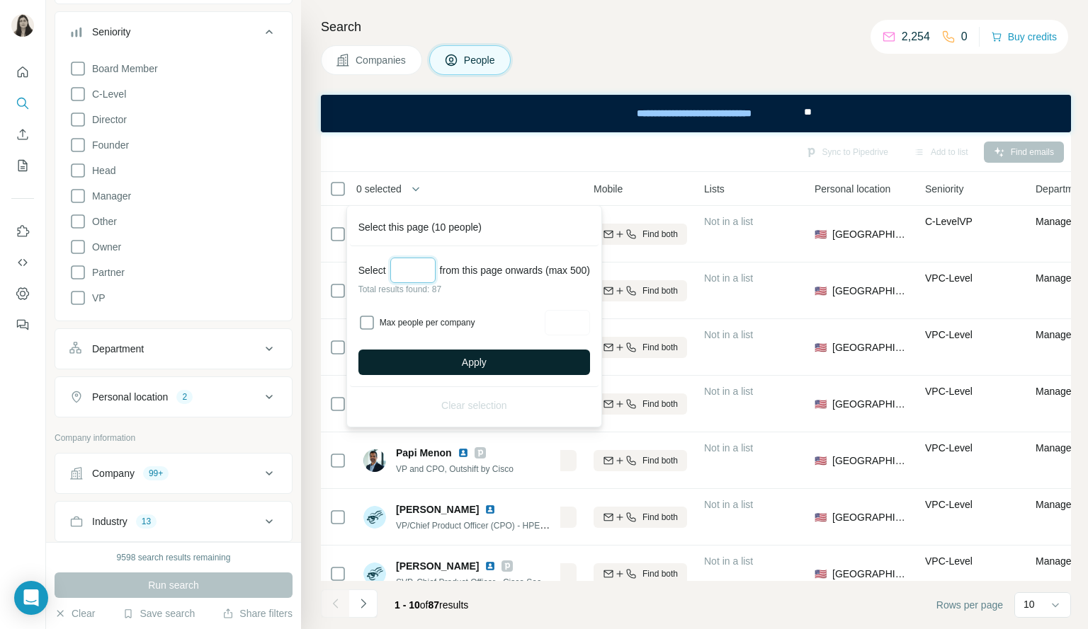
type input "**"
click at [498, 360] on button "Apply" at bounding box center [474, 362] width 232 height 25
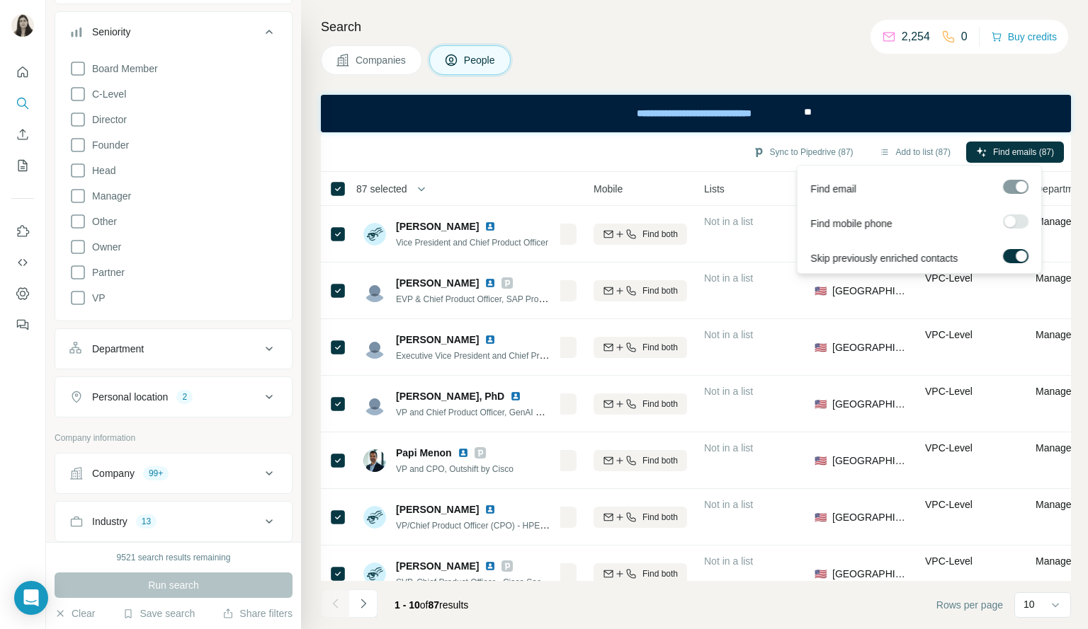
drag, startPoint x: 1011, startPoint y: 150, endPoint x: 953, endPoint y: 202, distance: 77.7
click at [953, 202] on body "New search Hide Company lookalikes Personal information Job title 2 Seniority B…" at bounding box center [544, 314] width 1088 height 629
click at [1014, 152] on span "Find emails (87)" at bounding box center [1023, 152] width 61 height 13
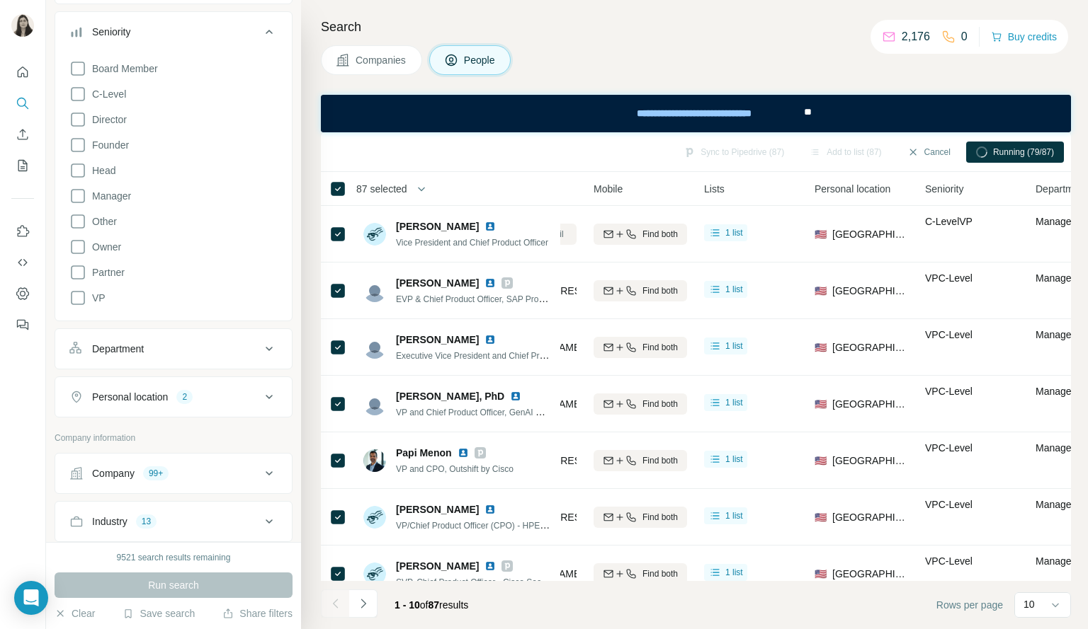
click at [263, 29] on icon at bounding box center [269, 31] width 17 height 17
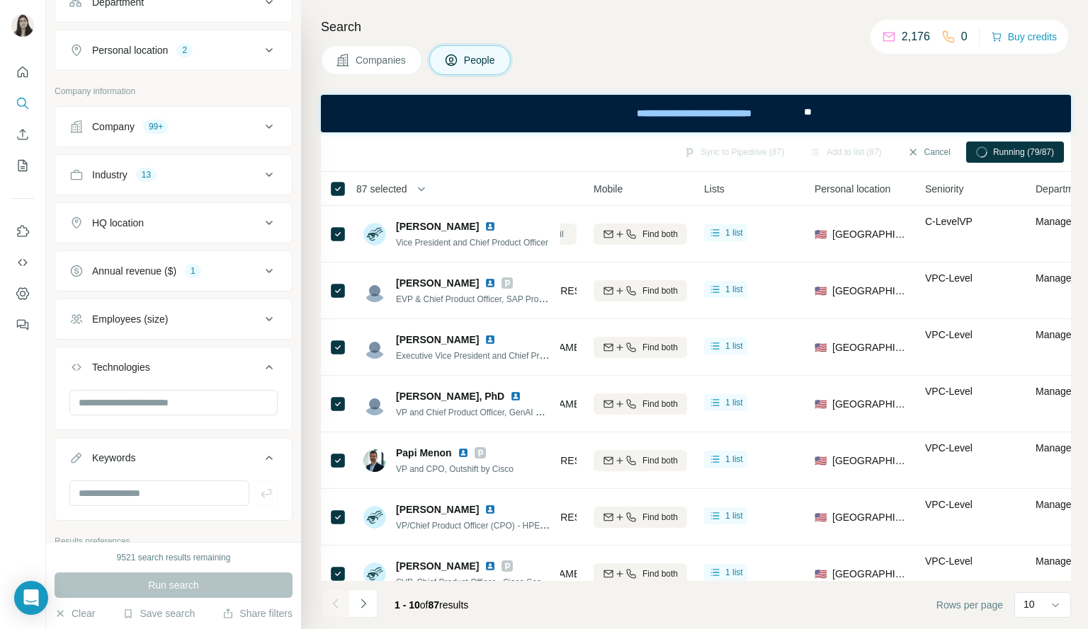
scroll to position [341, 0]
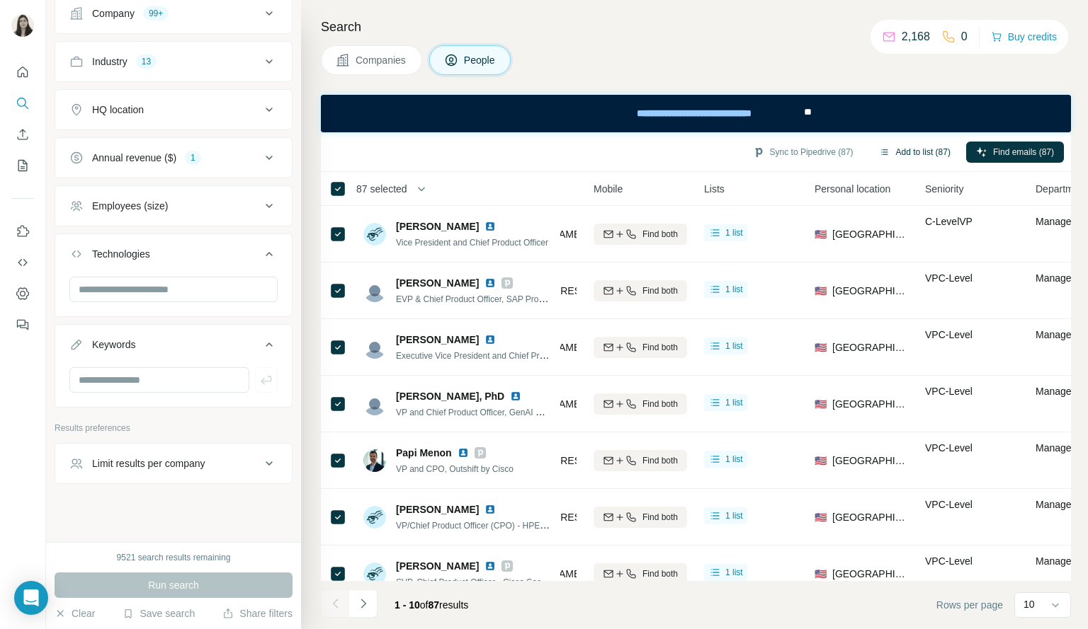
click at [925, 151] on button "Add to list (87)" at bounding box center [914, 152] width 91 height 21
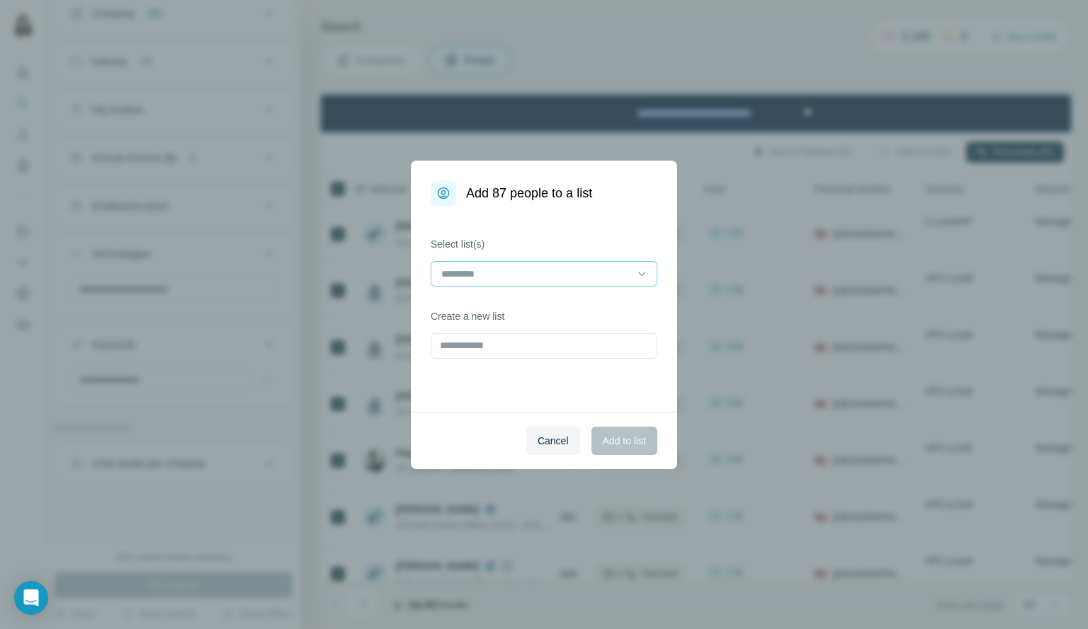
click at [608, 272] on input at bounding box center [535, 274] width 191 height 16
click at [542, 247] on label "Select list(s)" at bounding box center [544, 244] width 227 height 14
click at [525, 353] on input "text" at bounding box center [544, 345] width 227 height 25
type input "**********"
click at [623, 438] on span "Add to list" at bounding box center [624, 441] width 43 height 14
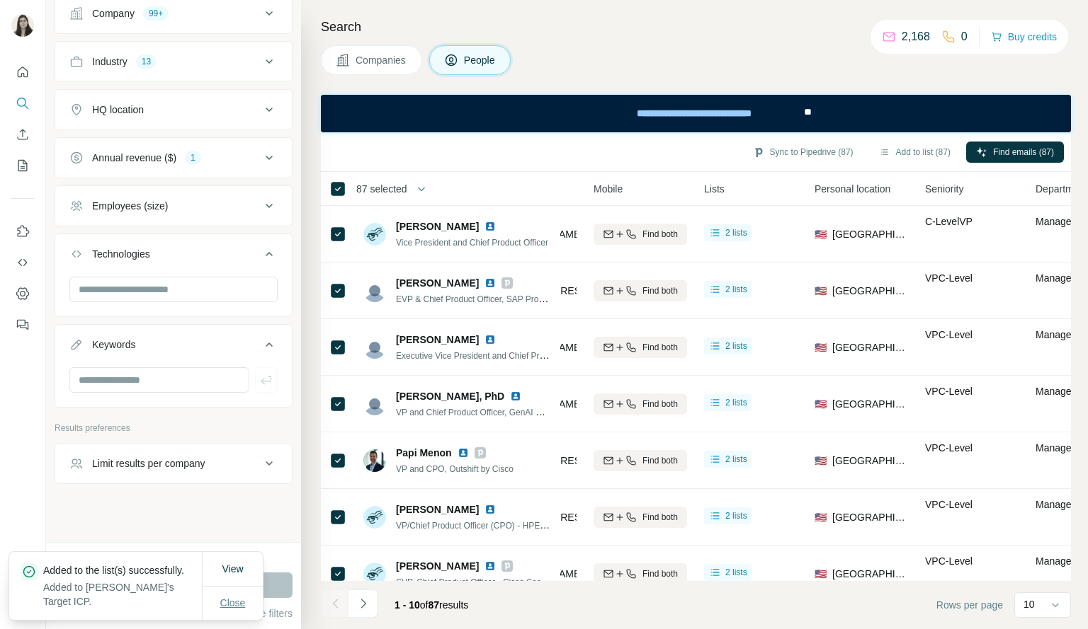
click at [232, 608] on span "Close" at bounding box center [232, 603] width 25 height 14
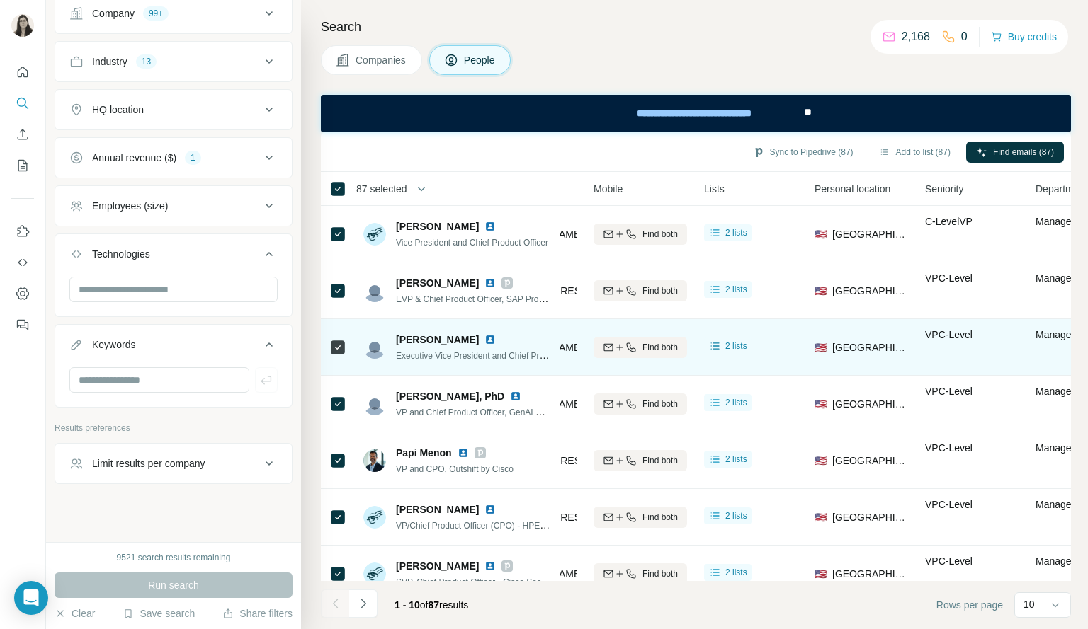
scroll to position [197, 243]
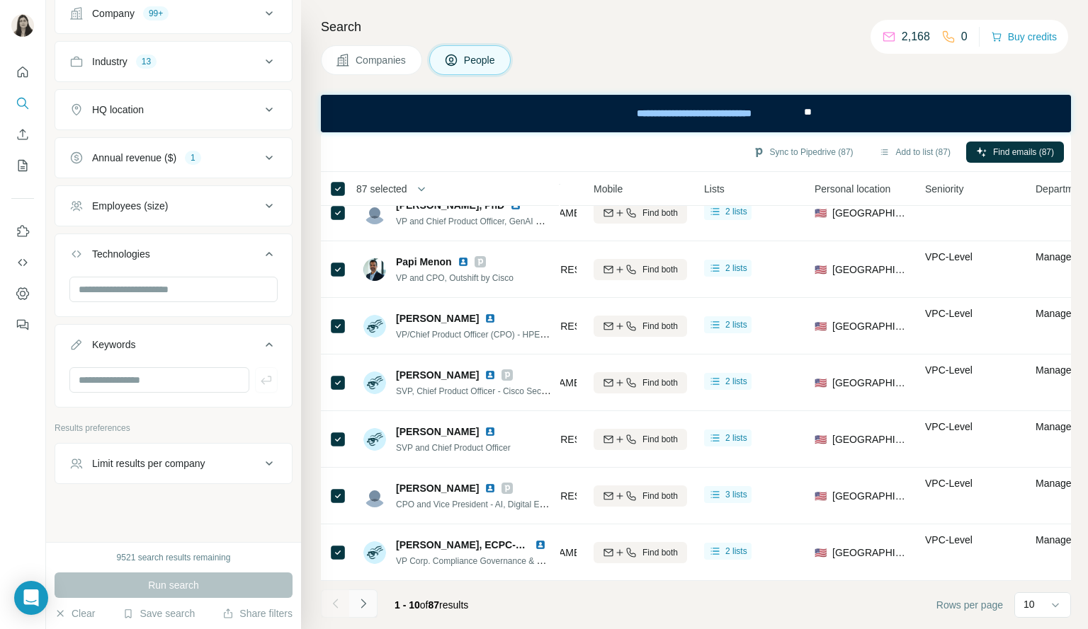
click at [363, 607] on icon "Navigate to next page" at bounding box center [363, 604] width 14 height 14
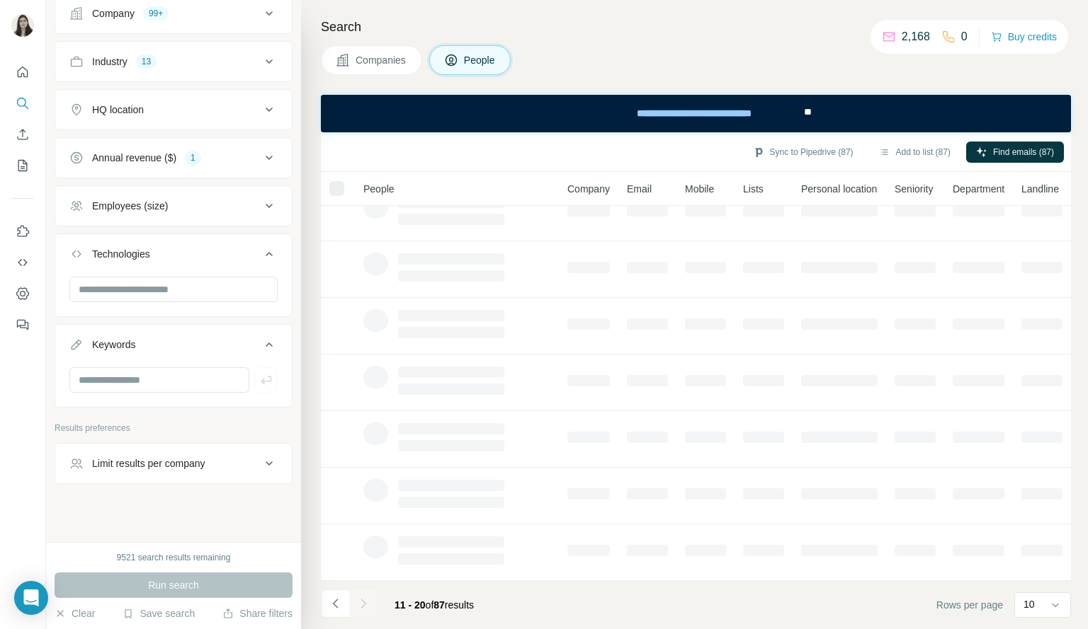
scroll to position [197, 0]
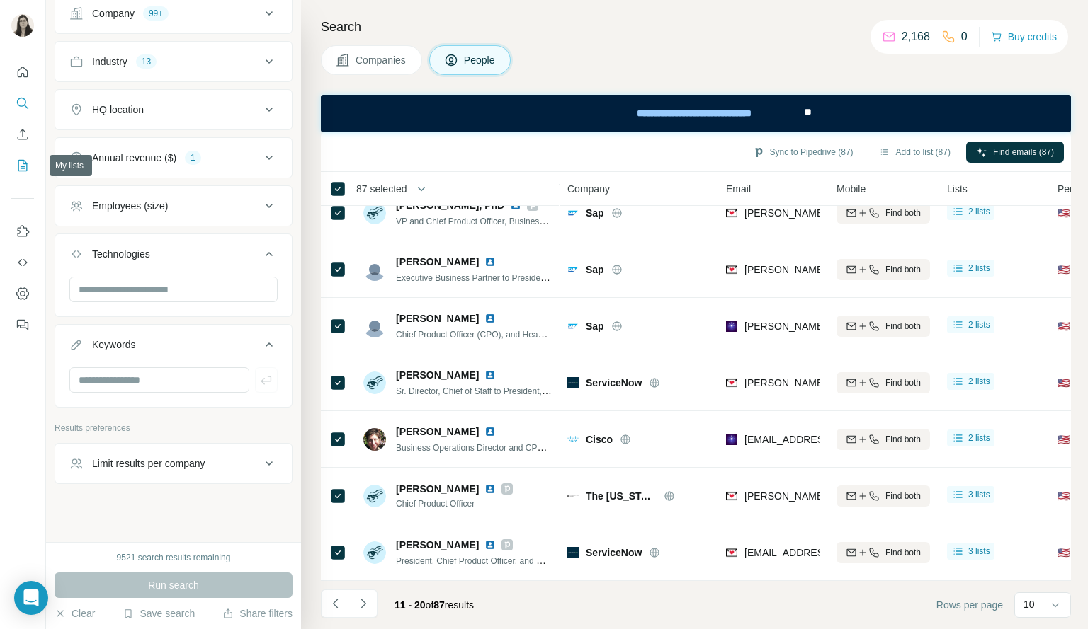
click at [24, 165] on icon "My lists" at bounding box center [23, 166] width 14 height 14
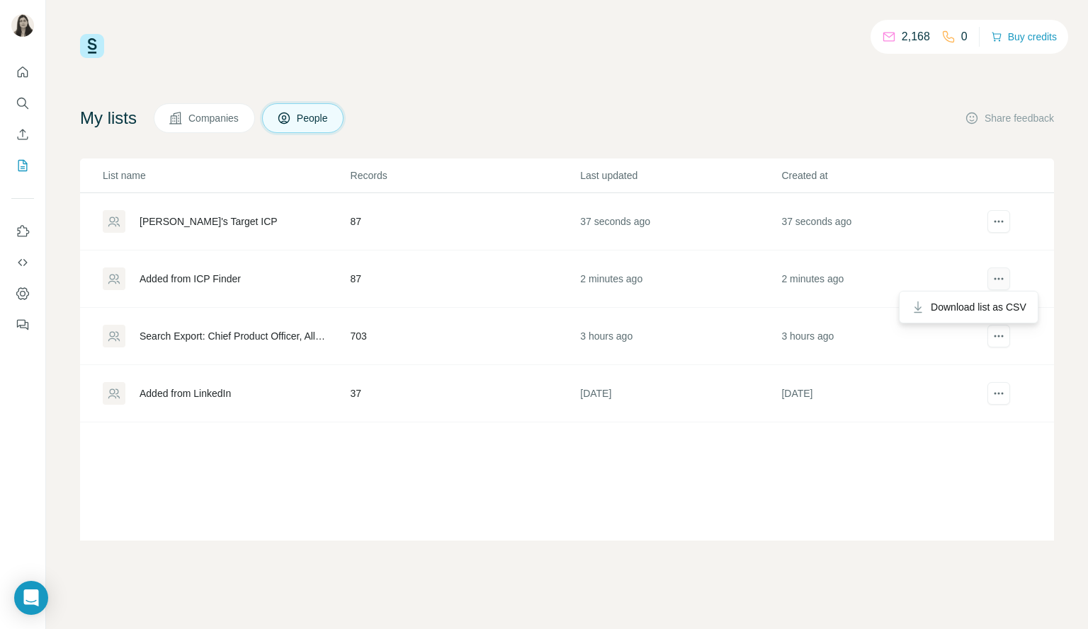
click at [1005, 278] on button "actions" at bounding box center [998, 279] width 23 height 23
click at [1005, 215] on icon "actions" at bounding box center [998, 222] width 14 height 14
click at [998, 251] on div "Download list as CSV" at bounding box center [953, 249] width 176 height 25
click at [998, 223] on icon "actions" at bounding box center [998, 222] width 14 height 14
click at [922, 281] on div "Delete list" at bounding box center [953, 275] width 176 height 25
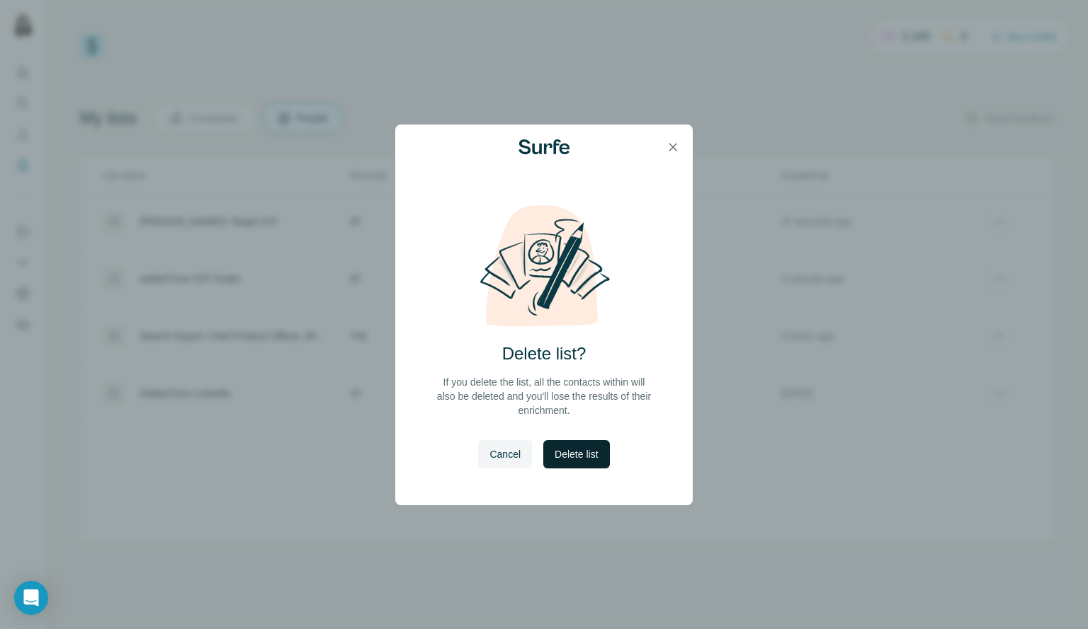
click at [575, 460] on span "Delete list" at bounding box center [575, 454] width 43 height 14
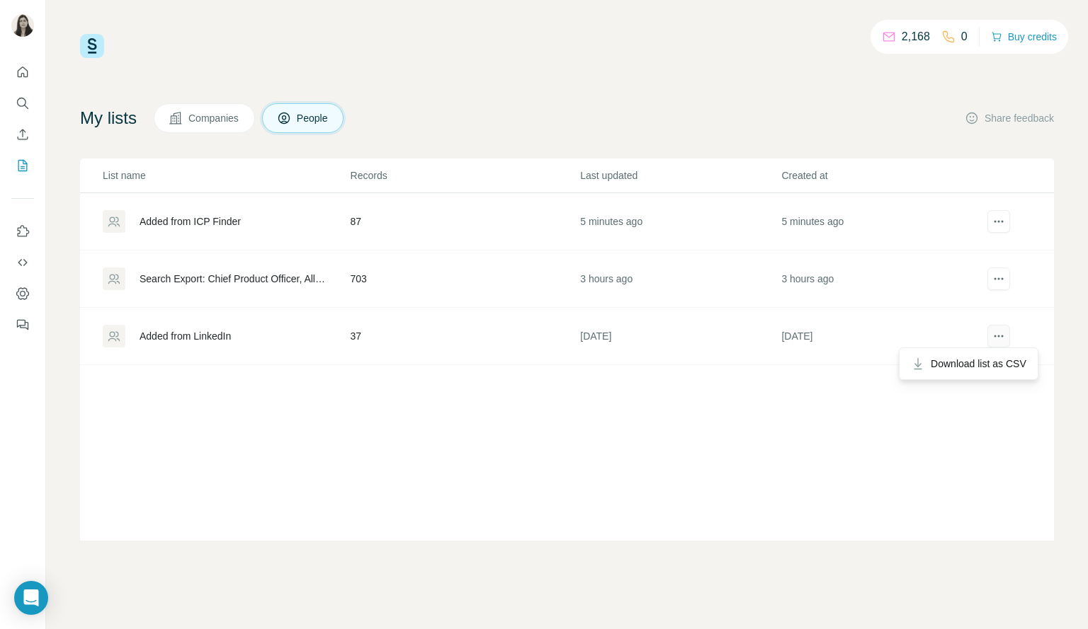
click at [1003, 338] on icon "actions" at bounding box center [998, 336] width 14 height 14
click at [996, 336] on icon "actions" at bounding box center [998, 336] width 14 height 14
click at [925, 444] on div "List name Records Last updated Created at Added from ICP Finder 87 5 minutes ag…" at bounding box center [567, 350] width 974 height 382
click at [224, 283] on div "Search Export: Chief Product Officer, All lead lists - [DATE] 00:01" at bounding box center [232, 279] width 187 height 14
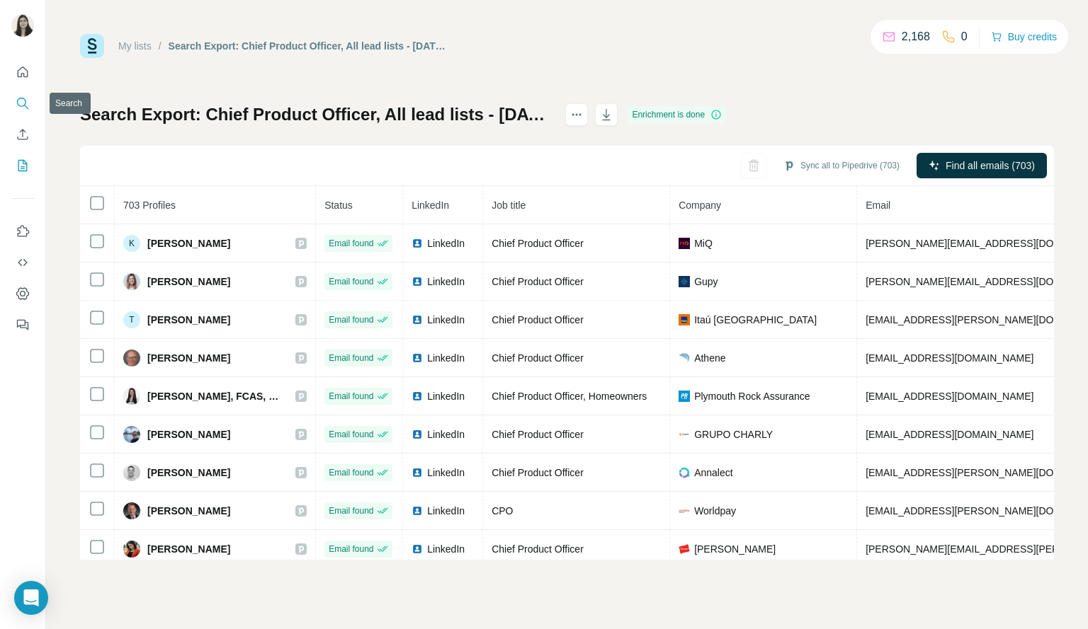
click at [16, 103] on icon "Search" at bounding box center [23, 103] width 14 height 14
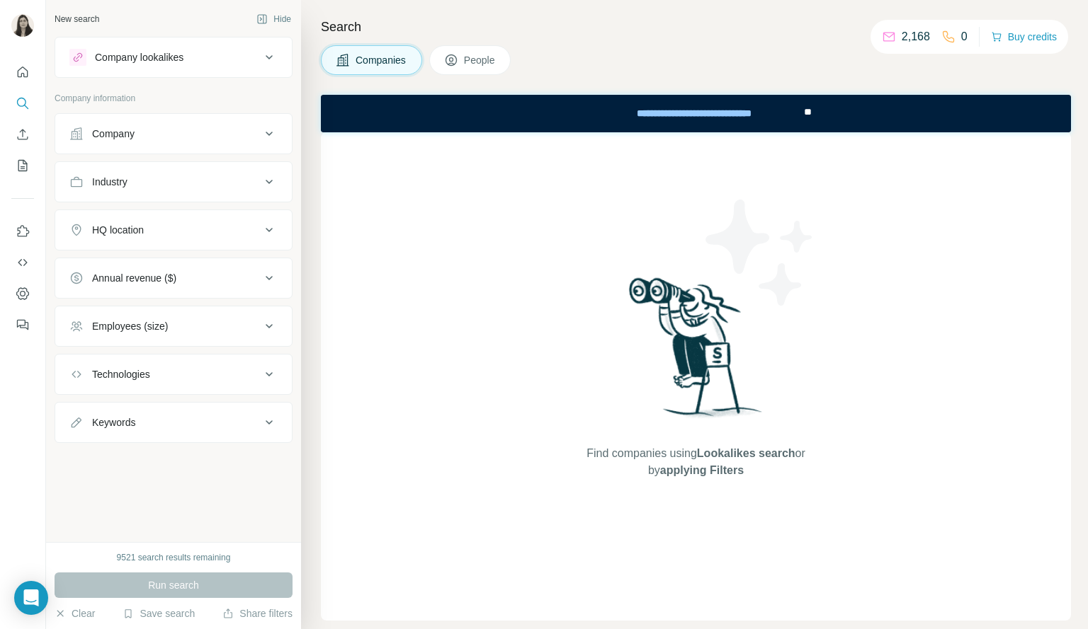
click at [181, 64] on div "Company lookalikes" at bounding box center [139, 57] width 89 height 14
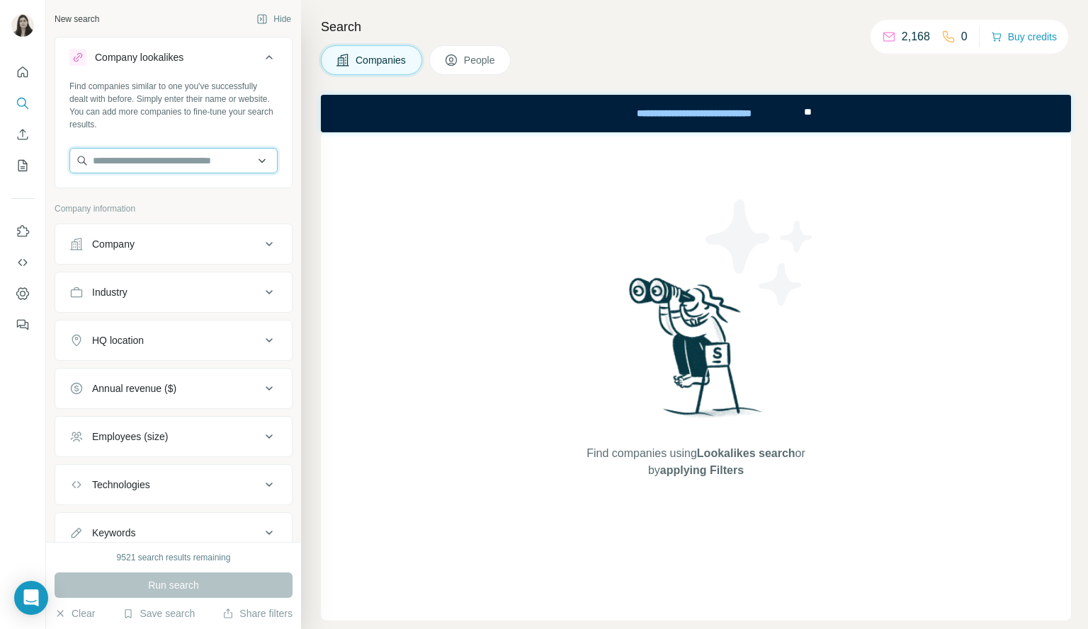
click at [215, 165] on input "text" at bounding box center [173, 160] width 208 height 25
click at [224, 115] on div "Find companies similar to one you've successfully dealt with before. Simply ent…" at bounding box center [173, 105] width 208 height 51
click at [484, 57] on span "People" at bounding box center [480, 60] width 33 height 14
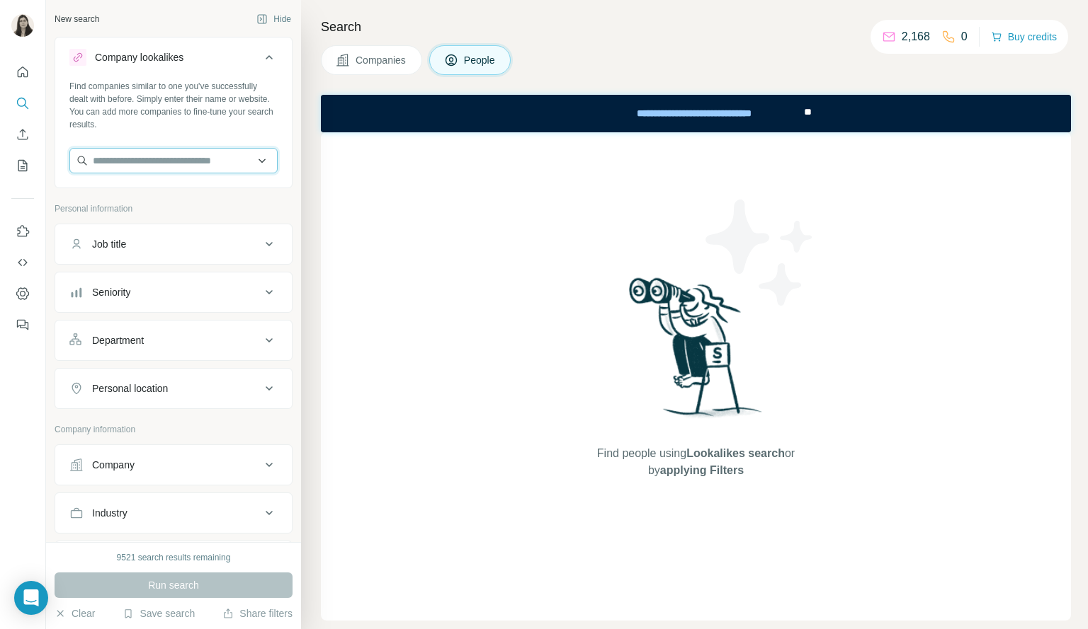
click at [233, 159] on input "text" at bounding box center [173, 160] width 208 height 25
click at [261, 59] on icon at bounding box center [269, 57] width 17 height 17
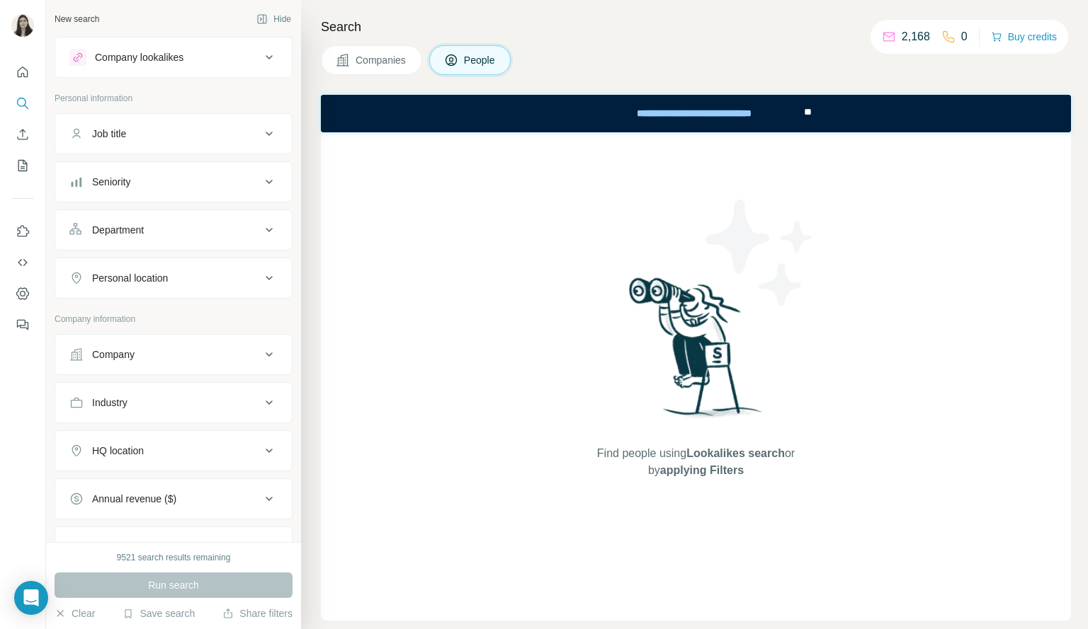
click at [198, 144] on button "Job title" at bounding box center [173, 134] width 236 height 34
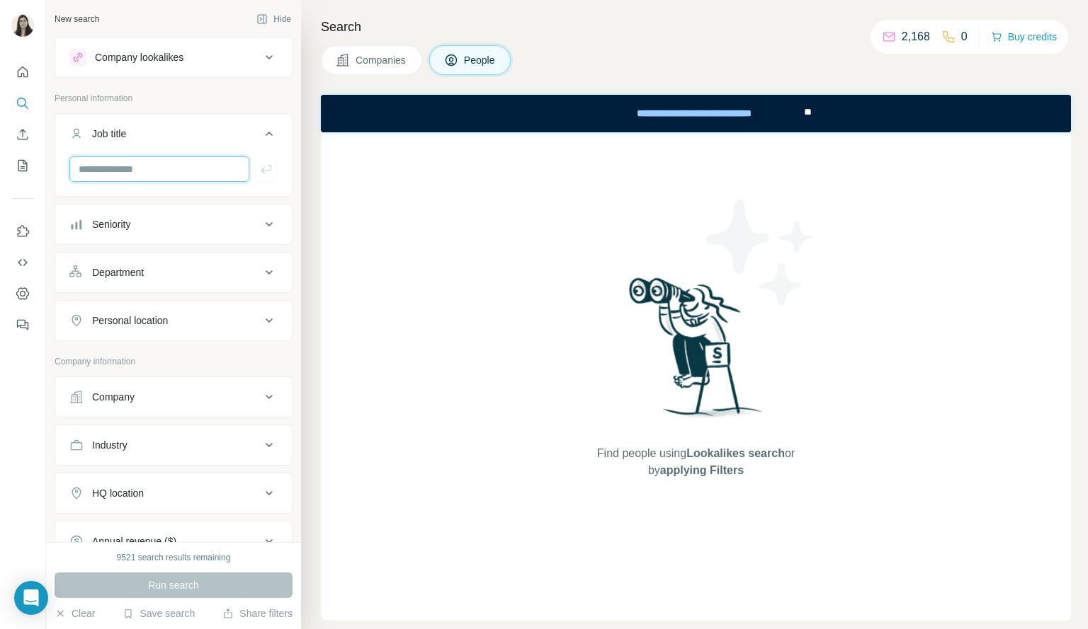
click at [186, 176] on input "text" at bounding box center [159, 168] width 180 height 25
type input "**********"
click at [261, 170] on icon "button" at bounding box center [266, 169] width 11 height 8
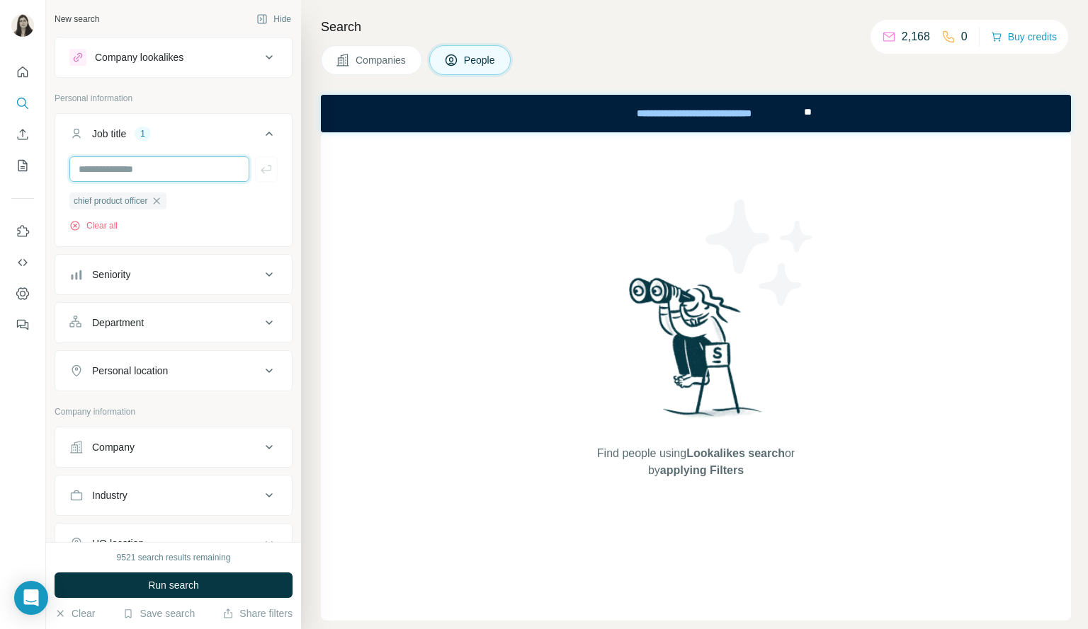
click at [185, 174] on input "text" at bounding box center [159, 168] width 180 height 25
type input "***"
click at [118, 274] on div "Seniority" at bounding box center [111, 275] width 38 height 14
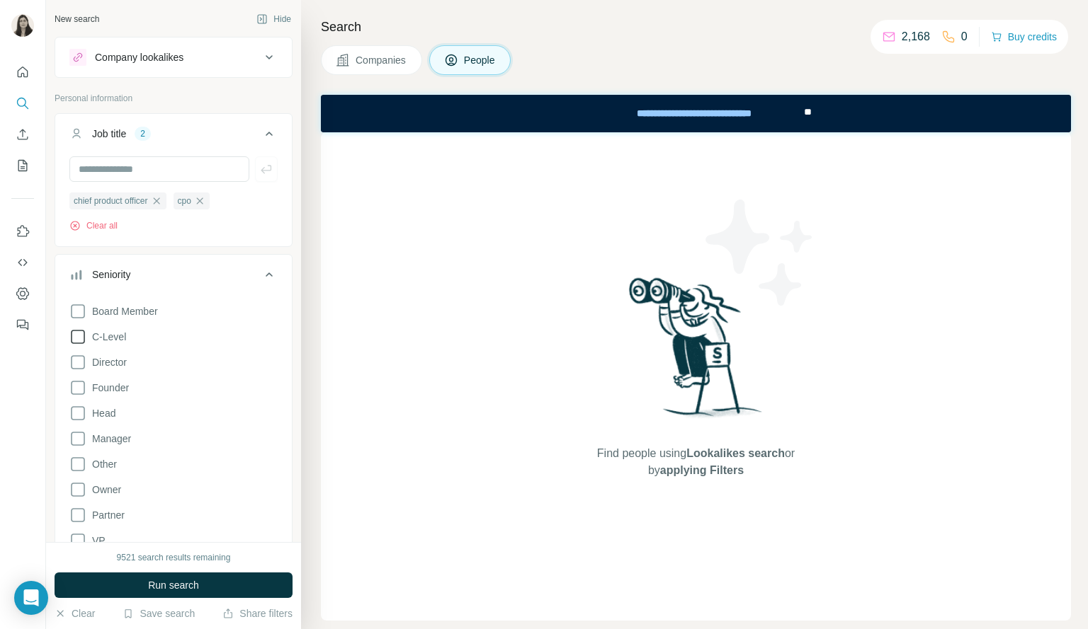
click at [73, 341] on icon at bounding box center [77, 337] width 17 height 17
click at [78, 307] on icon at bounding box center [77, 311] width 17 height 17
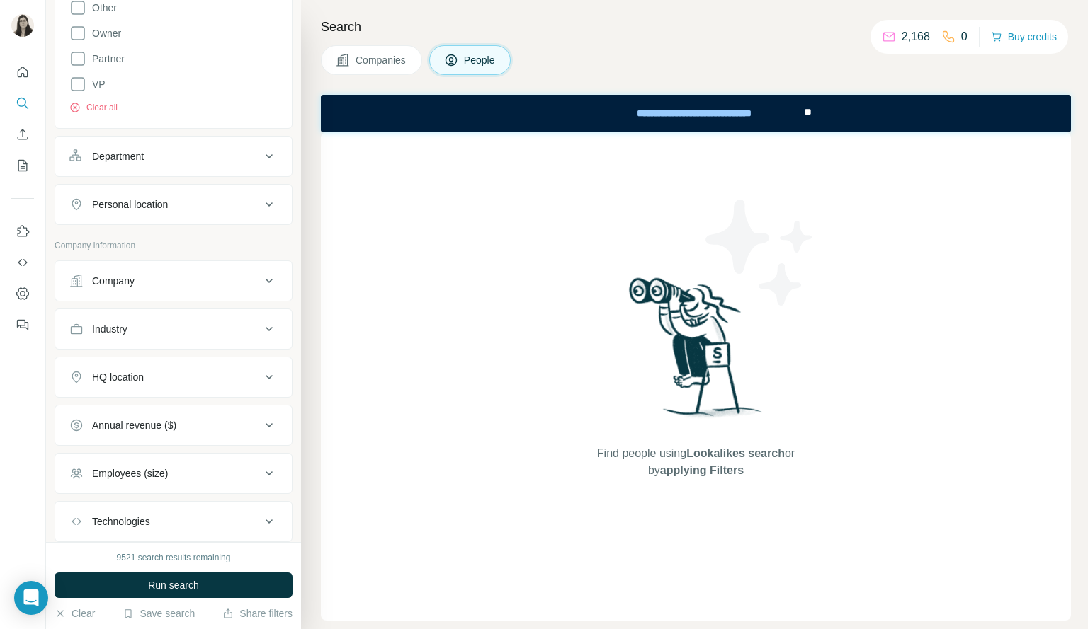
scroll to position [458, 0]
click at [203, 321] on div "Industry" at bounding box center [164, 328] width 191 height 14
click at [181, 376] on div "HQ location" at bounding box center [164, 376] width 191 height 14
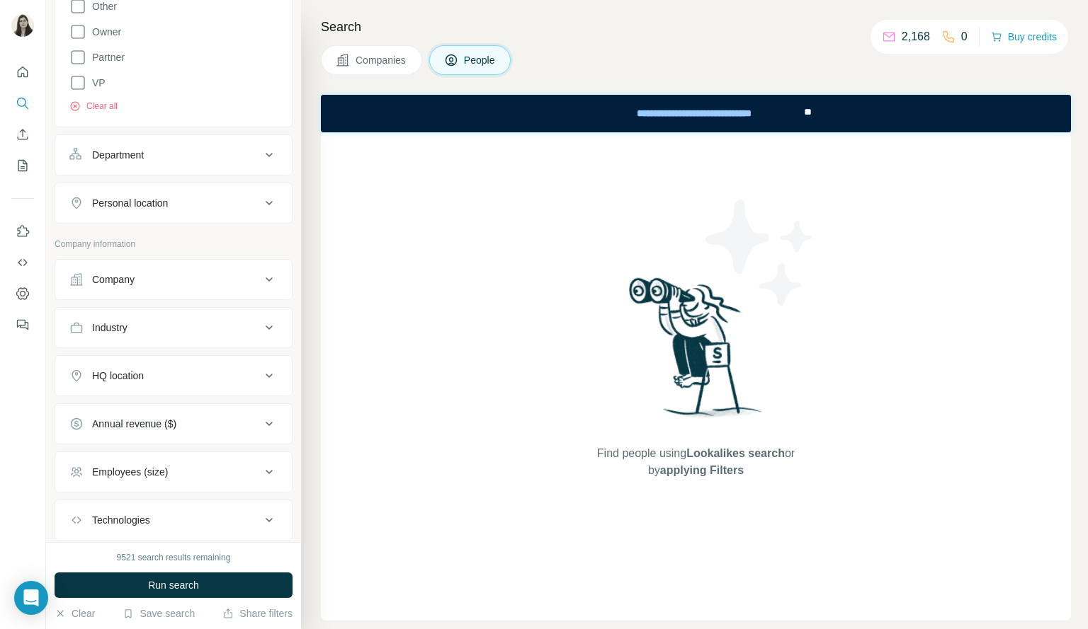
click at [187, 425] on div "Annual revenue ($)" at bounding box center [164, 424] width 191 height 14
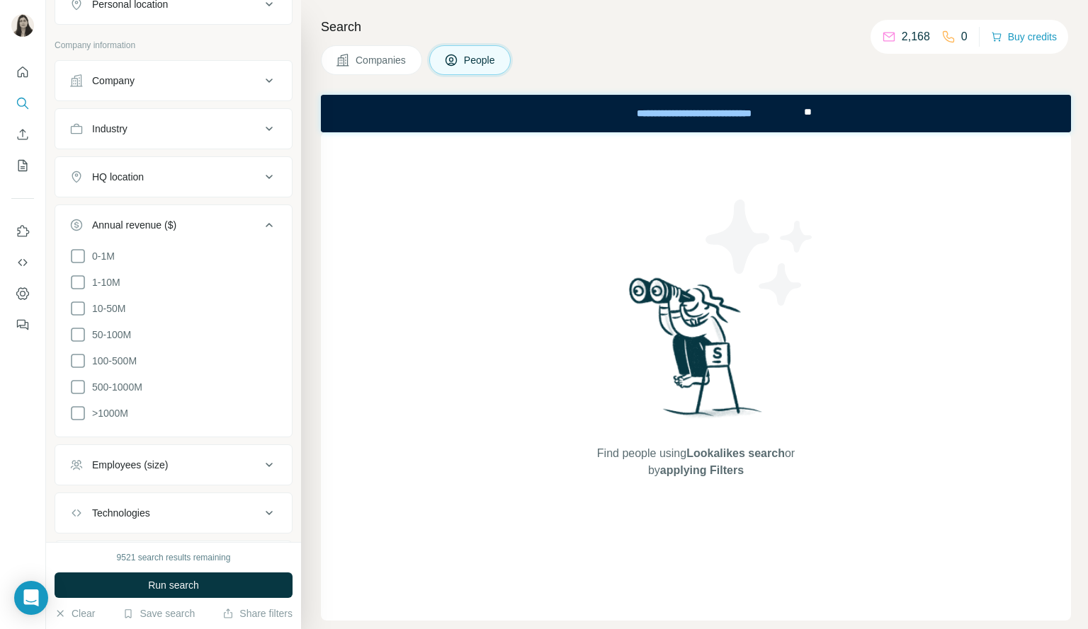
scroll to position [661, 0]
click at [74, 408] on icon at bounding box center [77, 409] width 17 height 17
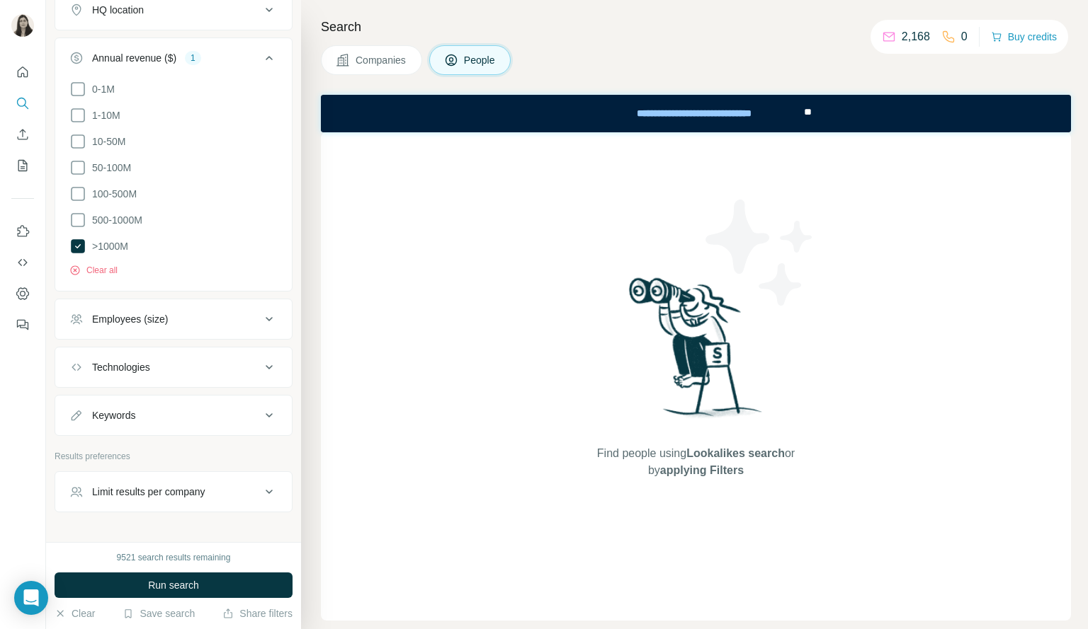
scroll to position [851, 0]
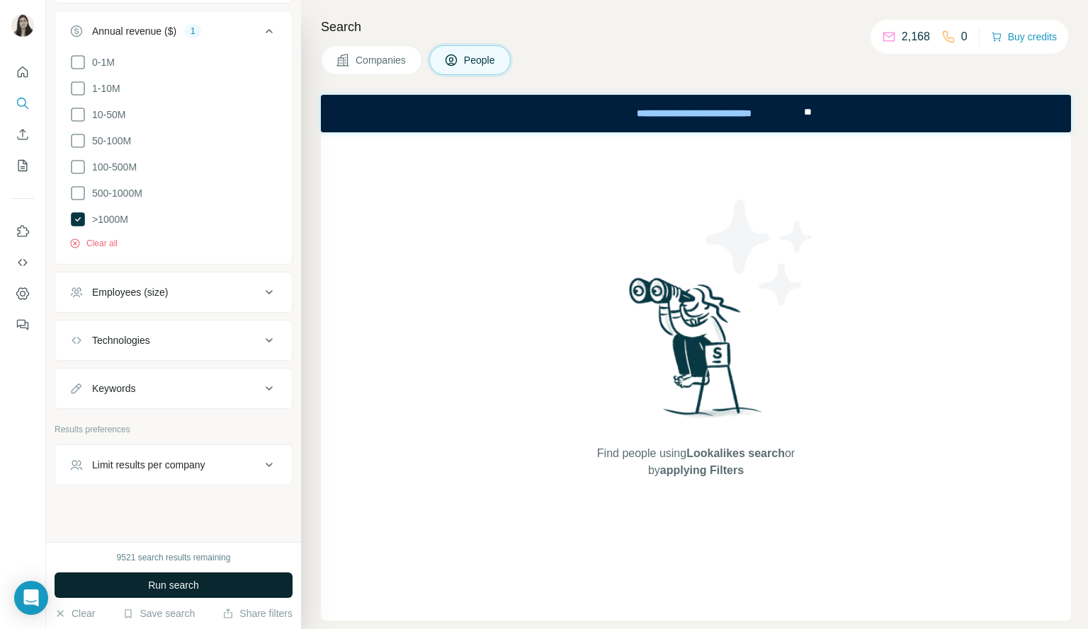
click at [155, 590] on span "Run search" at bounding box center [173, 585] width 51 height 14
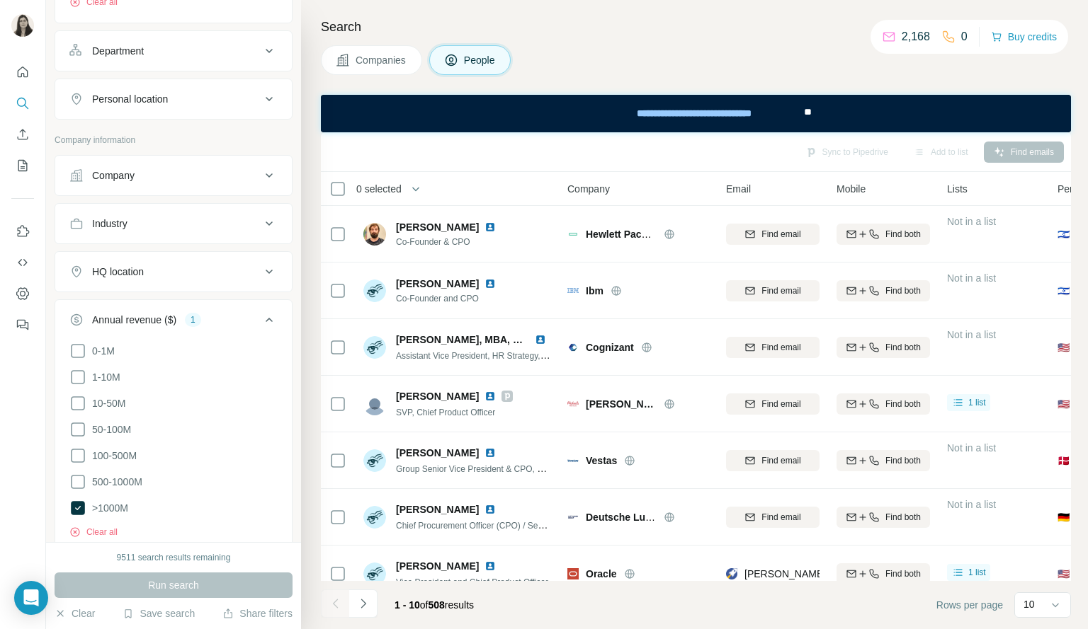
scroll to position [530, 0]
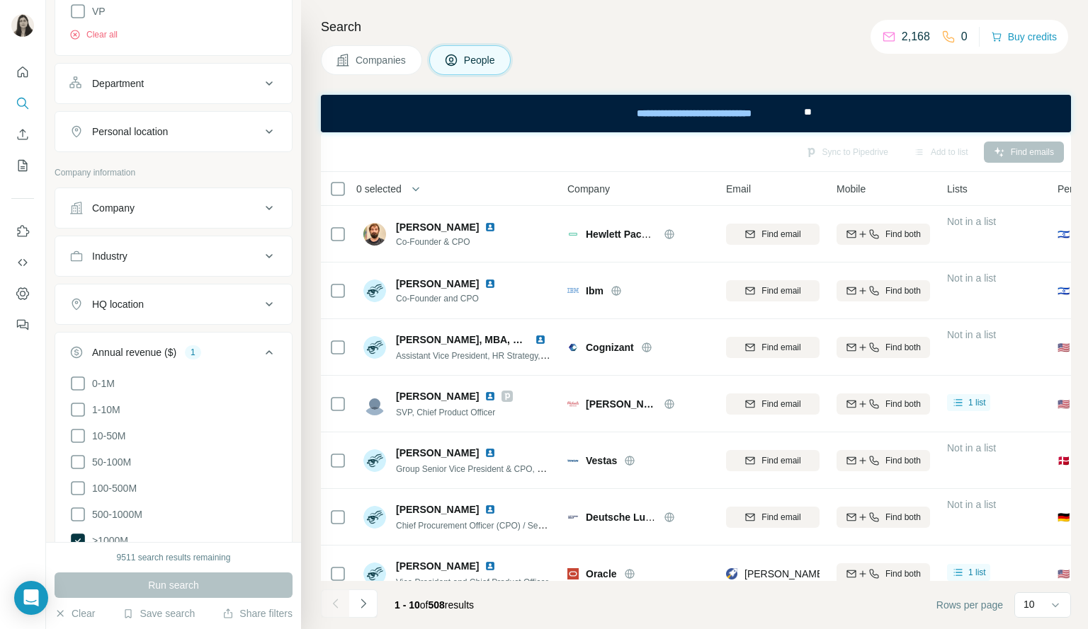
click at [240, 131] on div "Personal location" at bounding box center [164, 132] width 191 height 14
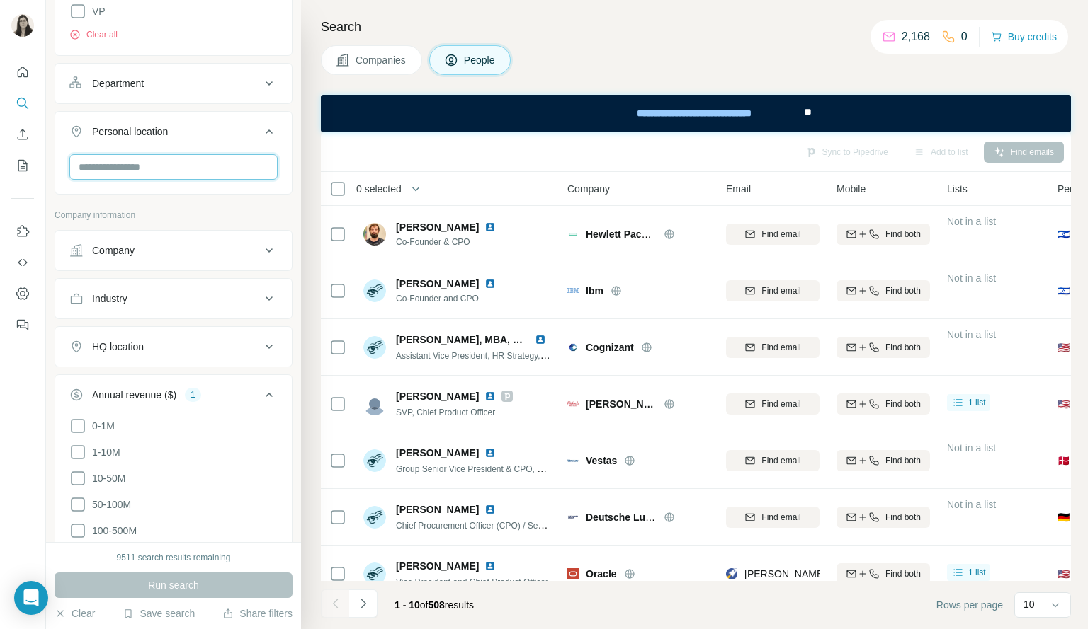
click at [177, 174] on input "text" at bounding box center [173, 166] width 208 height 25
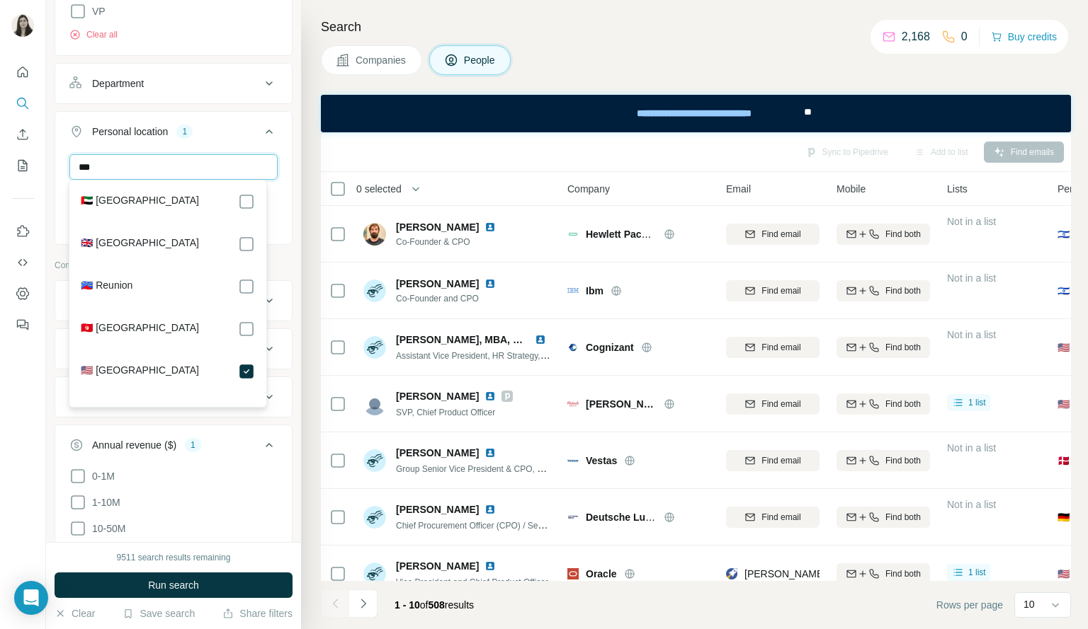
drag, startPoint x: 157, startPoint y: 166, endPoint x: 6, endPoint y: 147, distance: 152.1
click at [6, 147] on div "New search Hide Company lookalikes Personal information Job title 2 chief produ…" at bounding box center [544, 314] width 1088 height 629
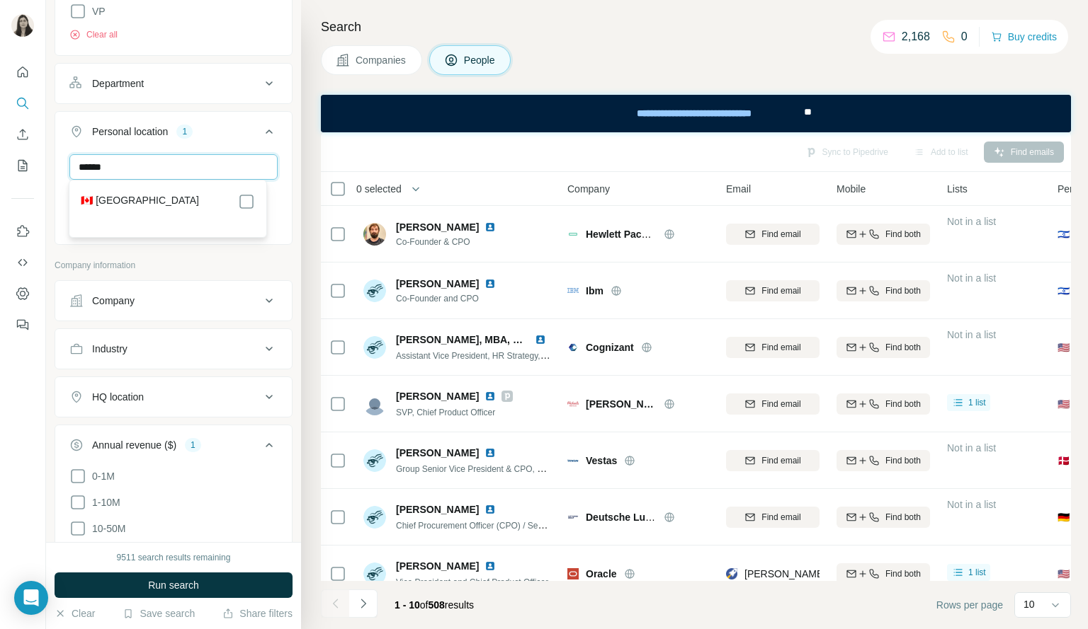
type input "******"
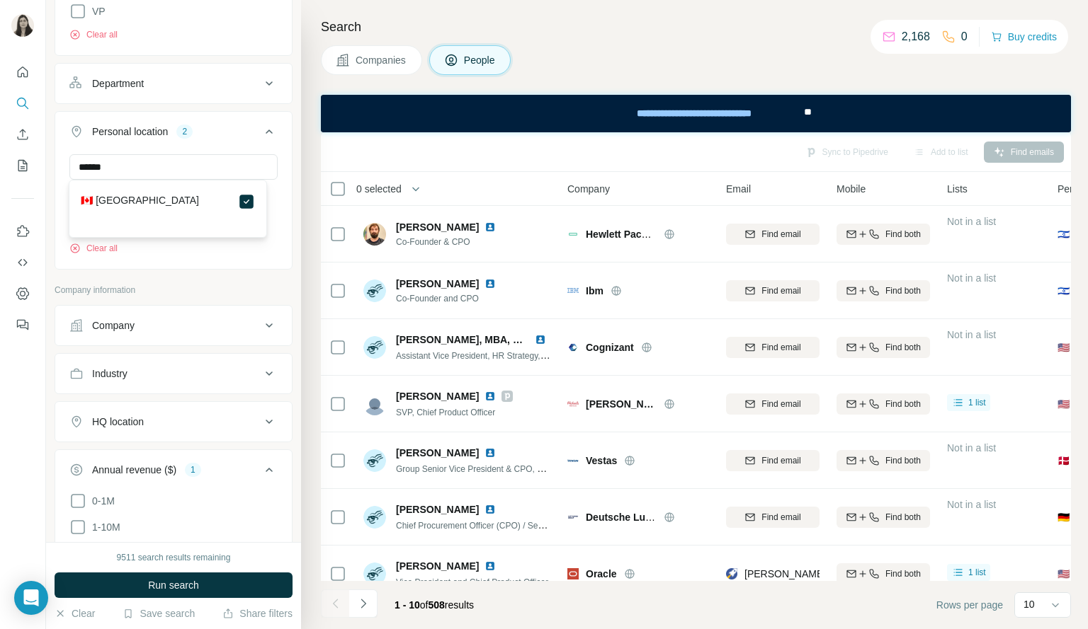
click at [110, 203] on label "🇨🇦 [GEOGRAPHIC_DATA]" at bounding box center [140, 201] width 118 height 17
click at [274, 198] on div "****** United States Canada Clear all" at bounding box center [173, 210] width 236 height 112
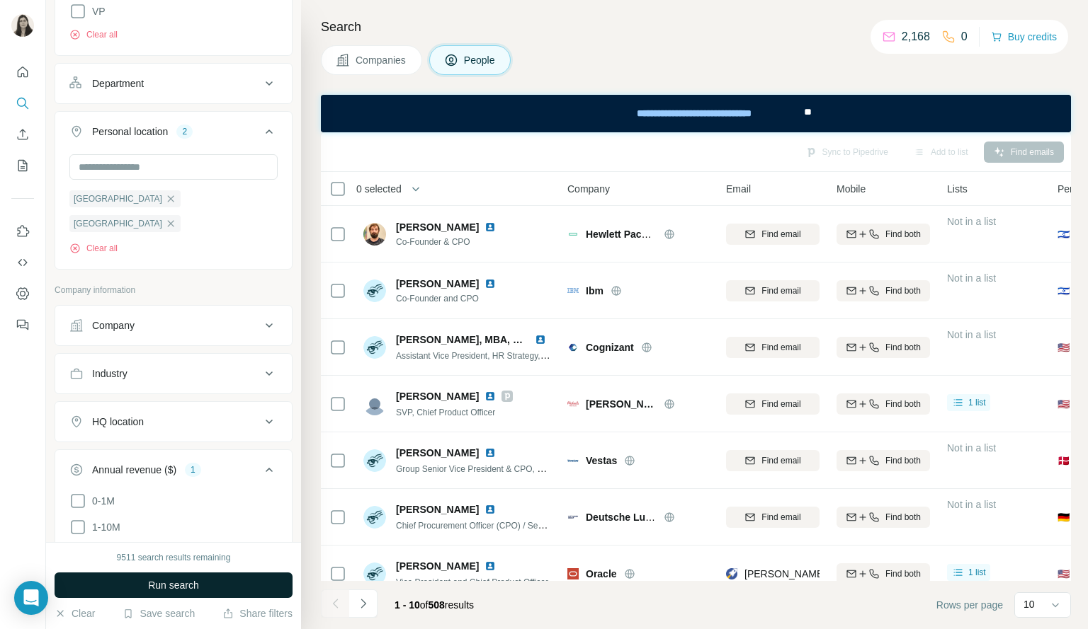
click at [180, 585] on span "Run search" at bounding box center [173, 585] width 51 height 14
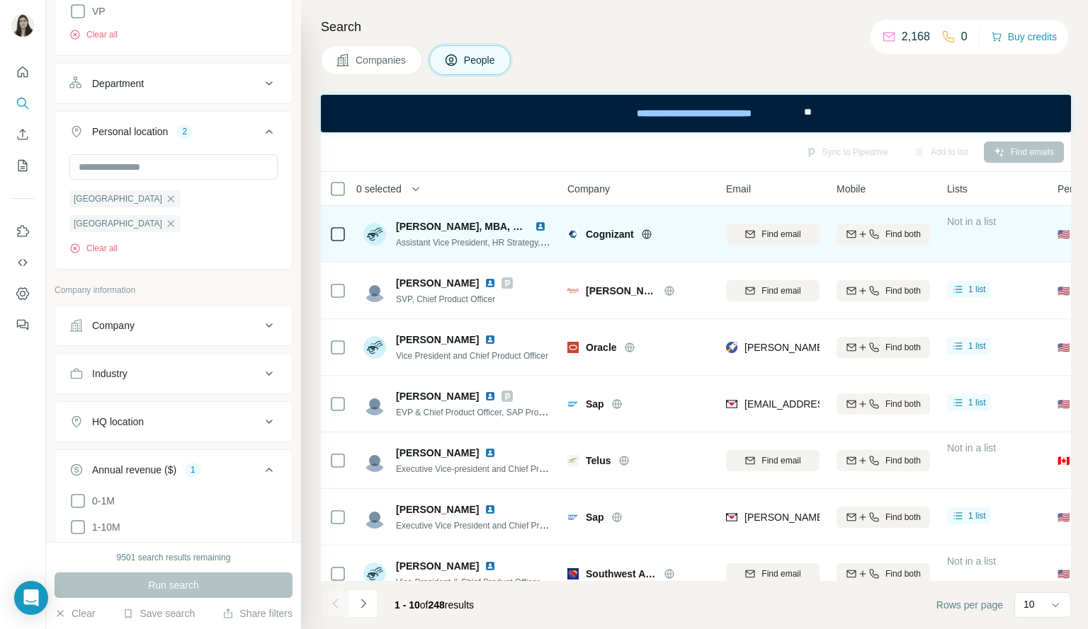
click at [541, 224] on img at bounding box center [540, 226] width 11 height 11
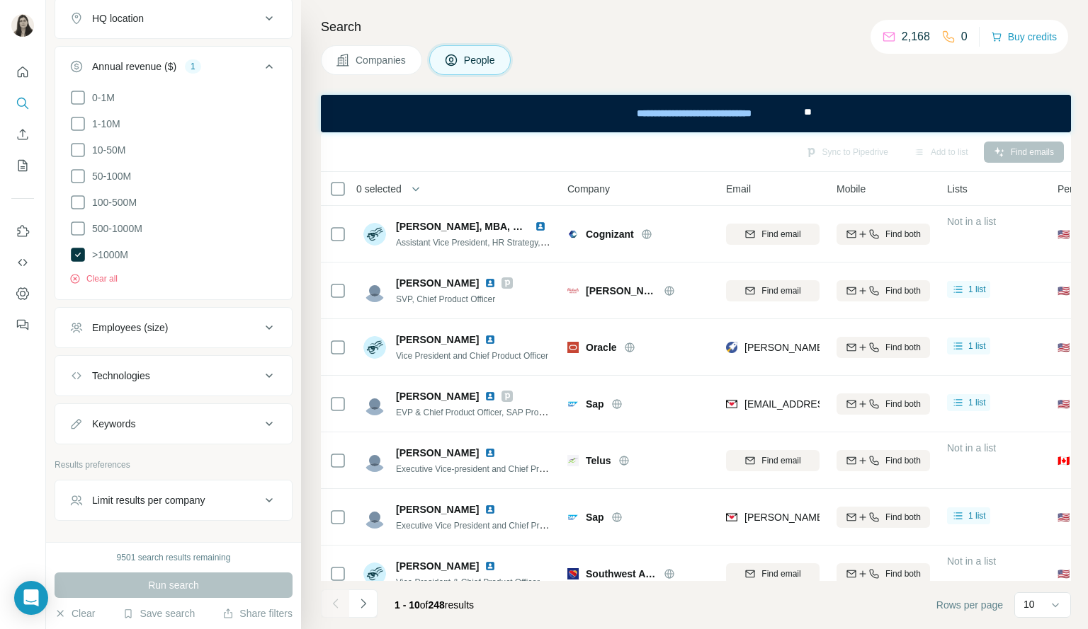
scroll to position [944, 0]
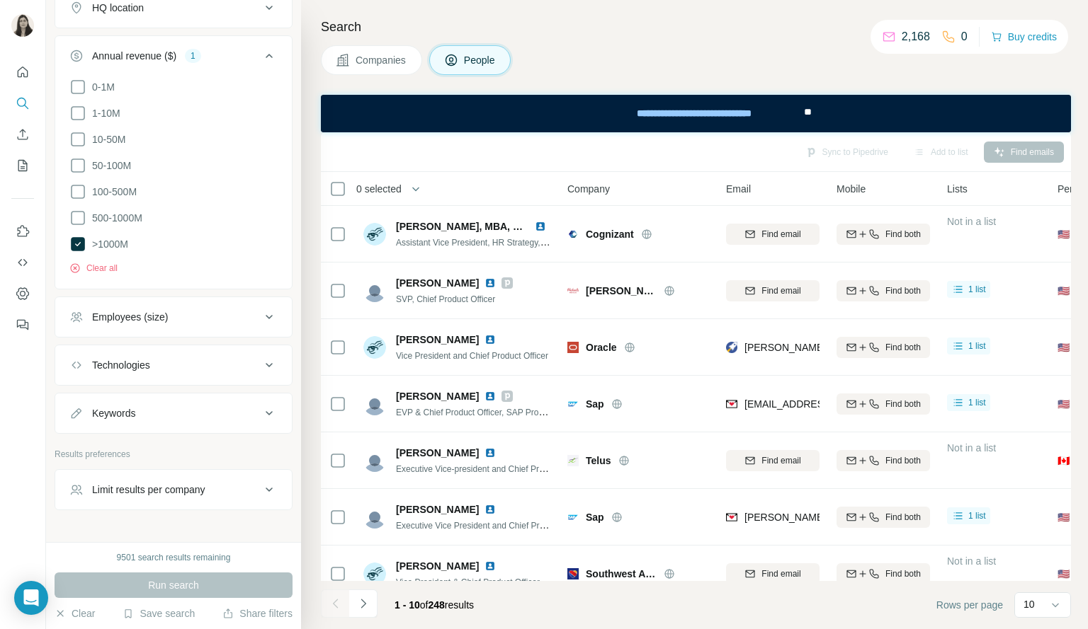
click at [227, 483] on div "Limit results per company" at bounding box center [164, 490] width 191 height 14
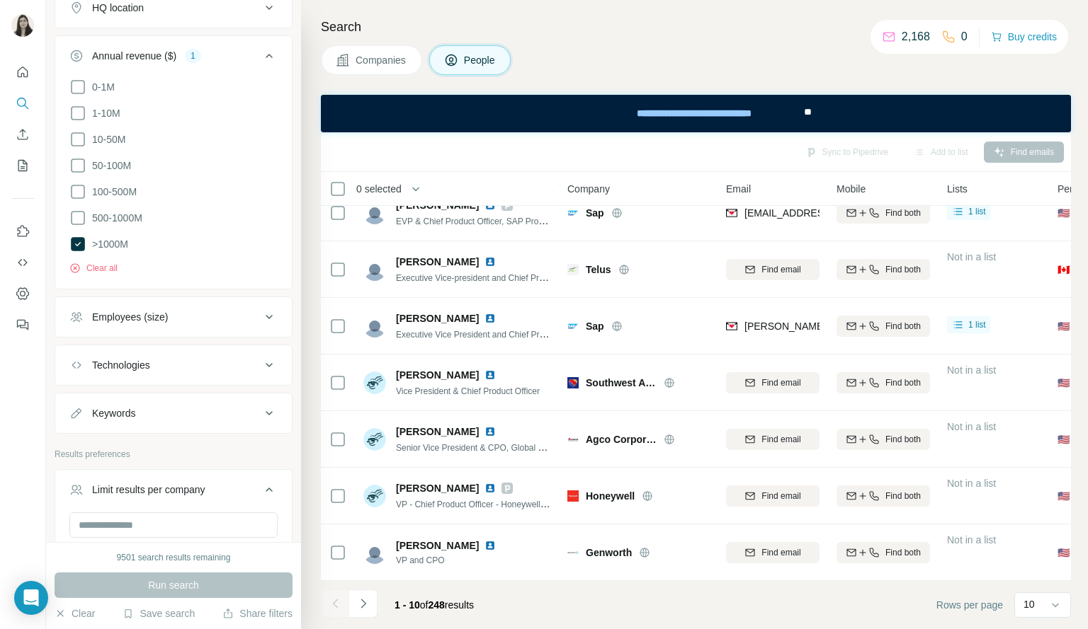
scroll to position [0, 0]
